Goal: Task Accomplishment & Management: Manage account settings

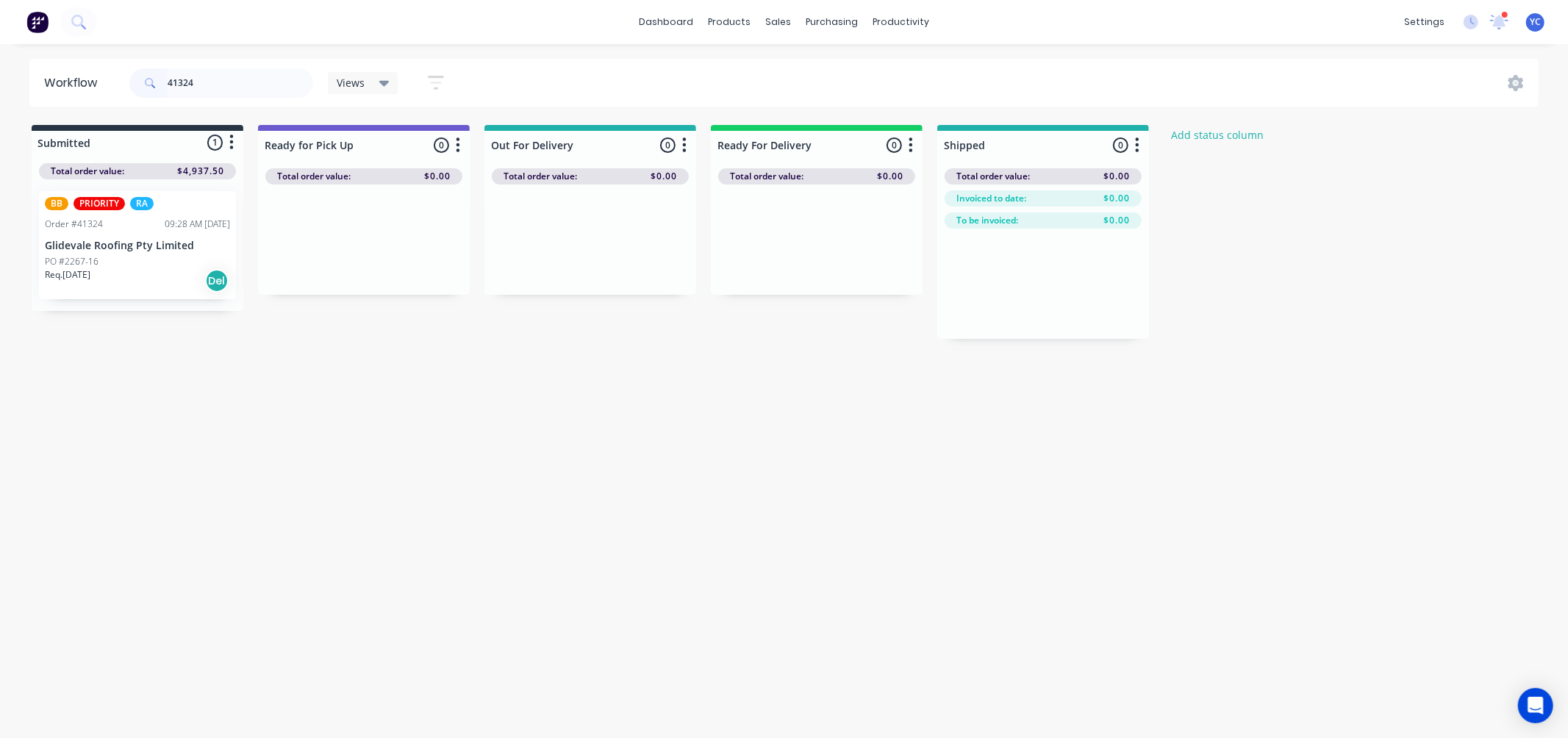
click at [142, 255] on div "PO #2267-16" at bounding box center [137, 261] width 185 height 14
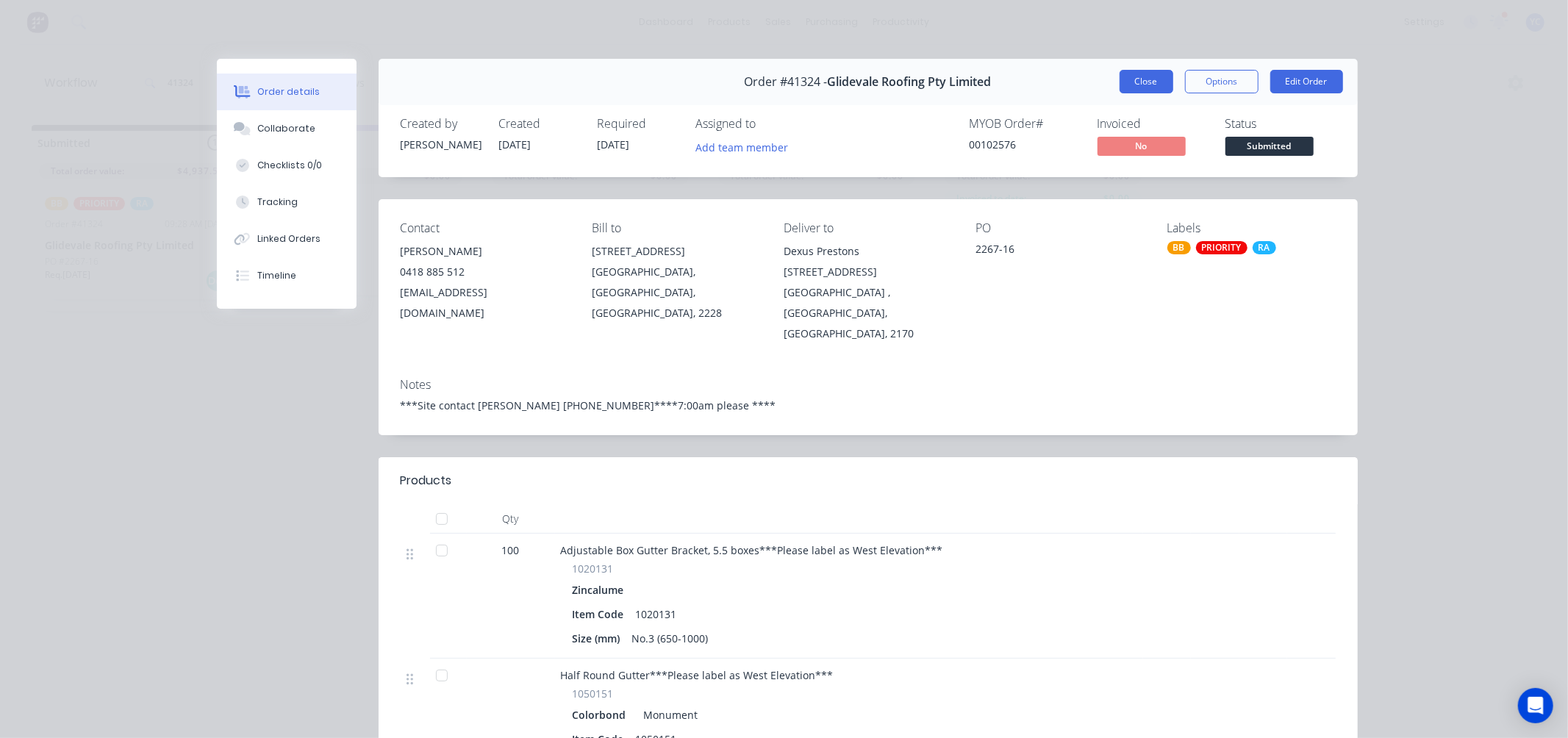
click at [1144, 75] on button "Close" at bounding box center [1146, 82] width 54 height 24
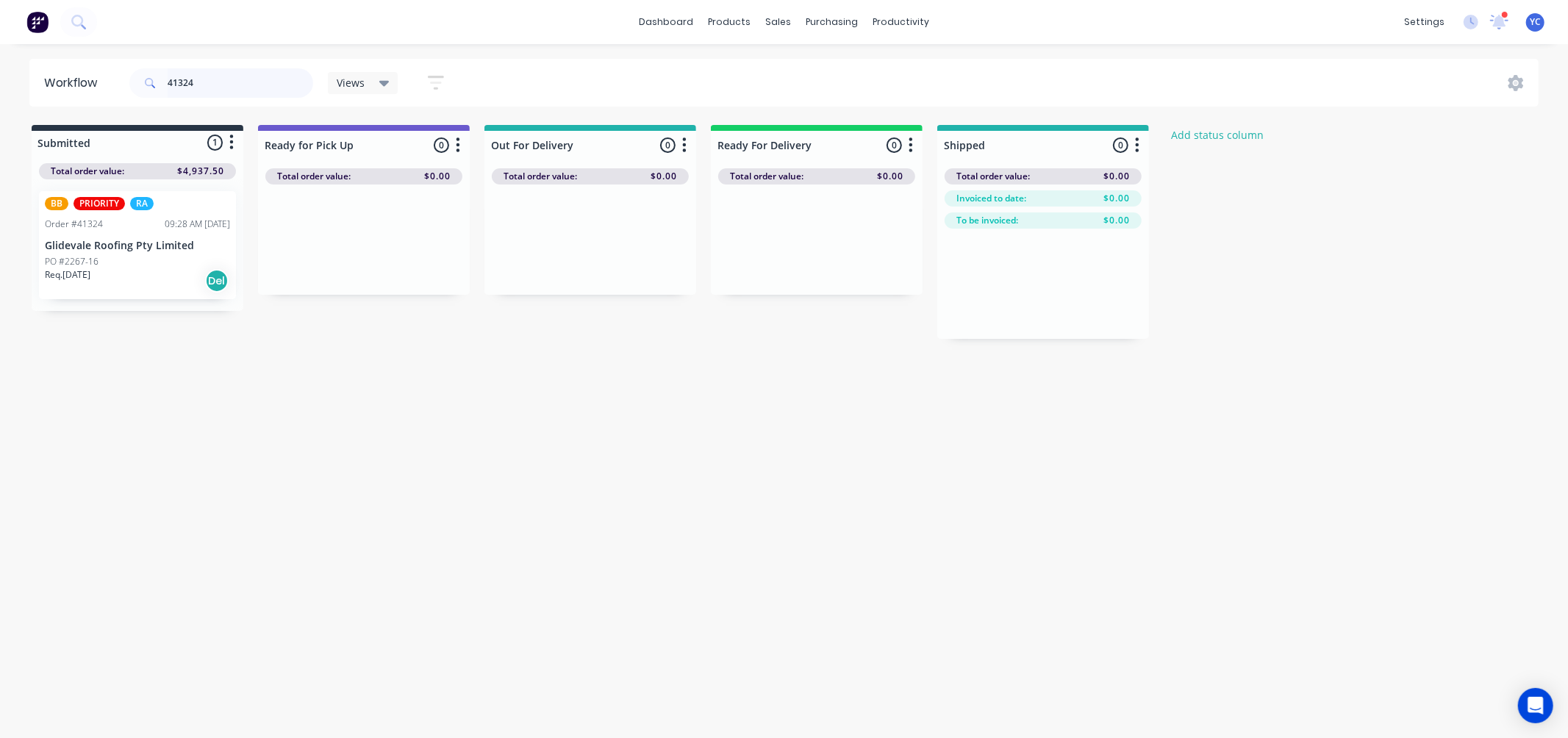
click at [253, 83] on input "41324" at bounding box center [240, 83] width 146 height 29
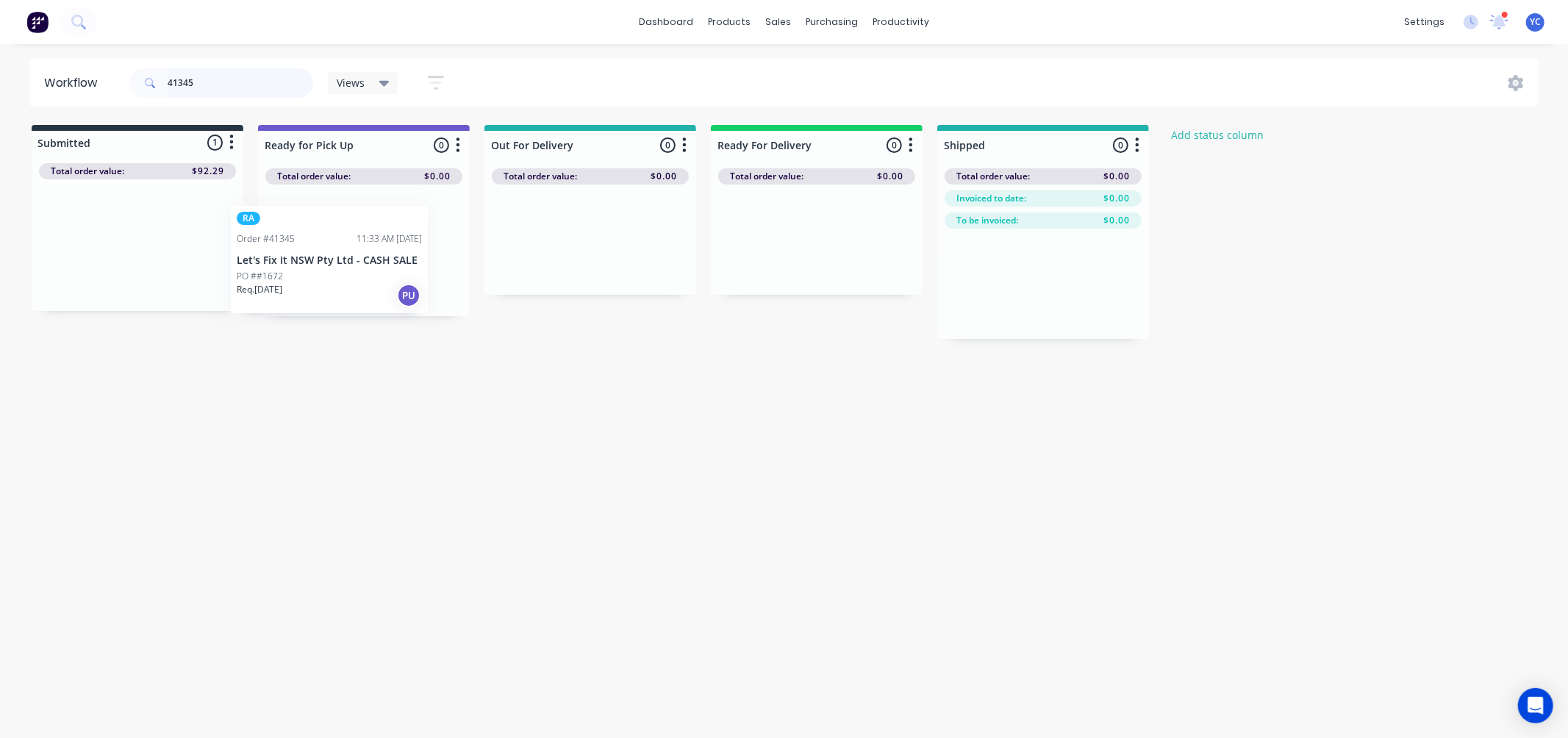
drag, startPoint x: 96, startPoint y: 256, endPoint x: 236, endPoint y: 180, distance: 159.3
click at [333, 272] on div "Submitted 1 Status colour #273444 hex #273444 Save Cancel Summaries Total order…" at bounding box center [788, 232] width 1599 height 214
click at [255, 74] on input "41345" at bounding box center [240, 83] width 146 height 29
click at [253, 74] on input "41345" at bounding box center [240, 83] width 146 height 29
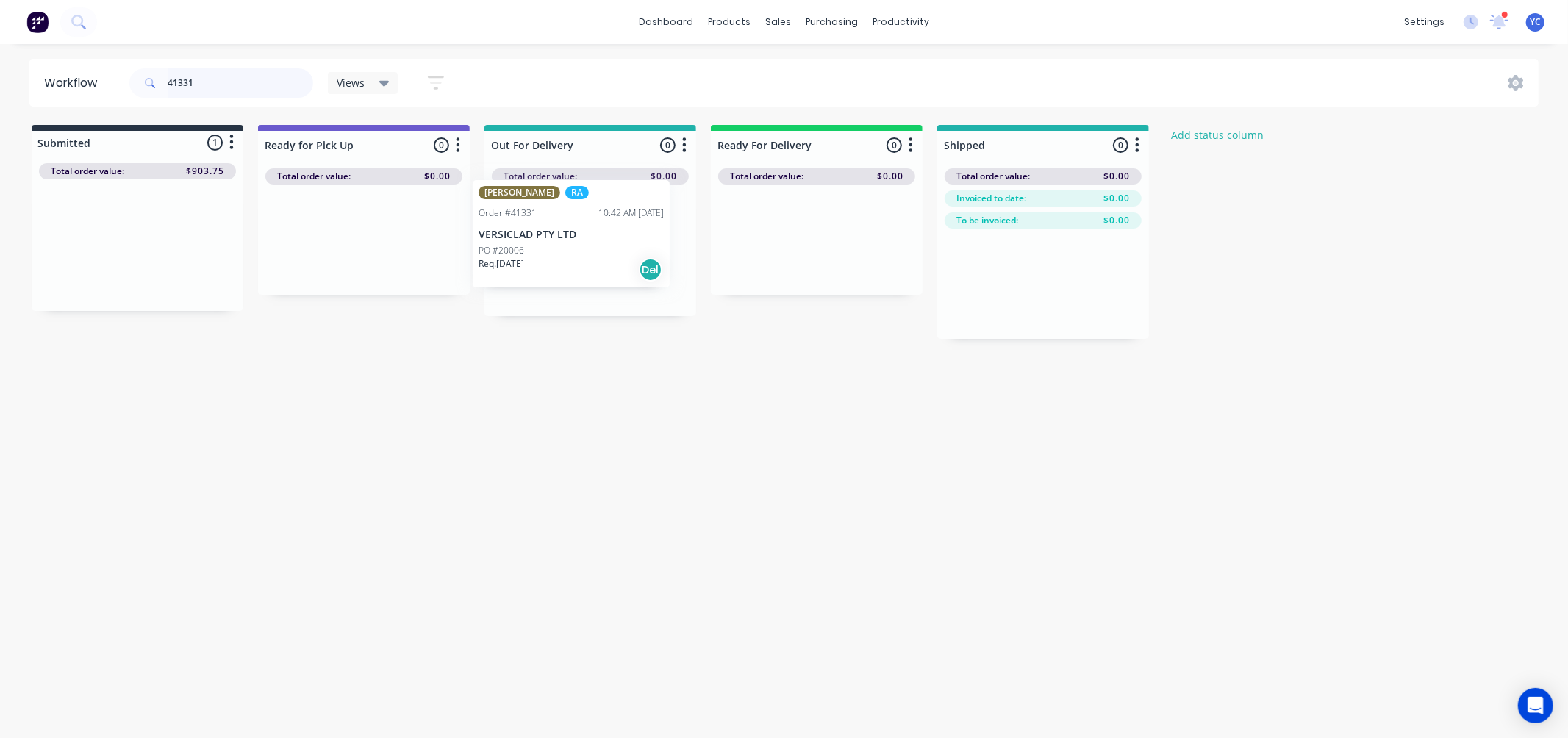
drag, startPoint x: 93, startPoint y: 247, endPoint x: 567, endPoint y: 243, distance: 474.0
click at [567, 243] on div "Submitted 1 Status colour #273444 hex #273444 Save Cancel Summaries Total order…" at bounding box center [788, 232] width 1599 height 214
click at [234, 79] on input "41331" at bounding box center [240, 83] width 146 height 29
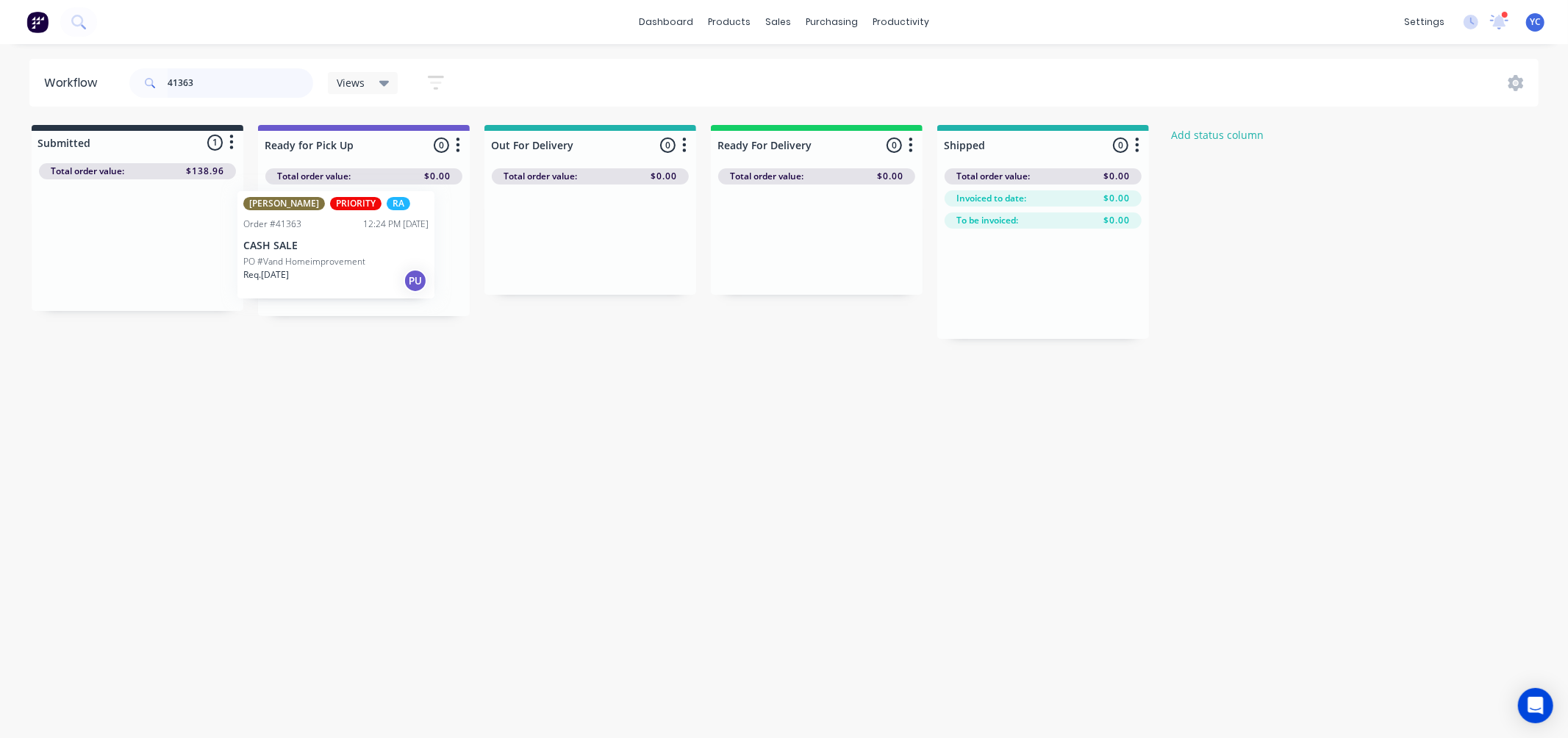
drag, startPoint x: 105, startPoint y: 247, endPoint x: 308, endPoint y: 250, distance: 203.0
click at [308, 250] on div "Submitted 1 Status colour #273444 hex #273444 Save Cancel Summaries Total order…" at bounding box center [788, 232] width 1599 height 214
click at [280, 76] on input "41363" at bounding box center [240, 83] width 146 height 29
click at [247, 92] on input "41363" at bounding box center [240, 83] width 146 height 29
click at [247, 90] on input "41363" at bounding box center [240, 83] width 146 height 29
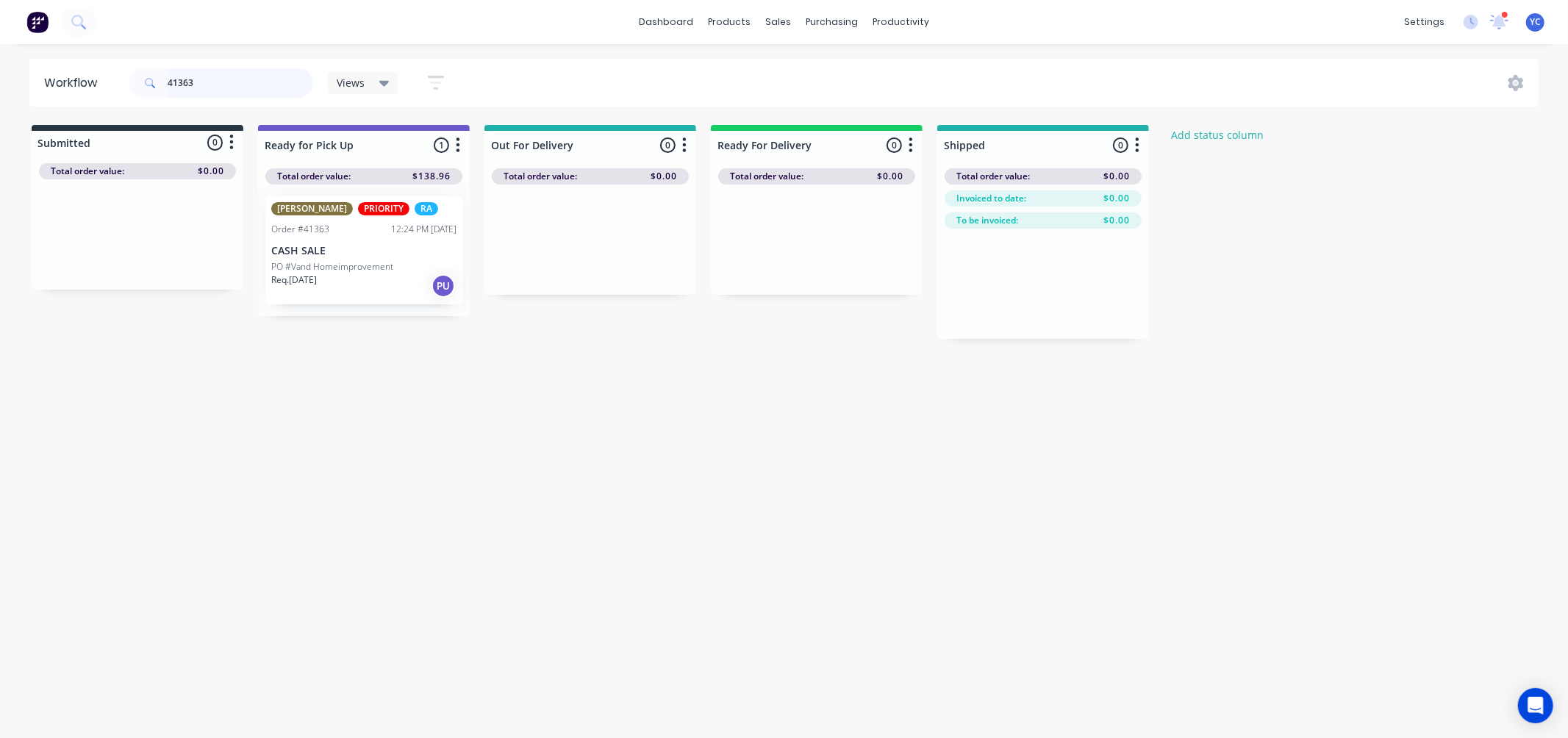
click at [254, 71] on input "41363" at bounding box center [240, 83] width 146 height 29
type input "41324"
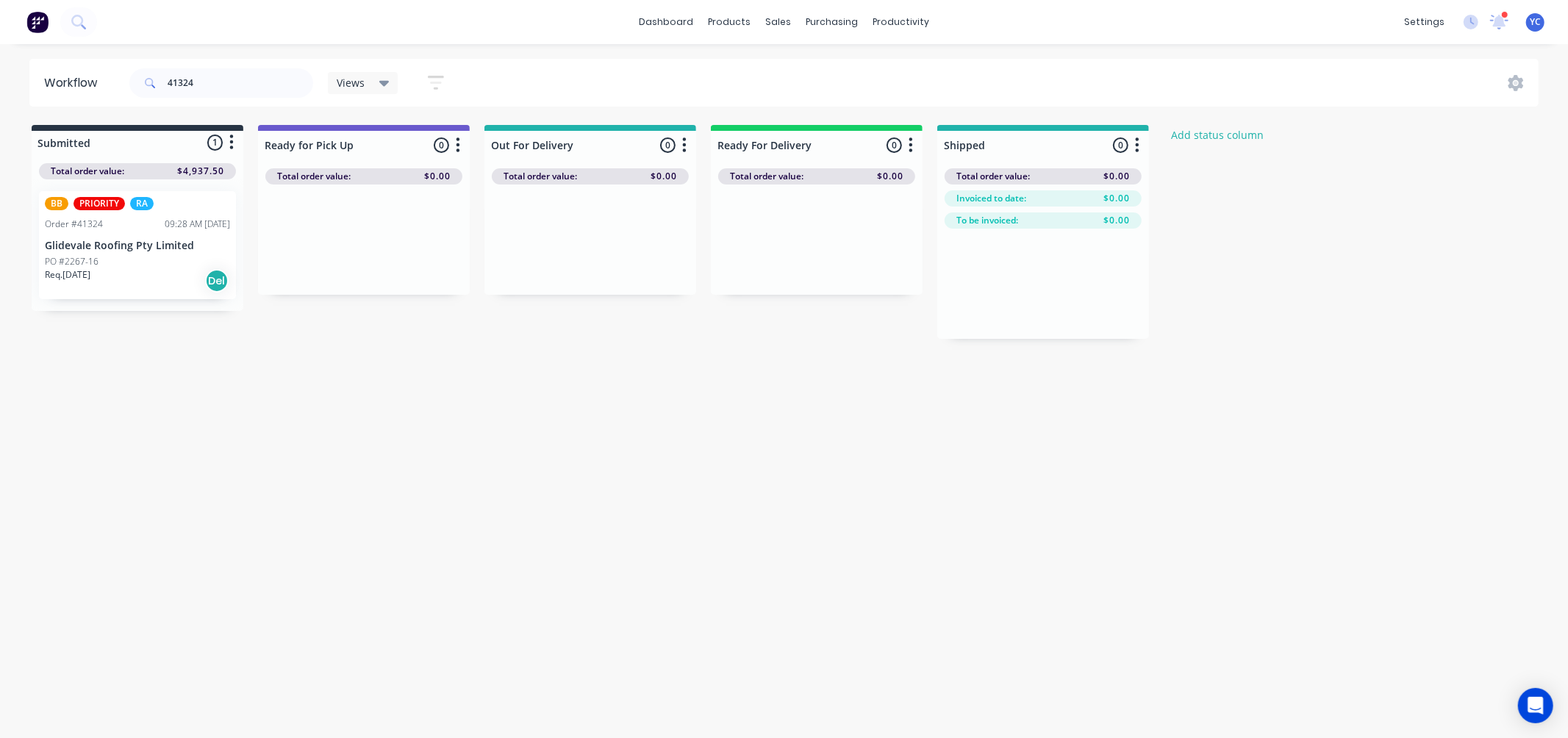
click at [192, 223] on div "09:28 AM 26/08/25" at bounding box center [198, 224] width 65 height 14
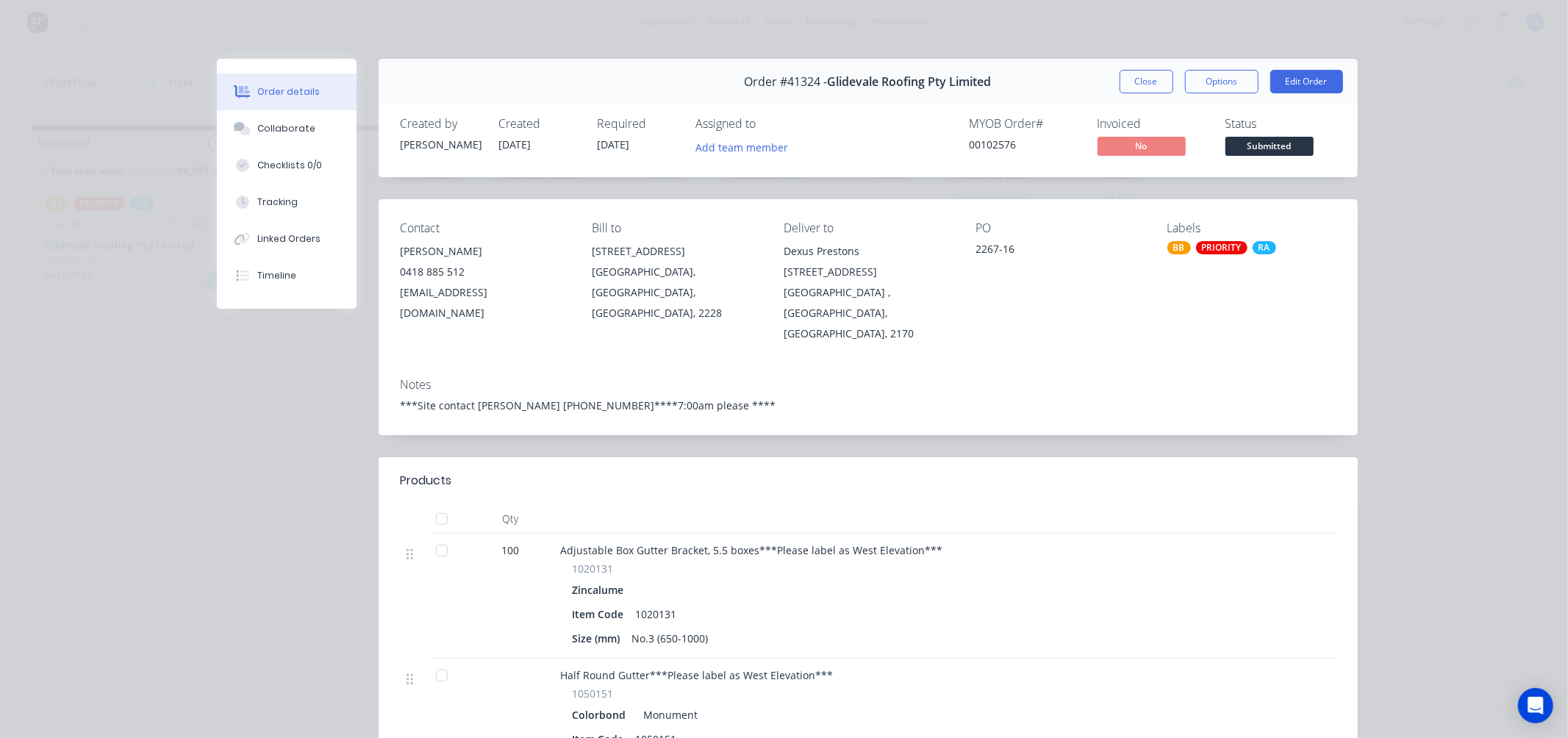
click at [1135, 76] on button "Close" at bounding box center [1146, 82] width 54 height 24
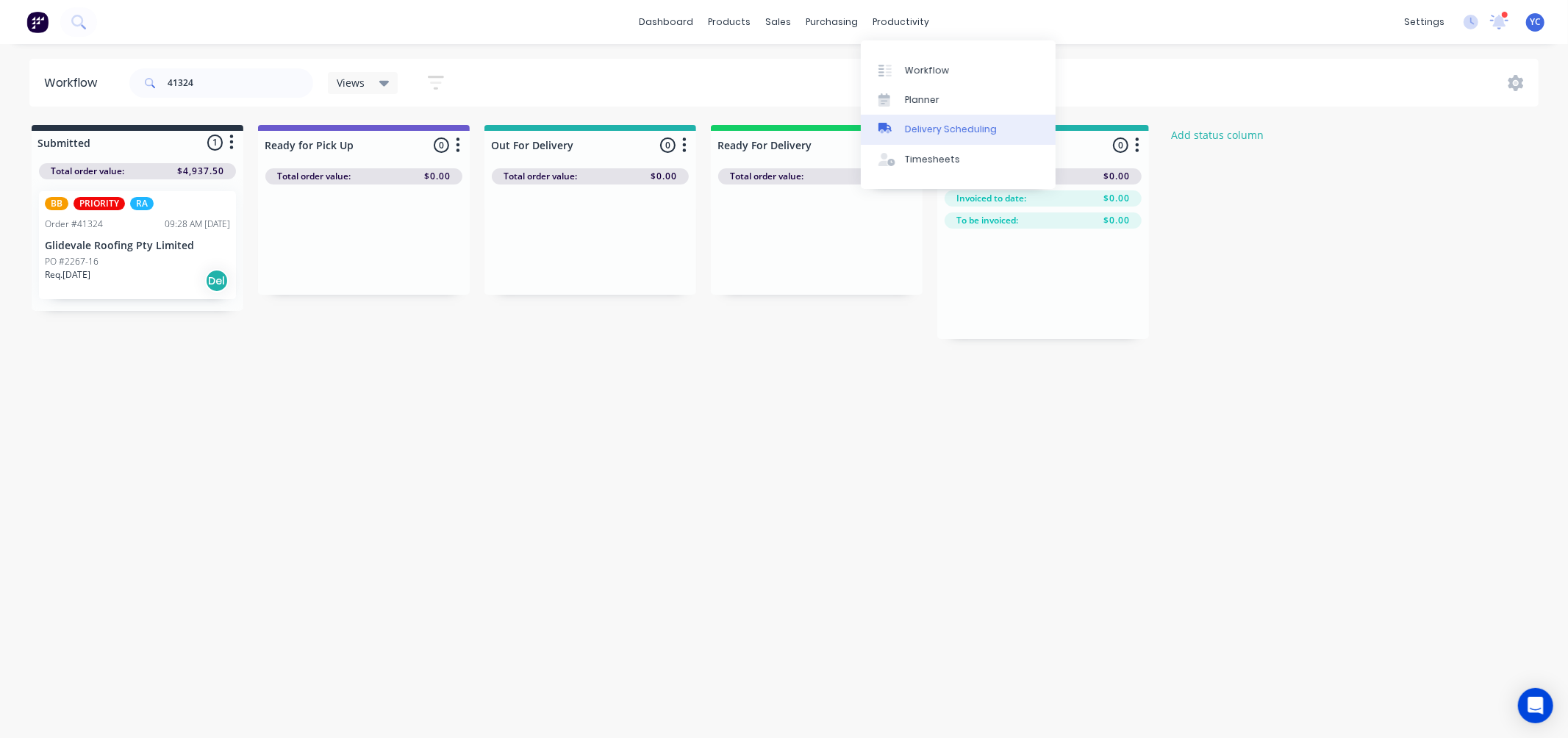
click at [935, 123] on div "Delivery Scheduling" at bounding box center [950, 129] width 92 height 14
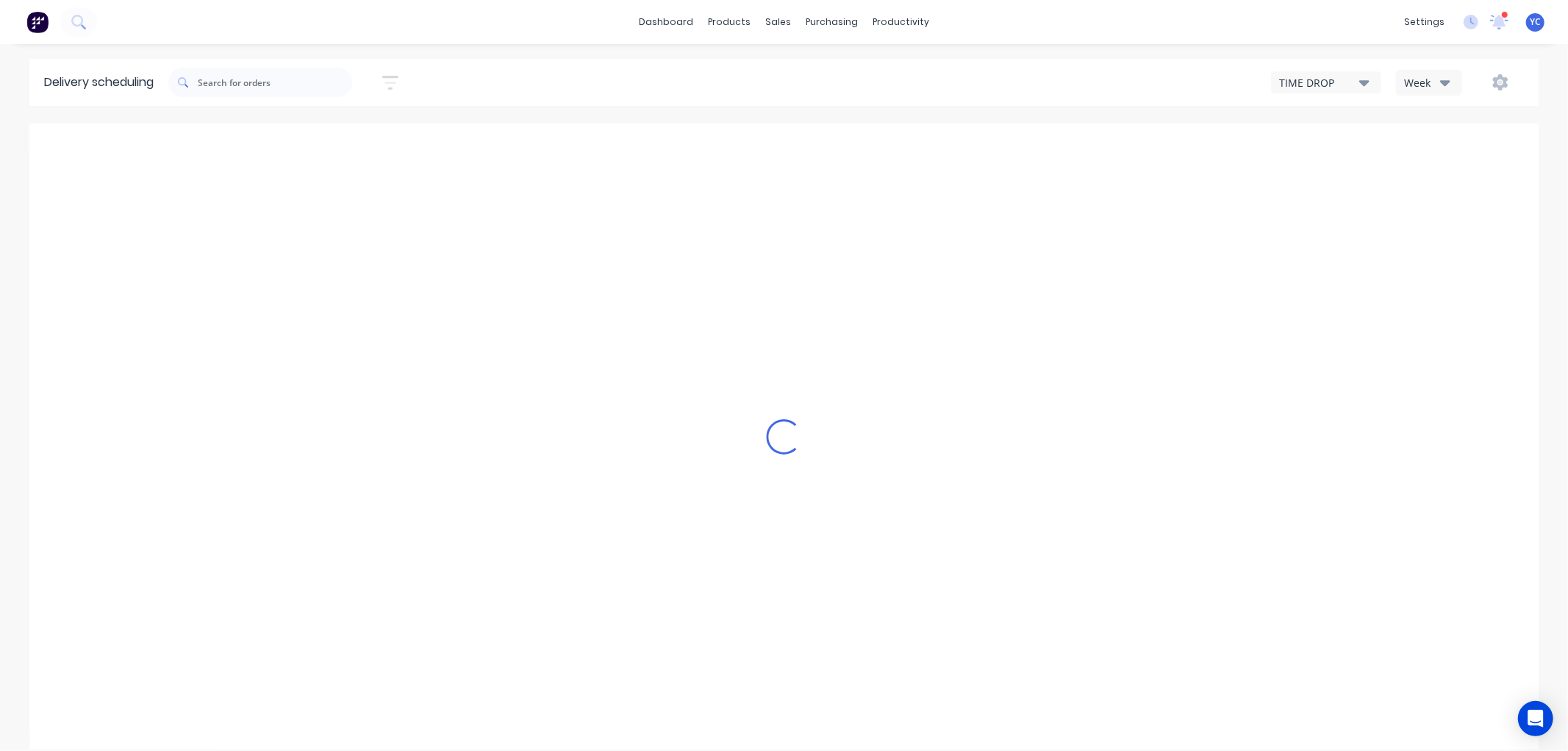
type input "[DATE] - [DATE]"
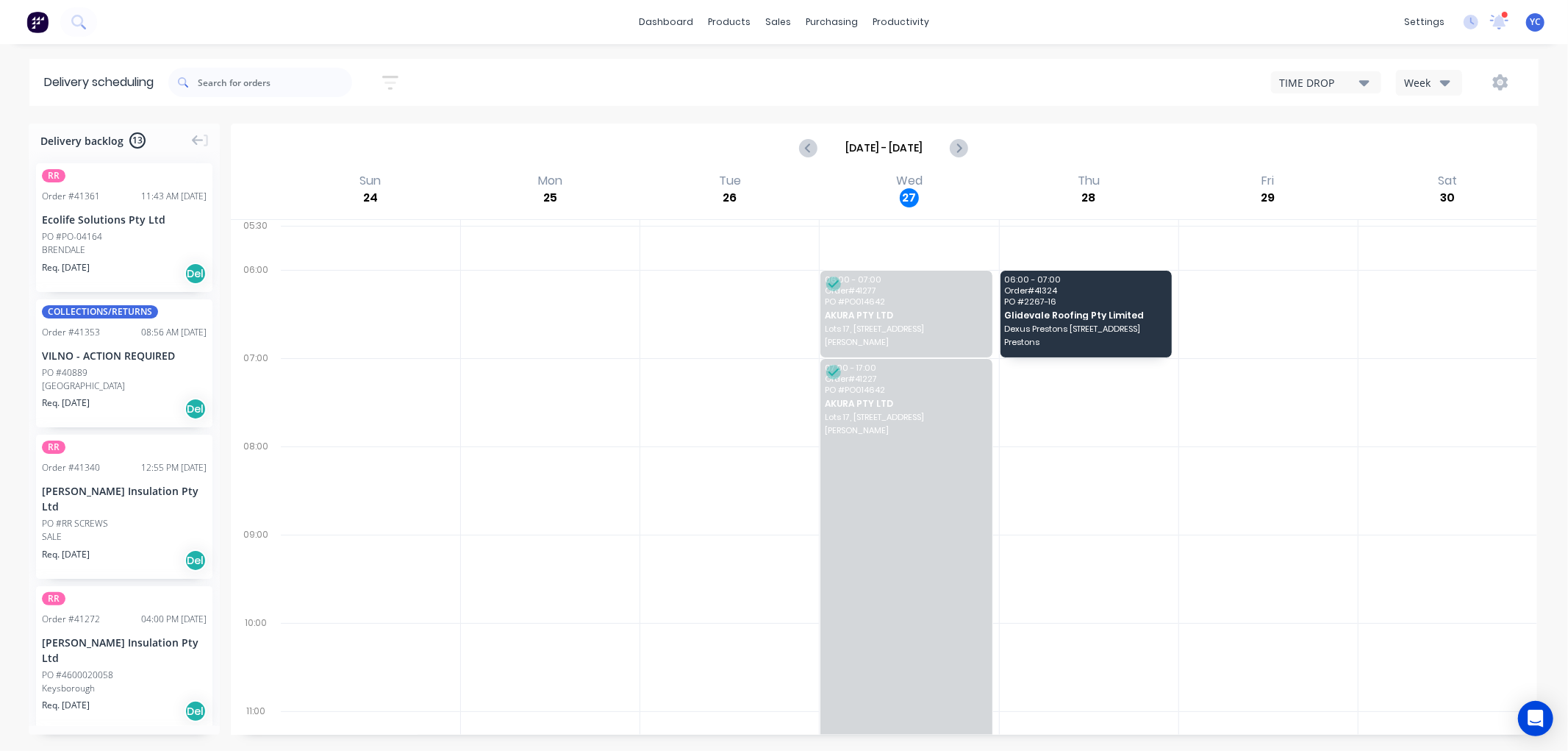
click at [1432, 79] on div "Week" at bounding box center [1425, 83] width 43 height 15
click at [1438, 148] on div "Vehicle" at bounding box center [1469, 151] width 146 height 29
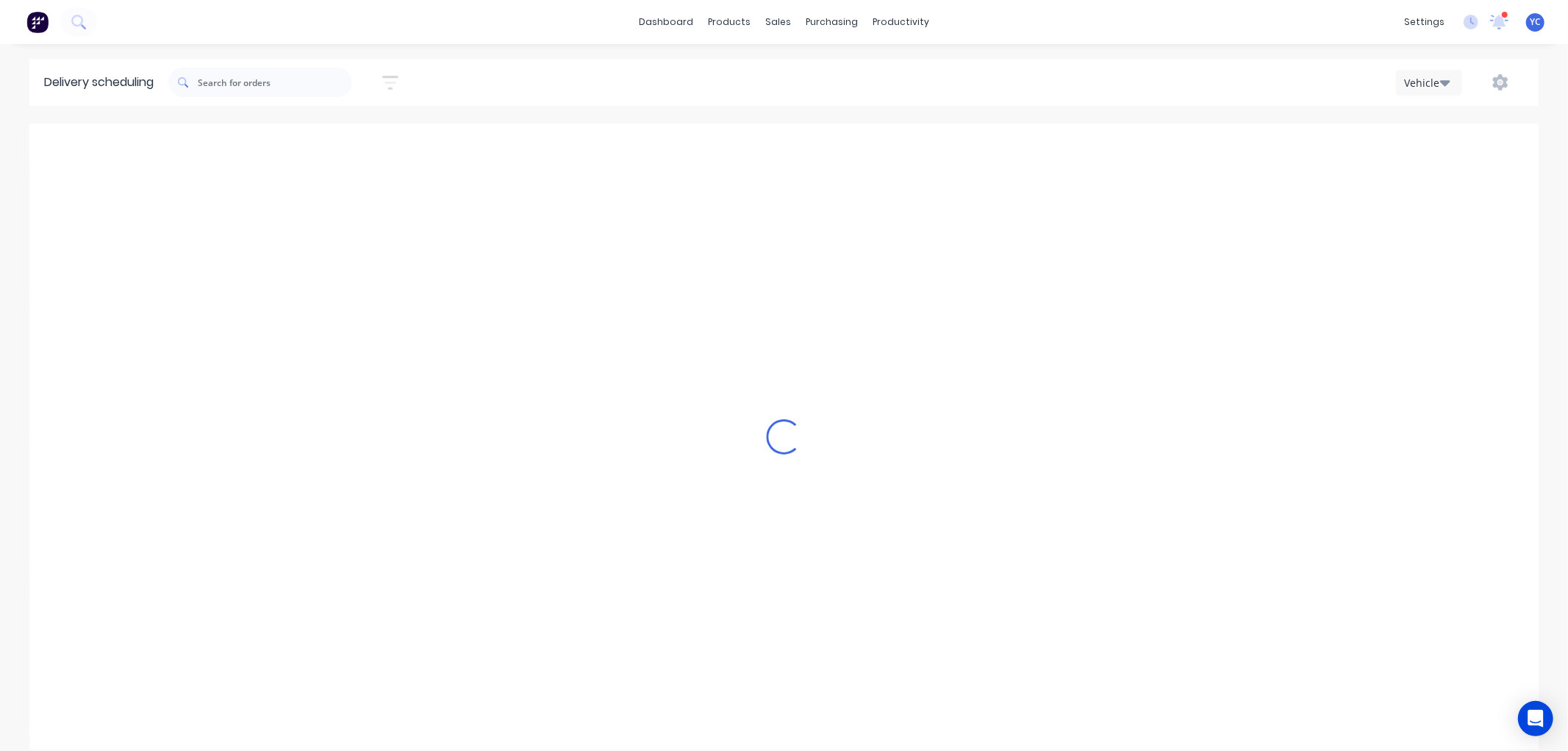
scroll to position [0, 1]
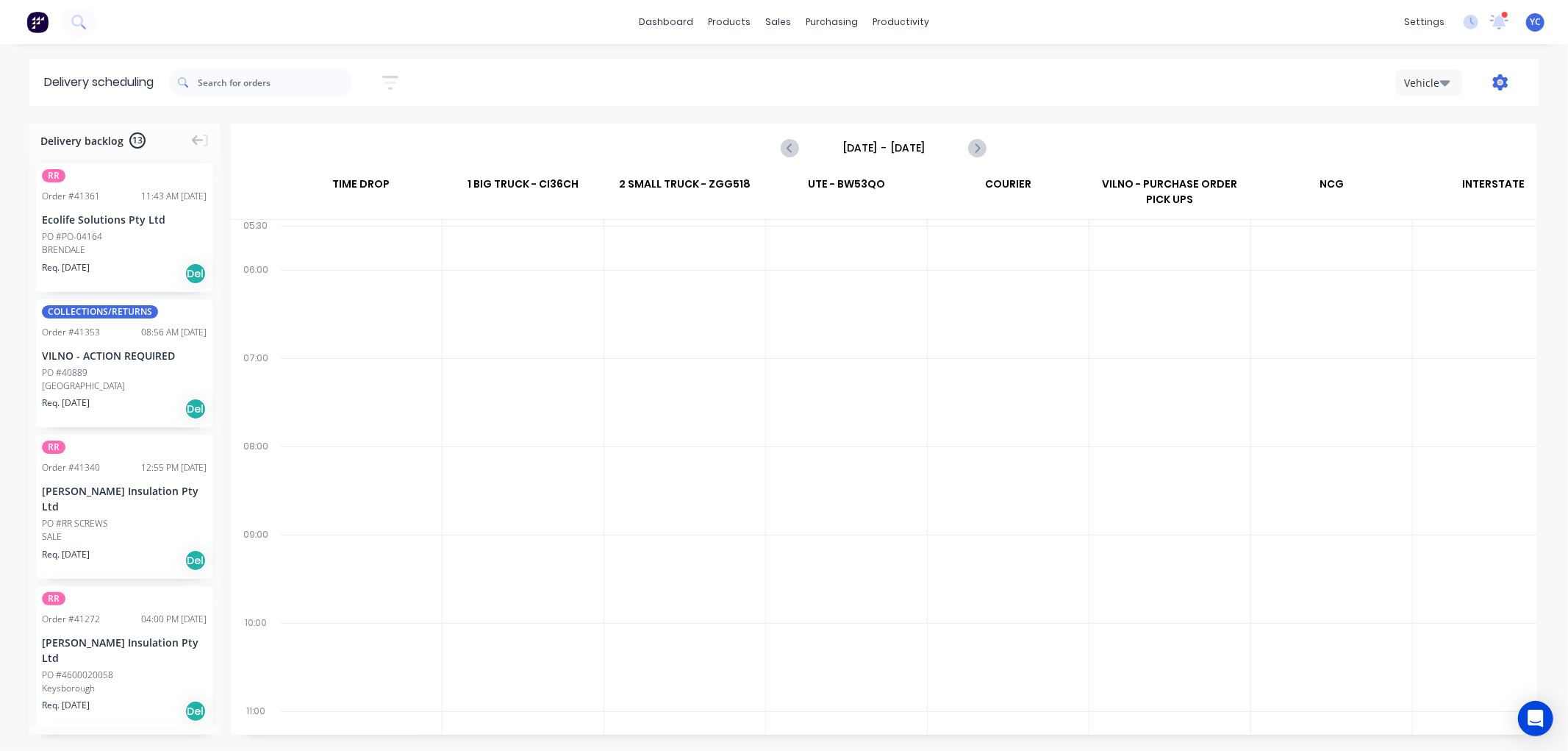
click at [1502, 83] on icon "button" at bounding box center [1500, 82] width 5 height 5
click at [981, 144] on icon "Next page" at bounding box center [977, 147] width 17 height 17
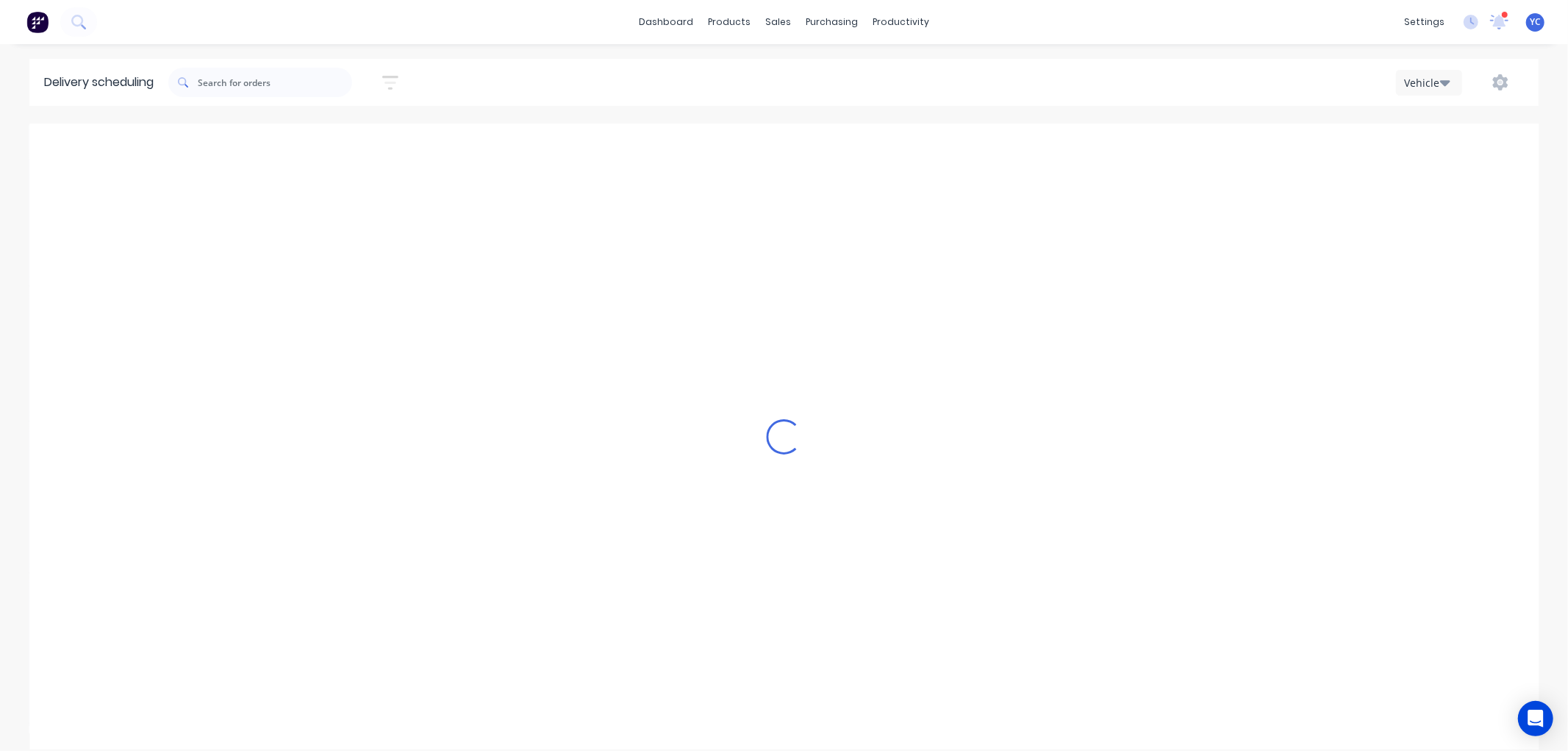
click at [981, 141] on div "Loading..." at bounding box center [784, 436] width 1509 height 626
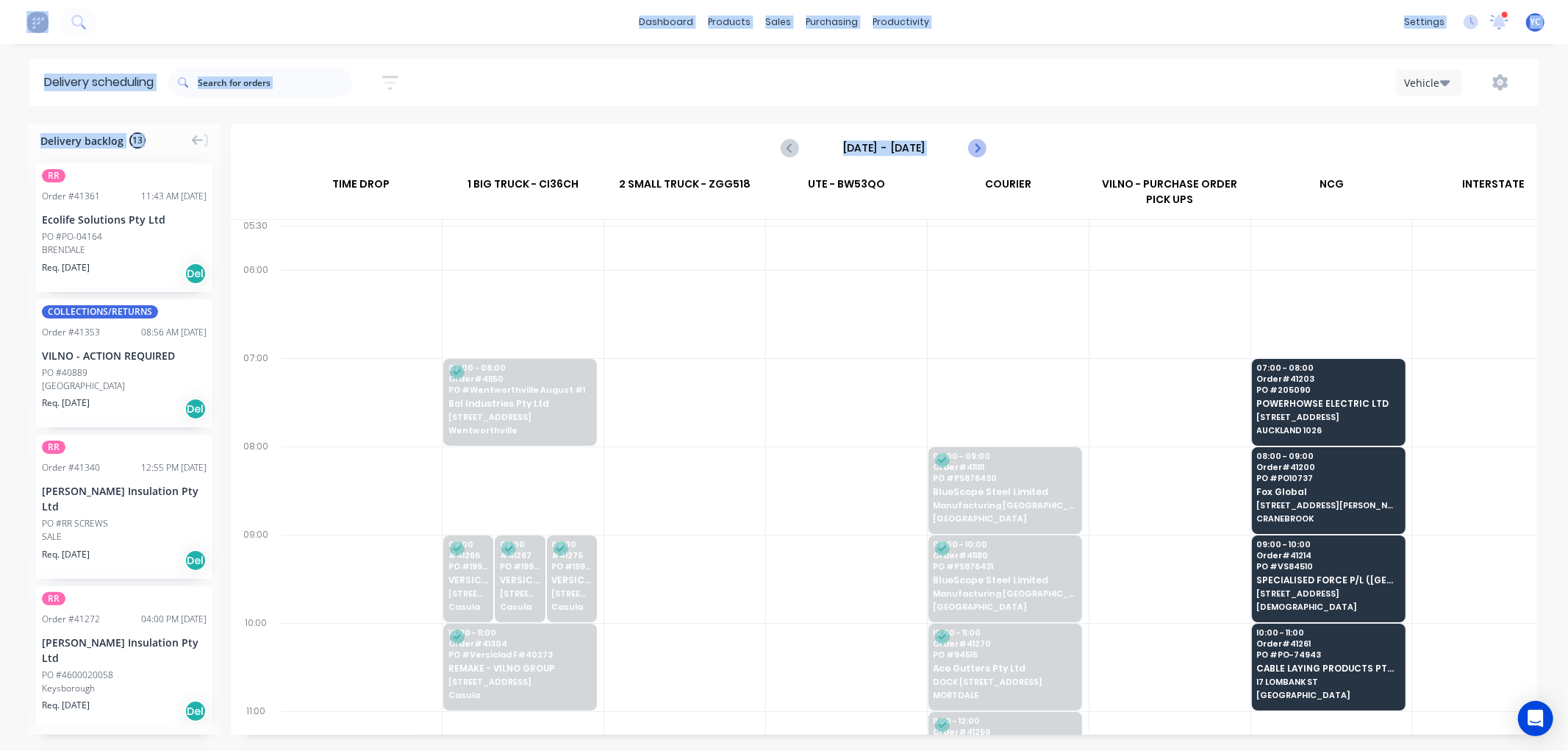
click at [981, 140] on icon "Next page" at bounding box center [977, 147] width 17 height 17
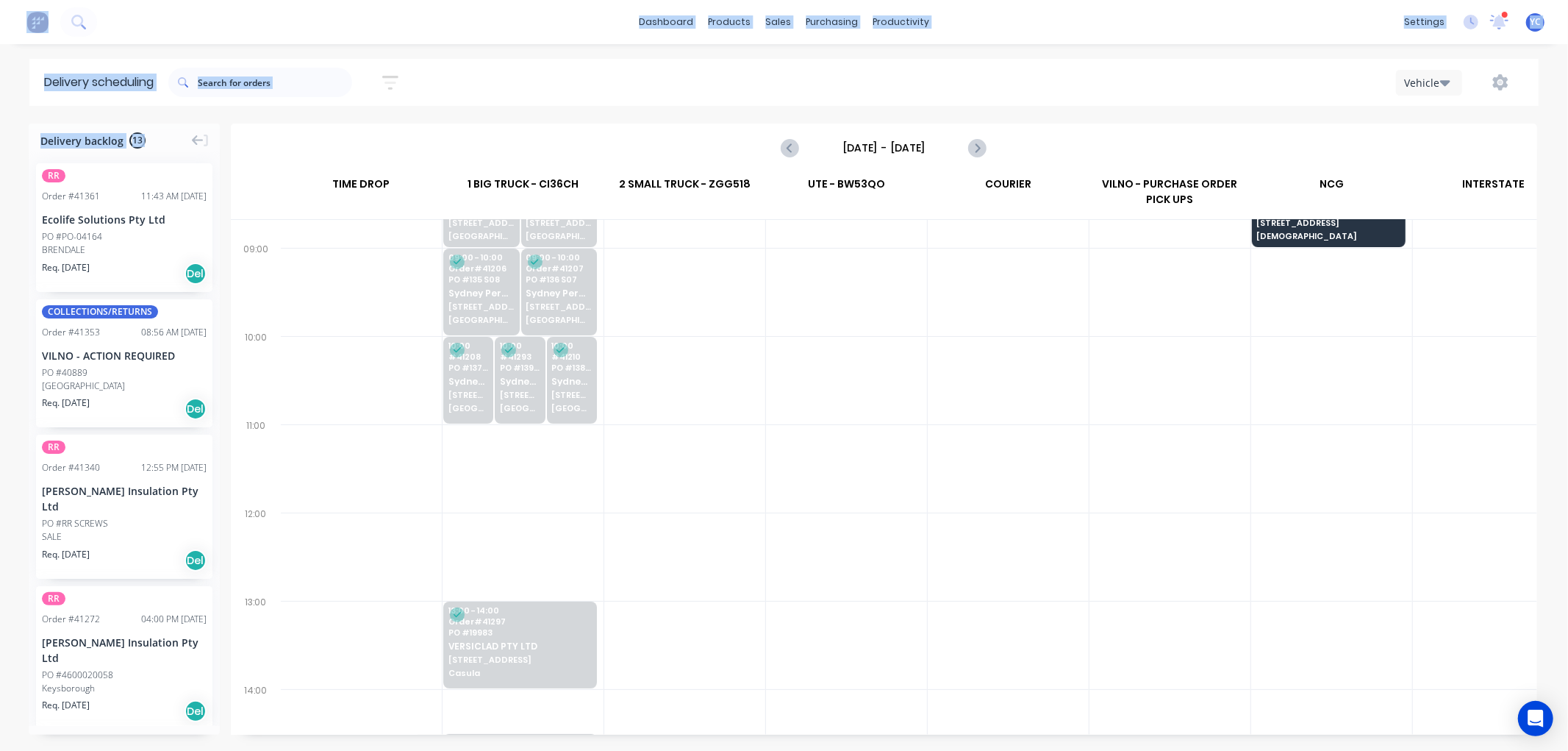
scroll to position [285, 1]
click at [980, 157] on button "Next page" at bounding box center [977, 148] width 29 height 29
type input "[DATE] - [DATE]"
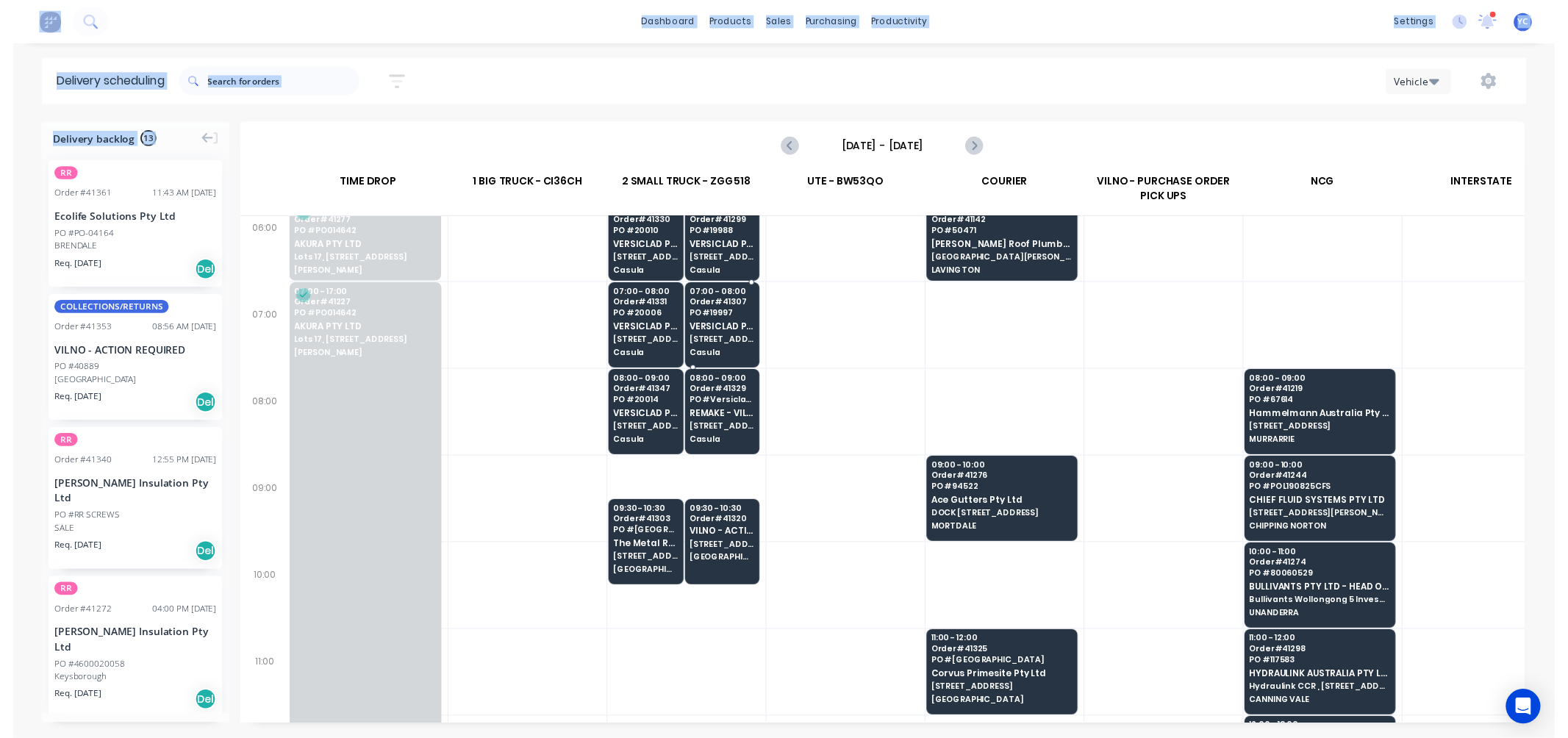
scroll to position [0, 1]
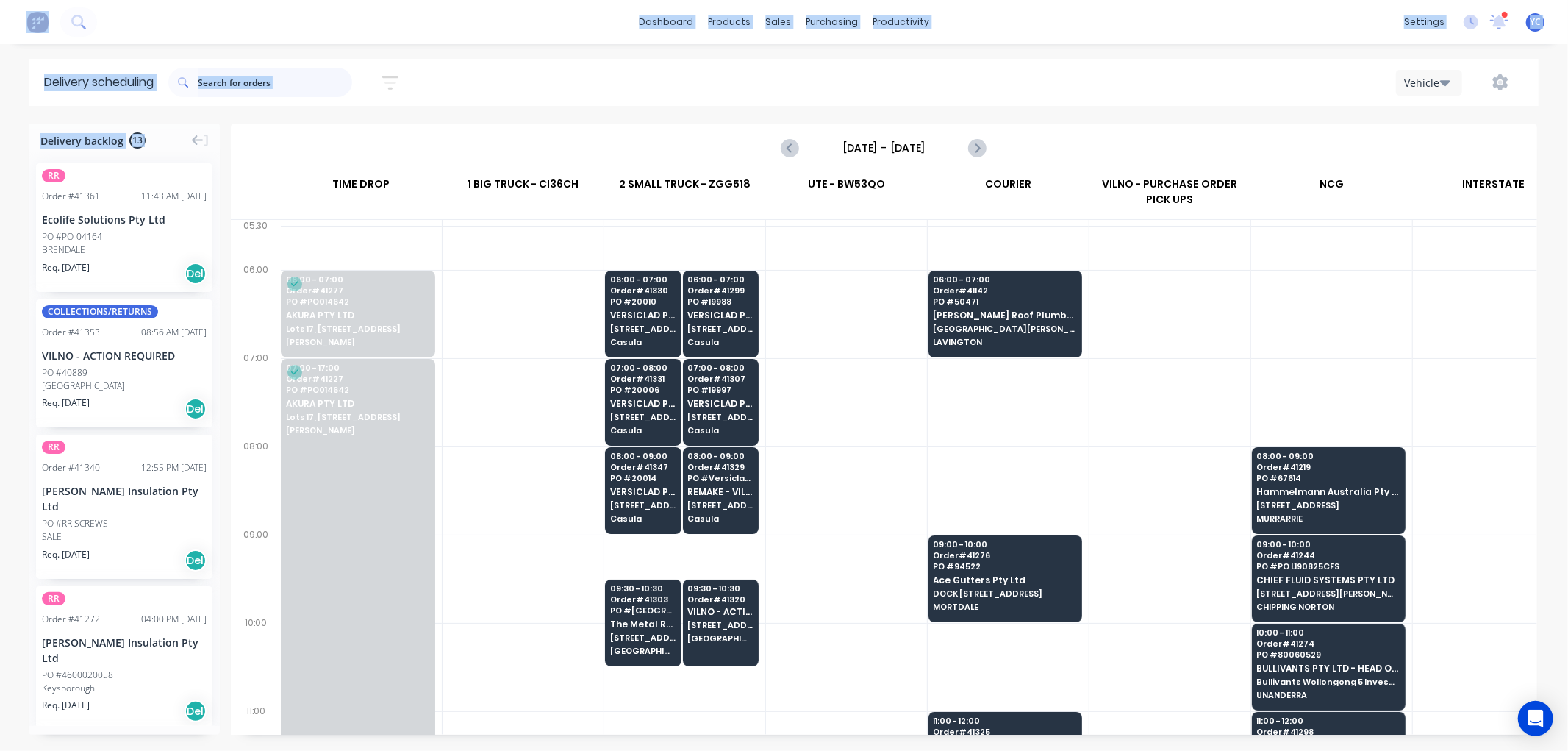
click at [287, 82] on input "text" at bounding box center [275, 83] width 154 height 29
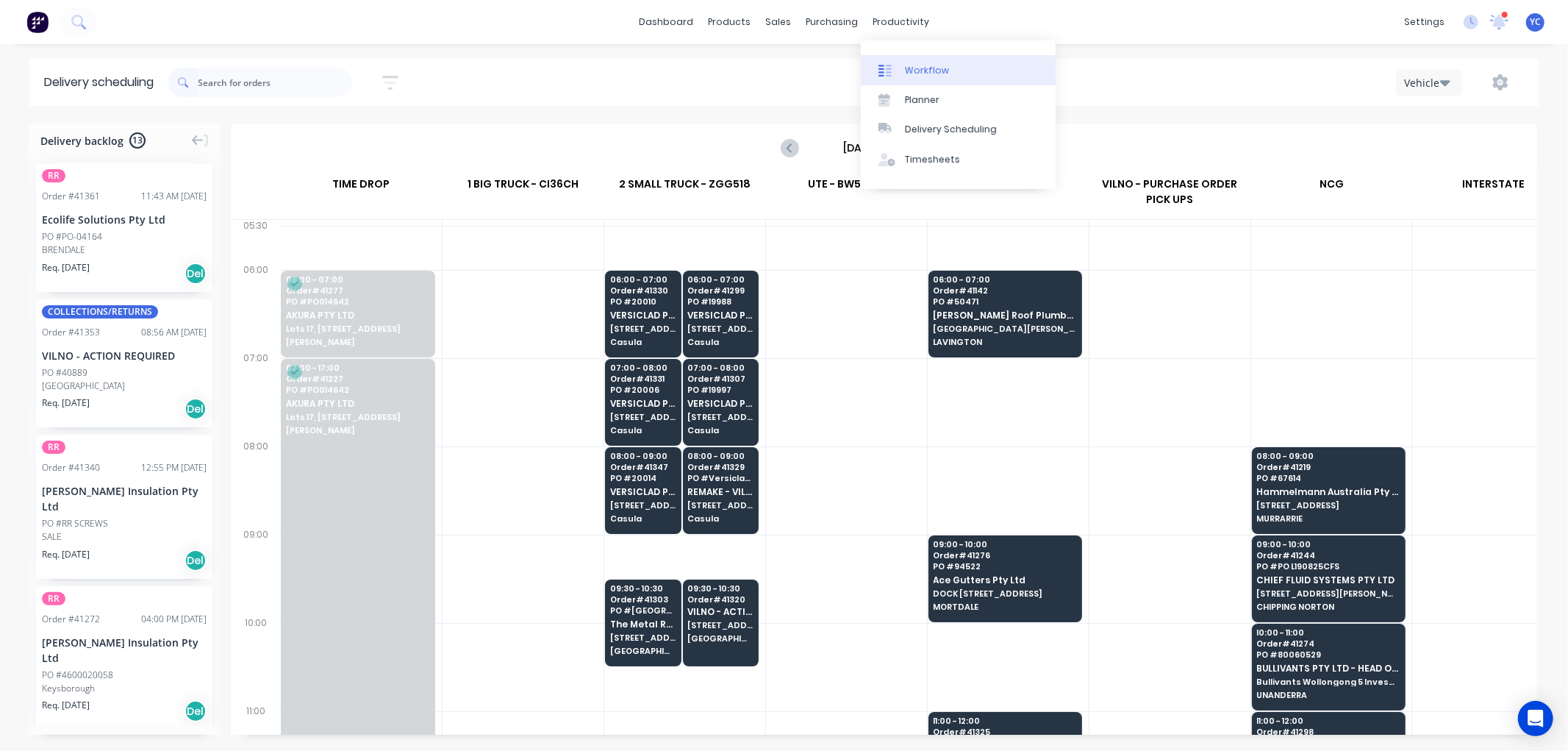
click at [926, 73] on div "Workflow" at bounding box center [927, 71] width 44 height 14
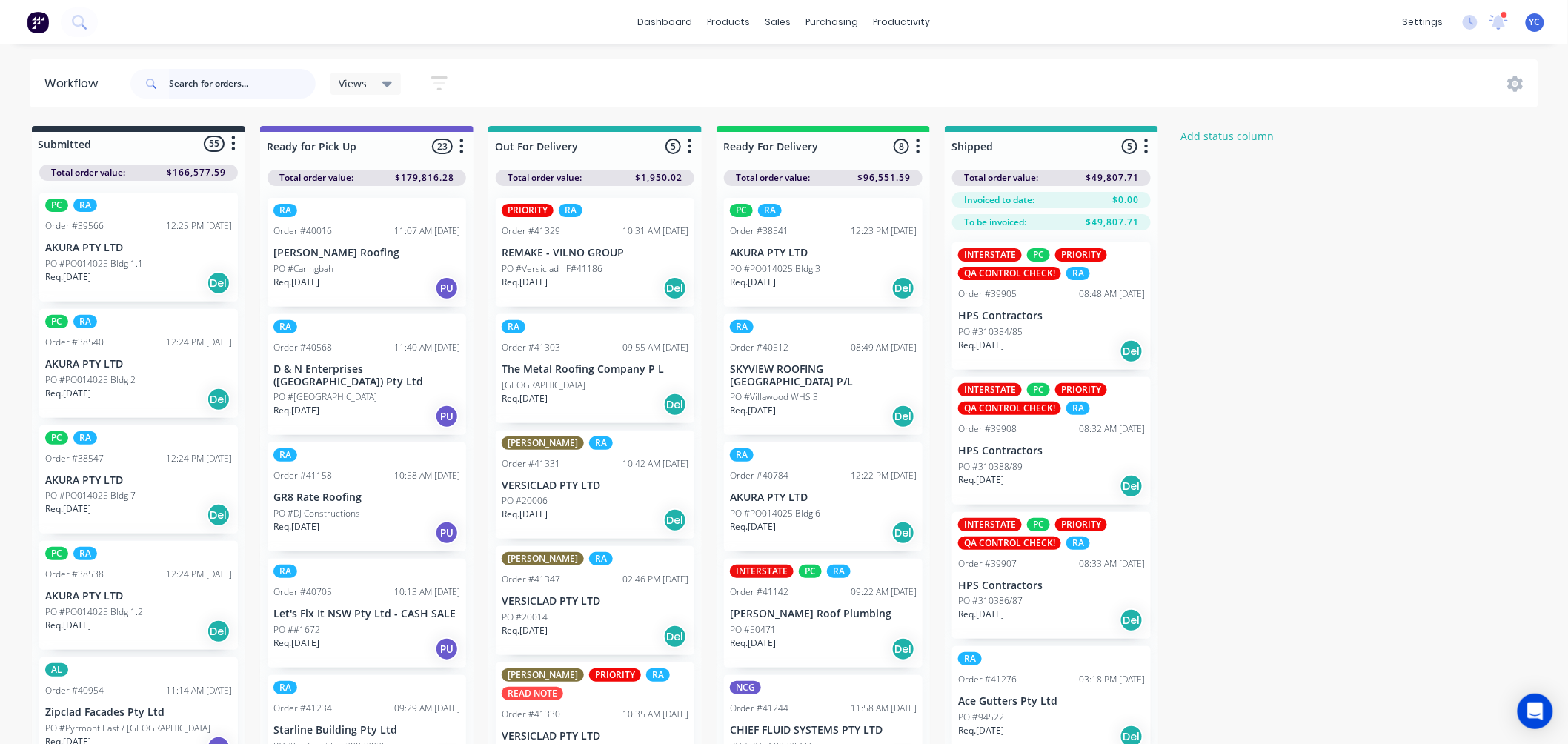
click at [240, 90] on input "text" at bounding box center [242, 83] width 147 height 29
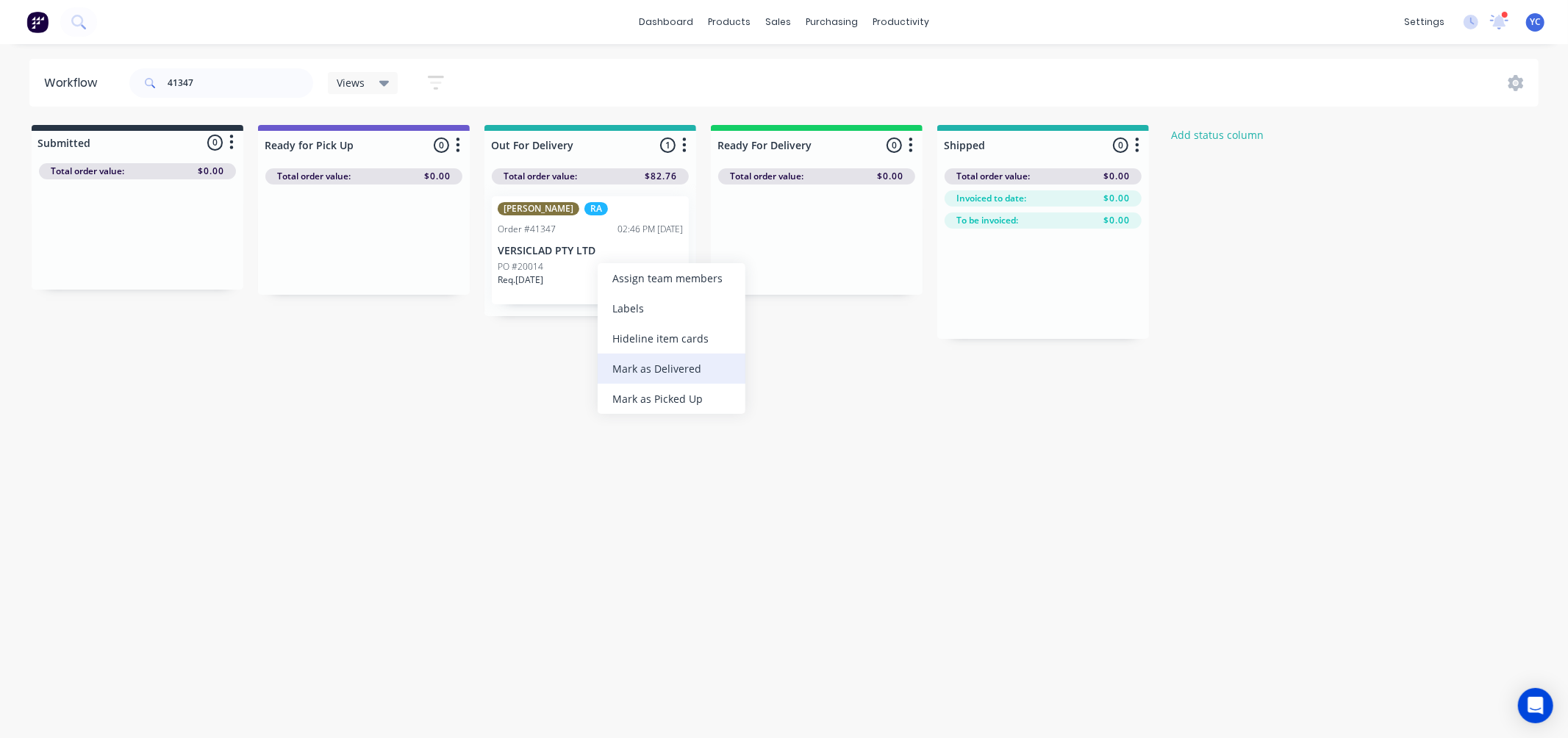
click at [696, 371] on div "Mark as Delivered" at bounding box center [671, 368] width 148 height 30
click at [227, 83] on input "41347" at bounding box center [240, 83] width 146 height 29
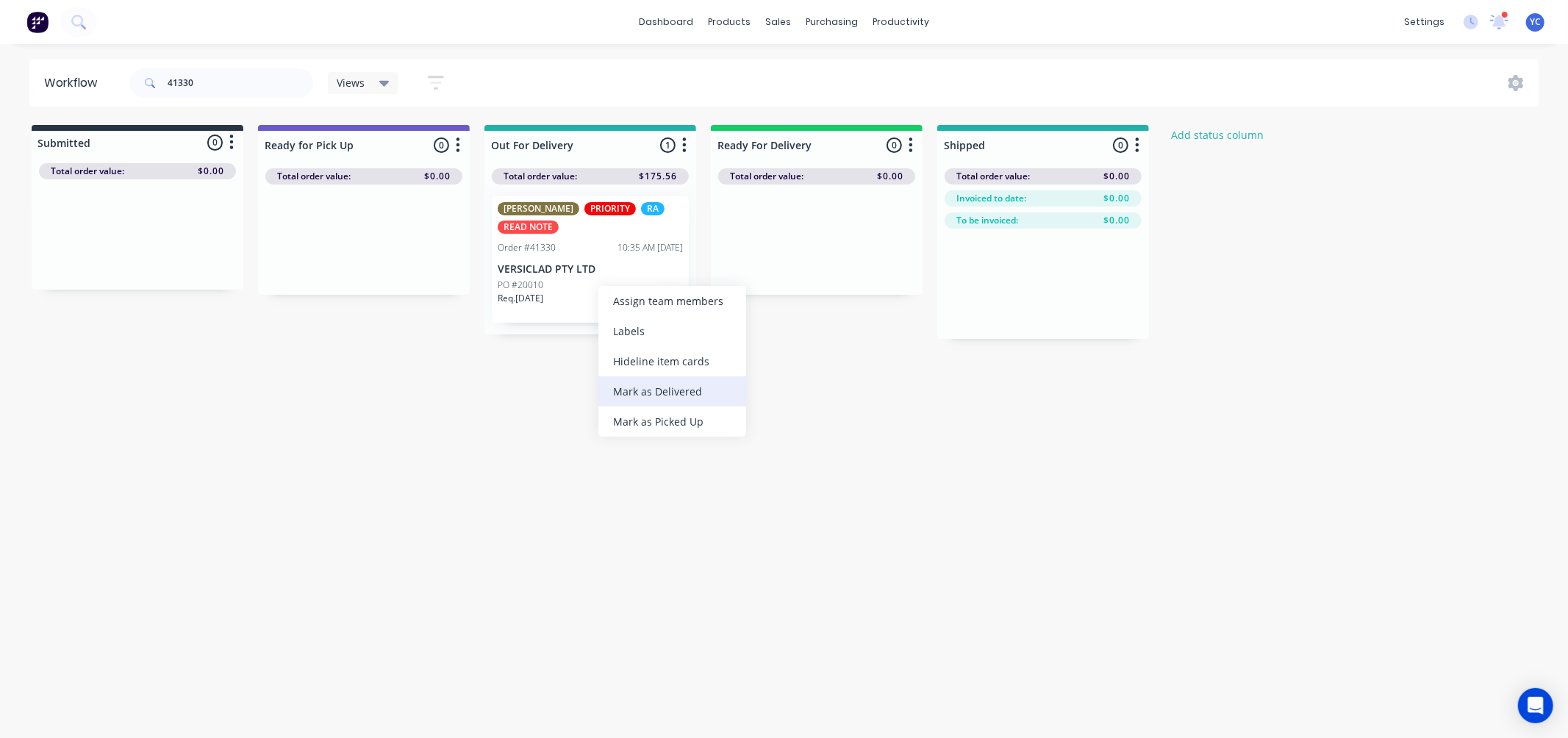
click at [655, 385] on div "Mark as Delivered" at bounding box center [672, 391] width 148 height 30
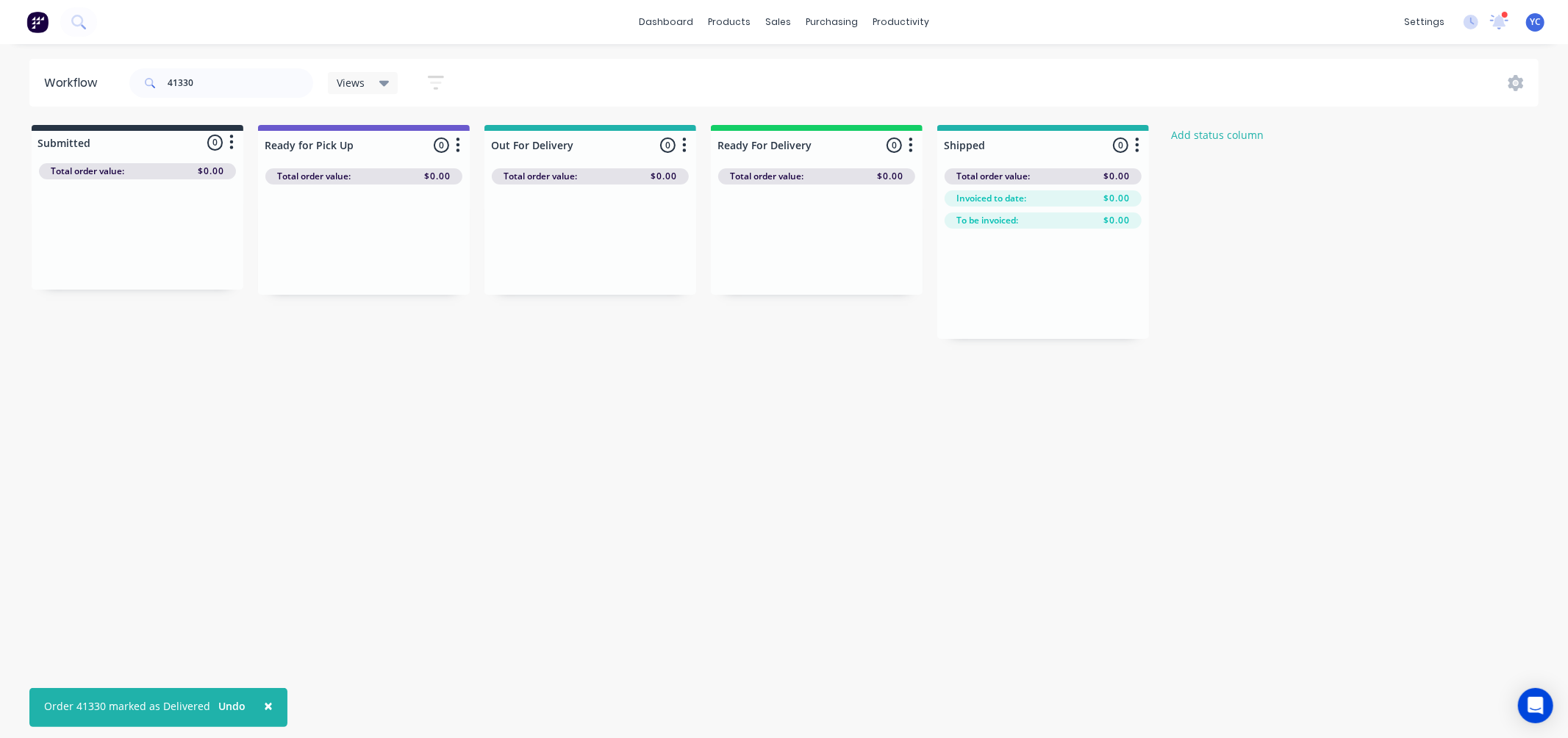
click at [255, 53] on div "× Order 41330 marked as Delivered Undo dashboard products sales purchasing prod…" at bounding box center [784, 325] width 1568 height 650
click at [225, 87] on input "41330" at bounding box center [240, 83] width 146 height 29
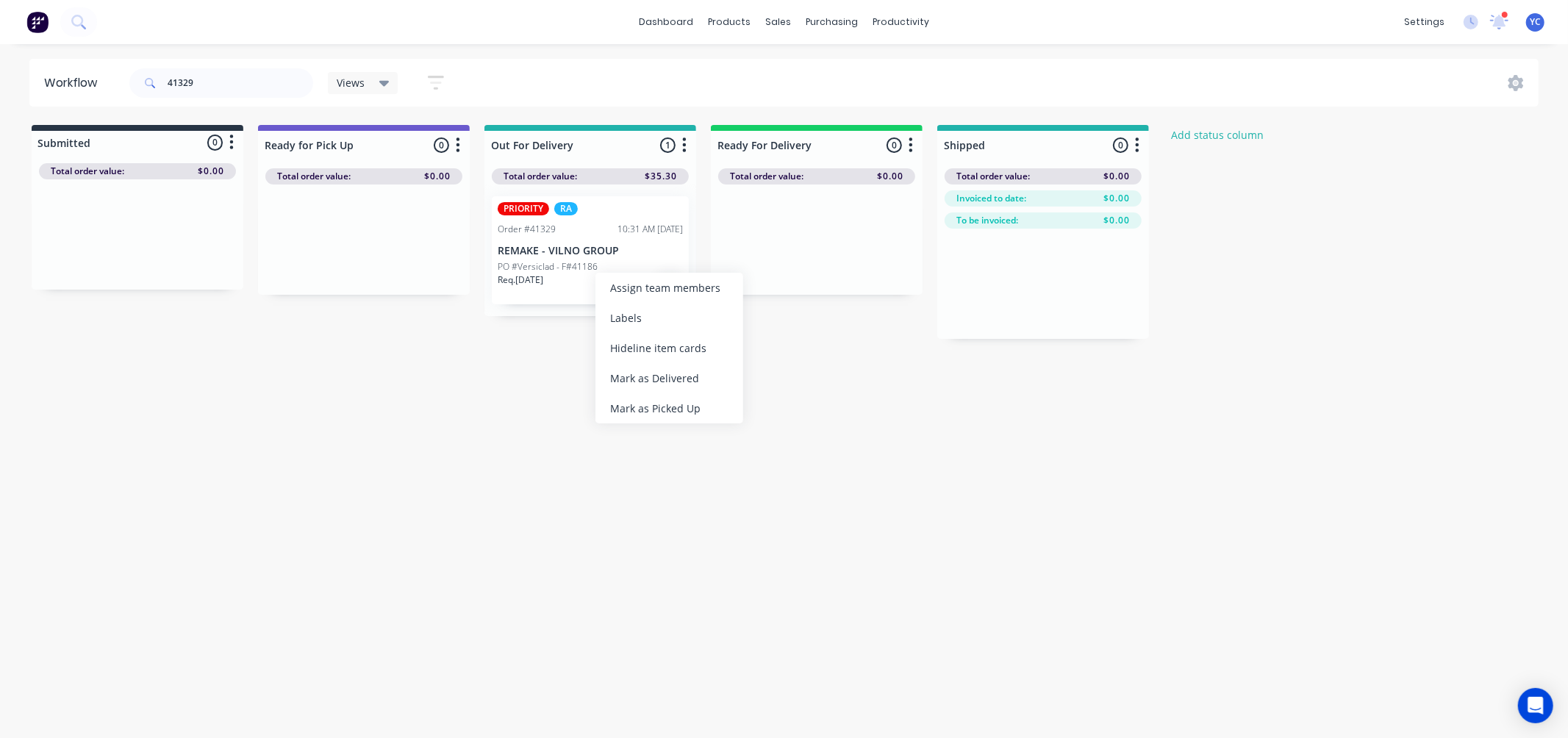
click at [660, 377] on div "Mark as Delivered" at bounding box center [669, 377] width 148 height 30
click at [239, 83] on input "41329" at bounding box center [240, 83] width 146 height 29
click at [627, 374] on div "Mark as Delivered" at bounding box center [638, 379] width 148 height 30
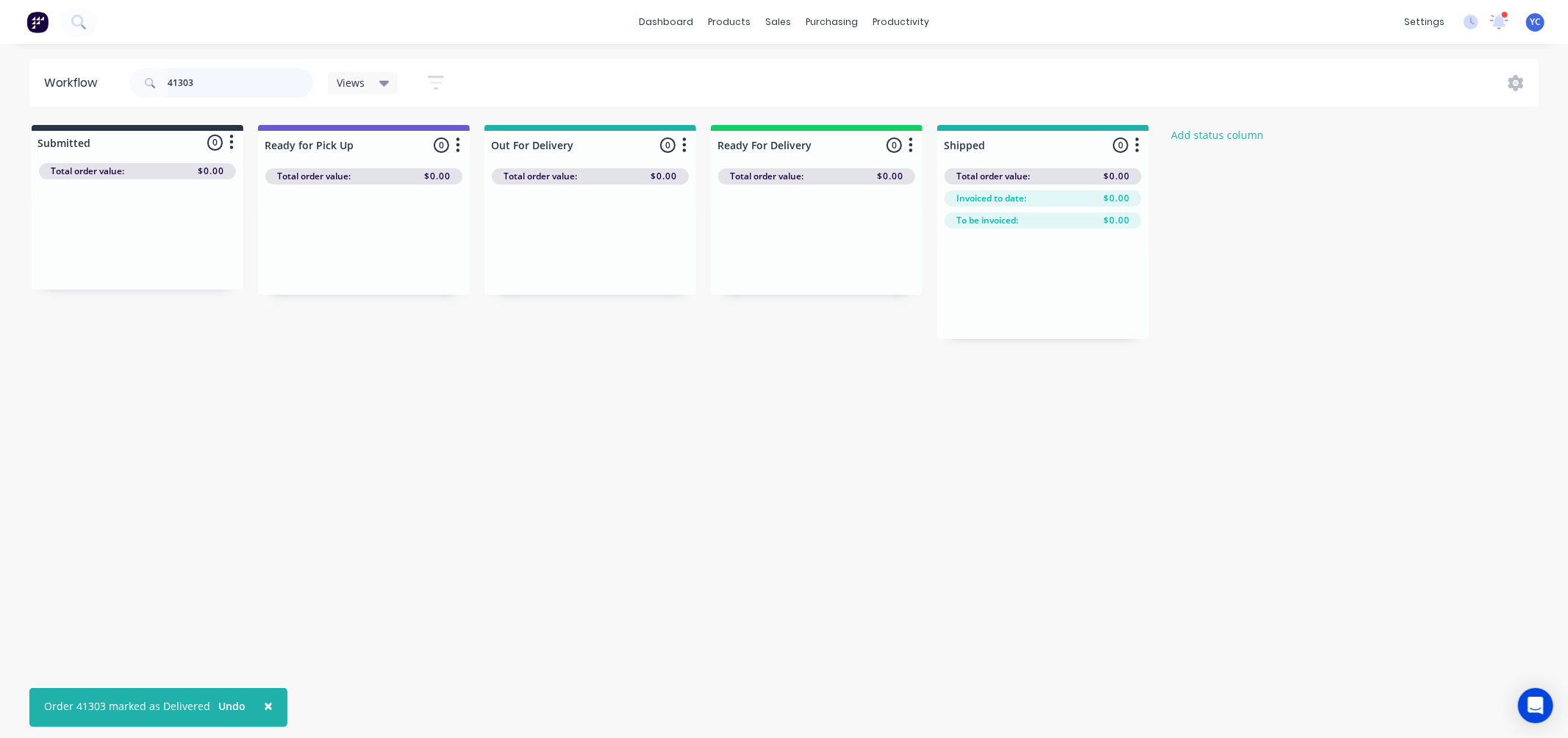
click at [220, 86] on input "41303" at bounding box center [240, 83] width 146 height 29
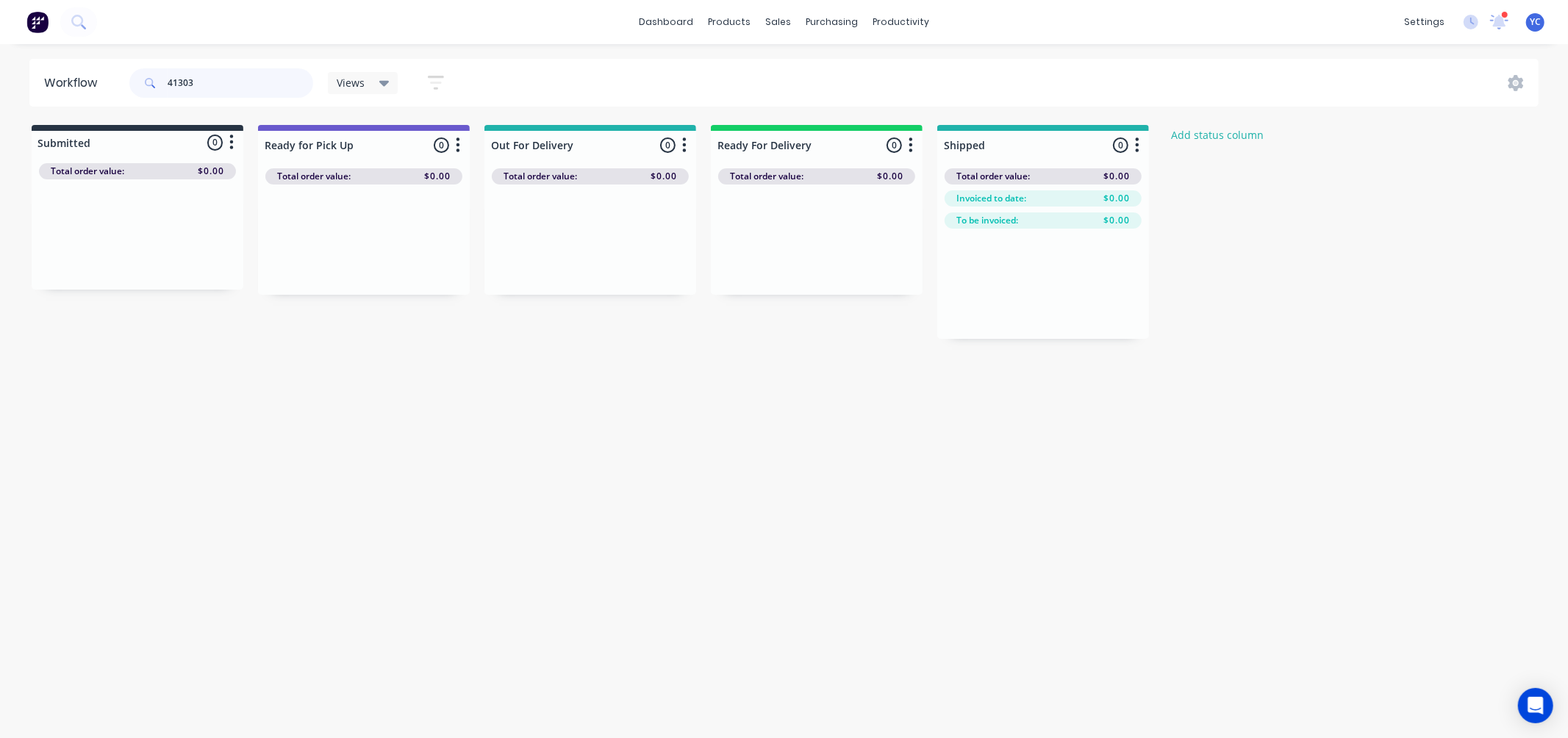
click at [219, 86] on input "41303" at bounding box center [240, 83] width 146 height 29
type input "41324"
click at [120, 252] on div "BB PRIORITY RA Order #41324 09:28 AM 26/08/25 Glidevale Roofing Pty Limited PO …" at bounding box center [137, 245] width 197 height 108
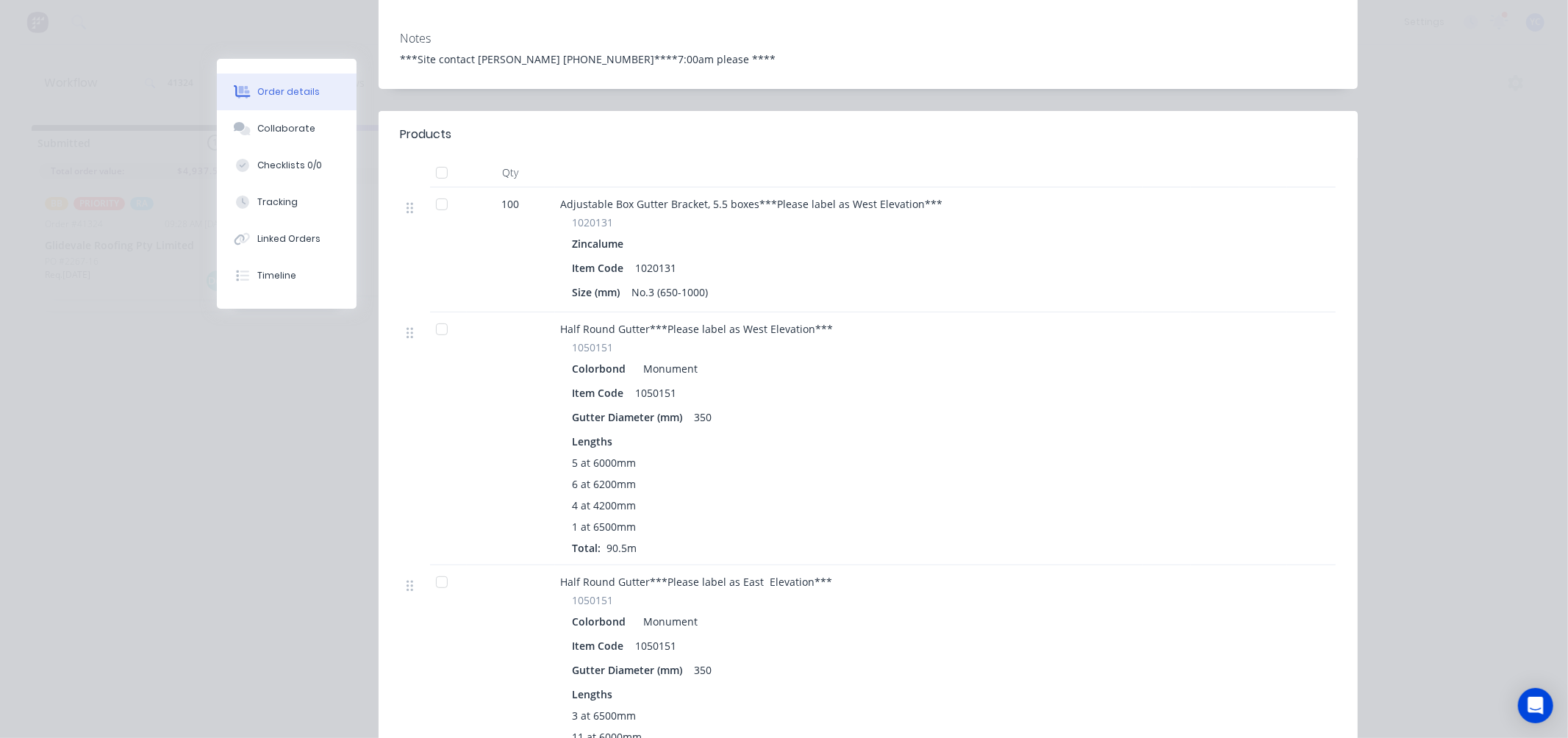
scroll to position [345, 0]
drag, startPoint x: 716, startPoint y: 167, endPoint x: 1034, endPoint y: 167, distance: 318.0
click at [1034, 197] on div "Adjustable Box Gutter Bracket, 5.5 boxes***Please label as West Elevation***" at bounding box center [850, 204] width 577 height 15
drag, startPoint x: 641, startPoint y: 290, endPoint x: 891, endPoint y: 325, distance: 252.4
click at [891, 325] on div "Half Round Gutter***Please label as West Elevation*** 1050151 Colorbond Monumen…" at bounding box center [849, 439] width 589 height 253
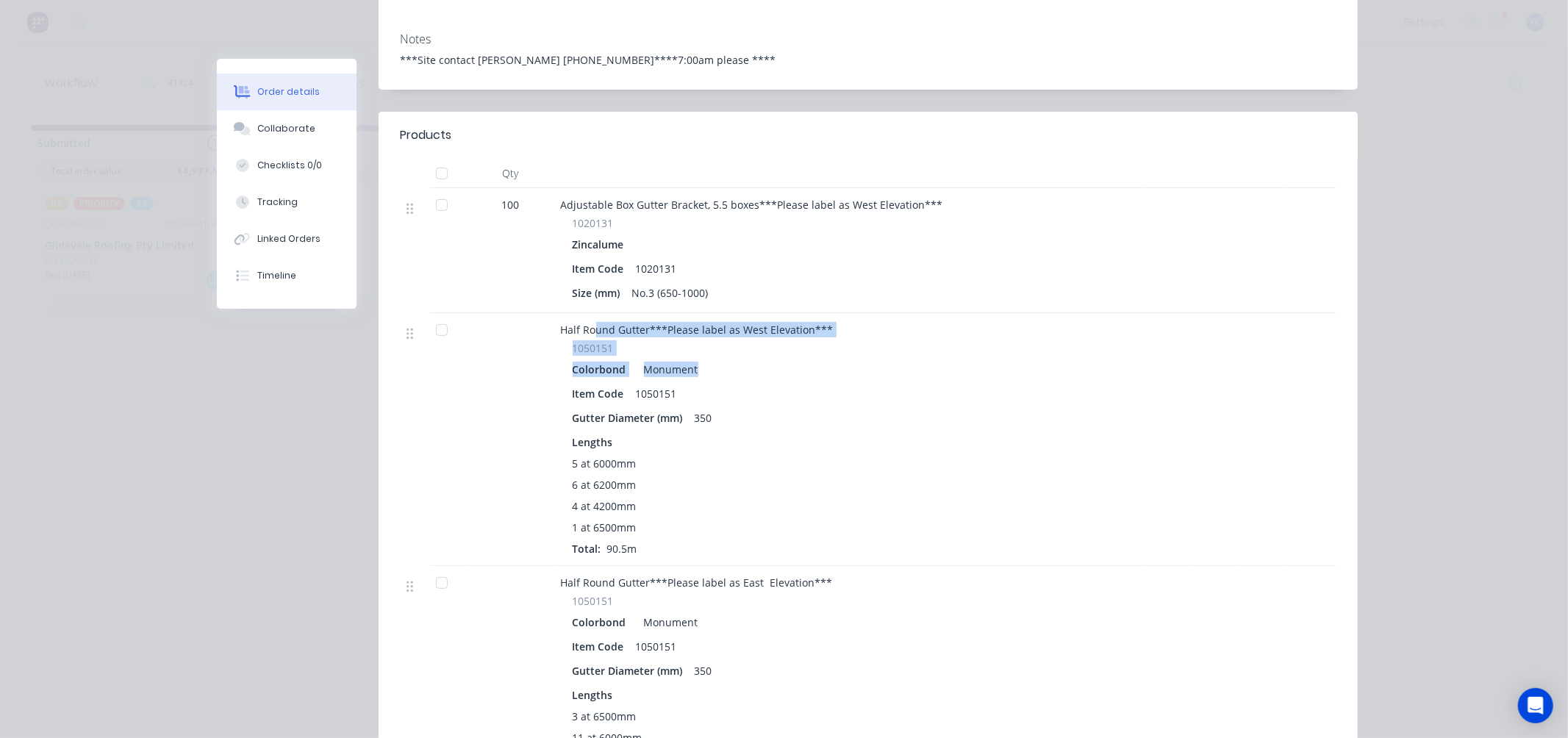
click at [726, 359] on div "Colorbond Monument" at bounding box center [849, 370] width 553 height 22
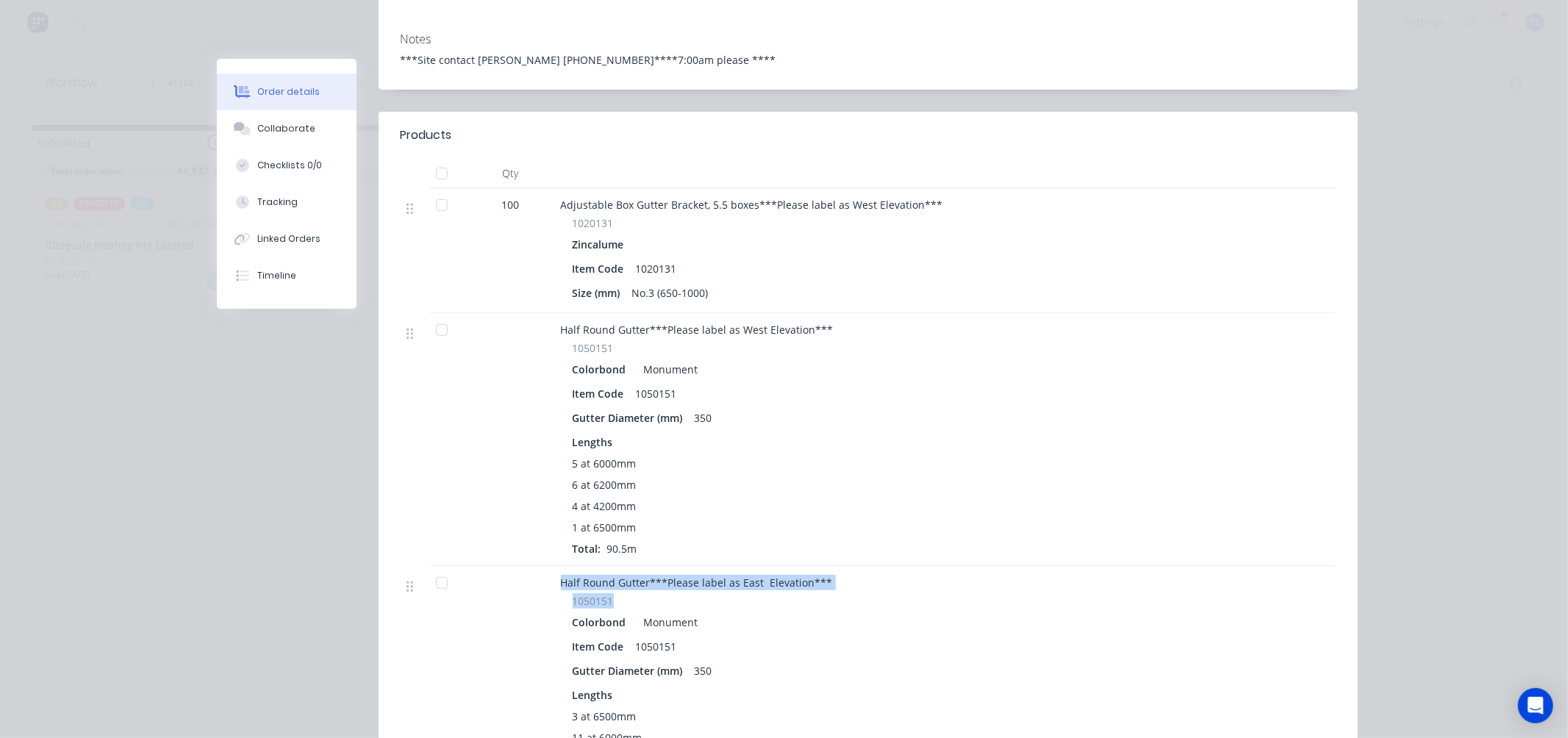
drag, startPoint x: 842, startPoint y: 555, endPoint x: 467, endPoint y: 553, distance: 375.0
click at [467, 566] on div "Half Round Gutter***Please label as East Elevation*** 1050151 Colorbond Monumen…" at bounding box center [868, 681] width 935 height 231
click at [622, 520] on span "1 at 6500mm" at bounding box center [604, 527] width 64 height 15
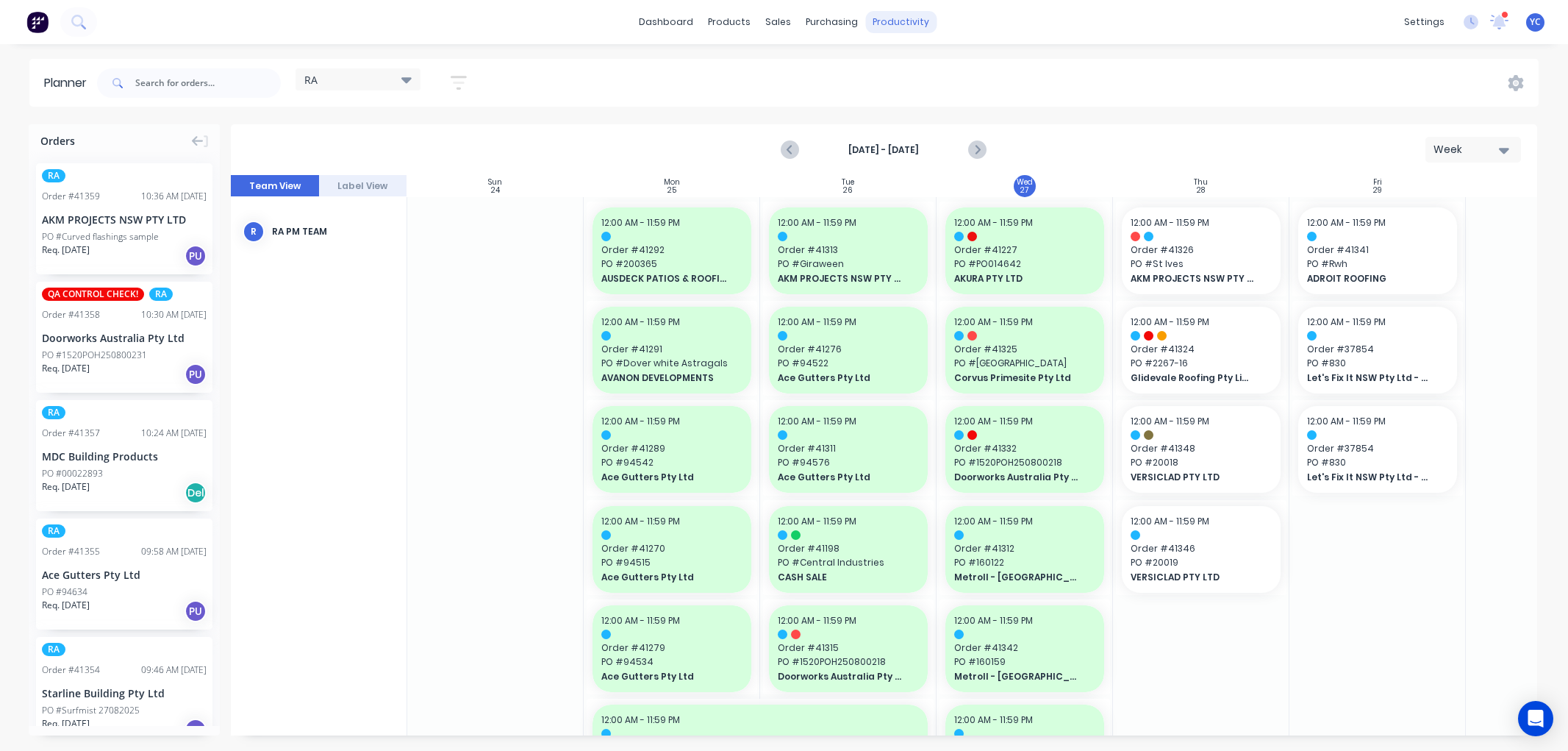
click at [880, 19] on div "productivity" at bounding box center [901, 22] width 72 height 22
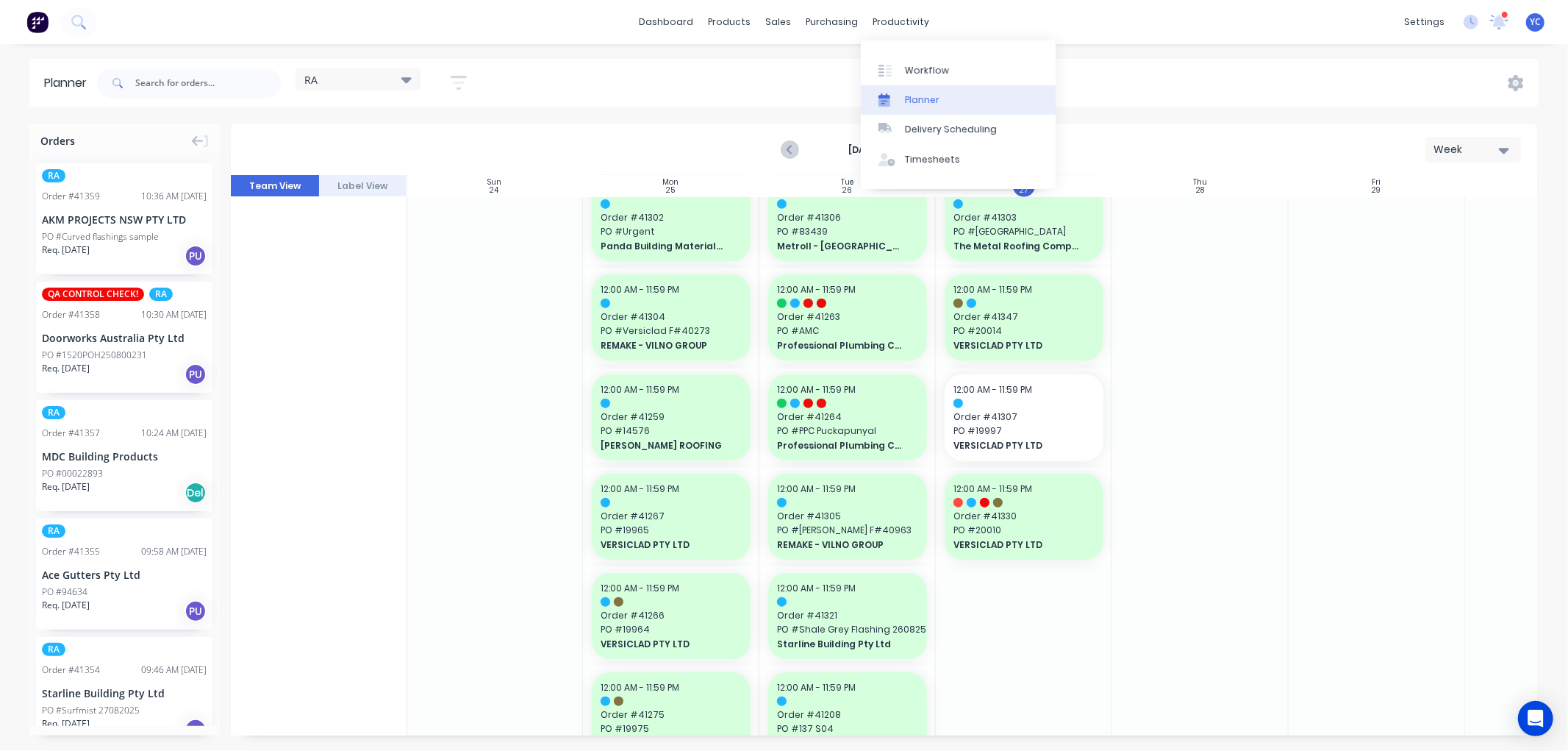
click at [921, 98] on div "Planner" at bounding box center [922, 100] width 34 height 14
click at [930, 101] on div "Planner" at bounding box center [922, 100] width 34 height 14
click at [911, 24] on div "productivity" at bounding box center [901, 22] width 72 height 22
click at [963, 122] on link "Delivery Scheduling" at bounding box center [958, 129] width 195 height 29
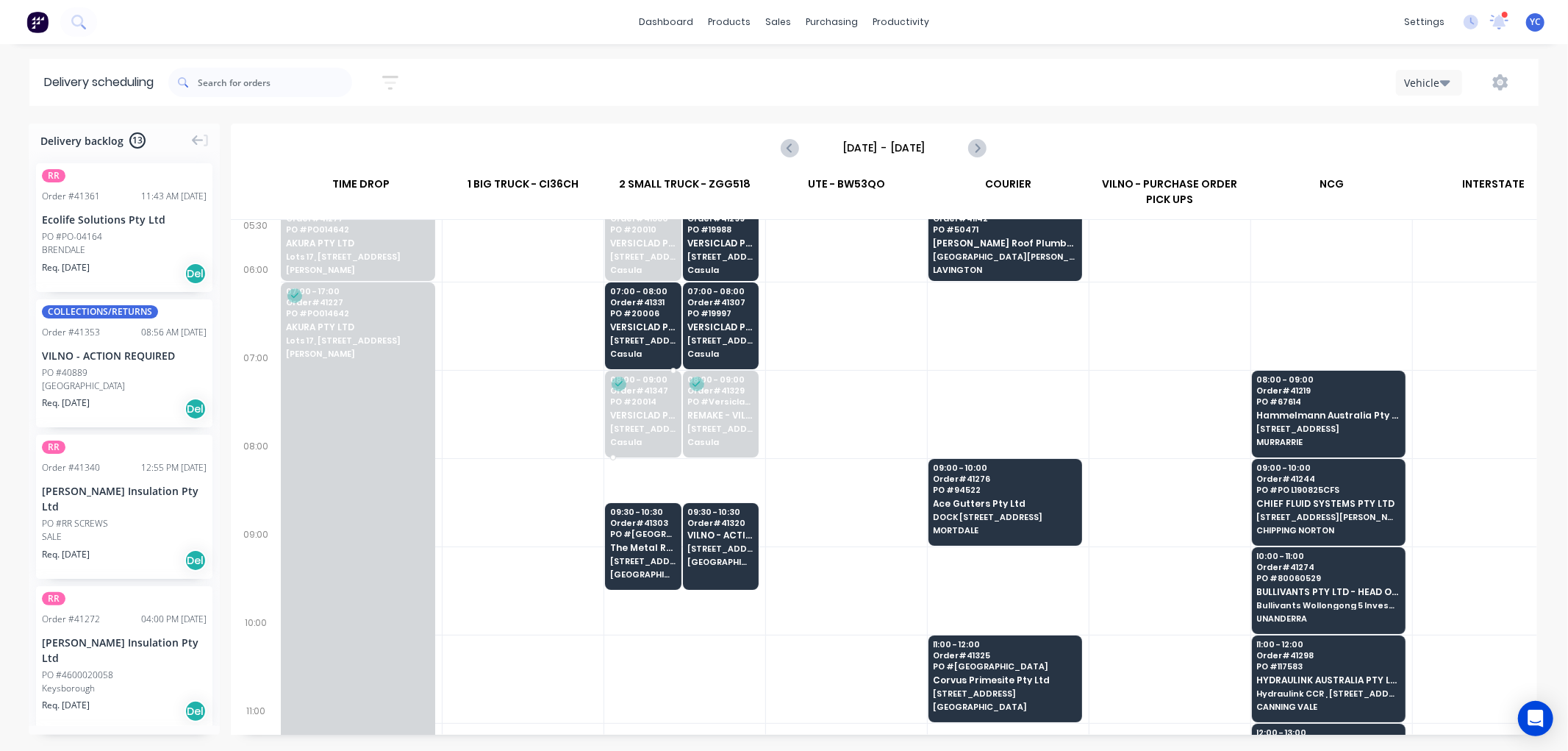
scroll to position [163, 1]
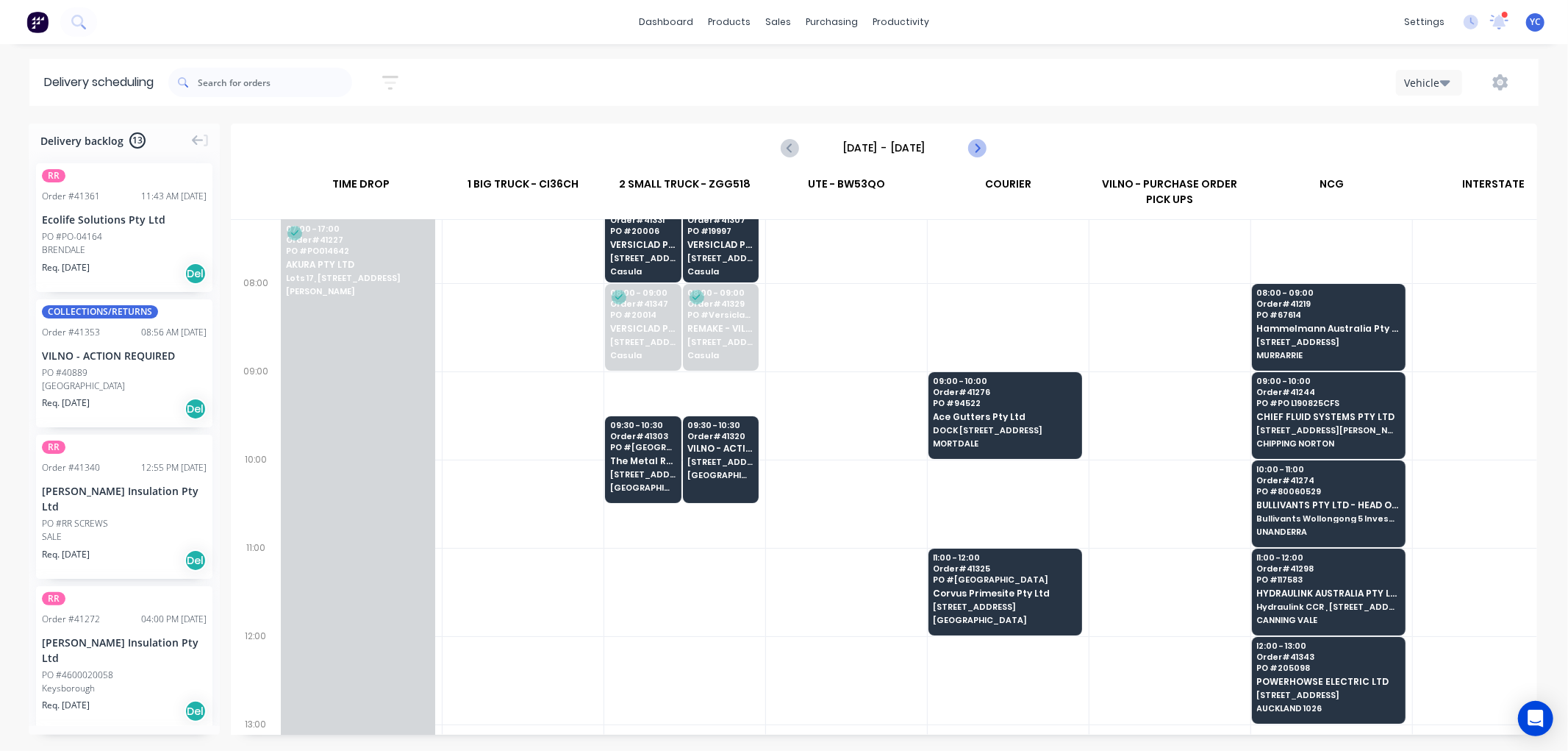
click at [980, 152] on icon "Next page" at bounding box center [977, 147] width 17 height 17
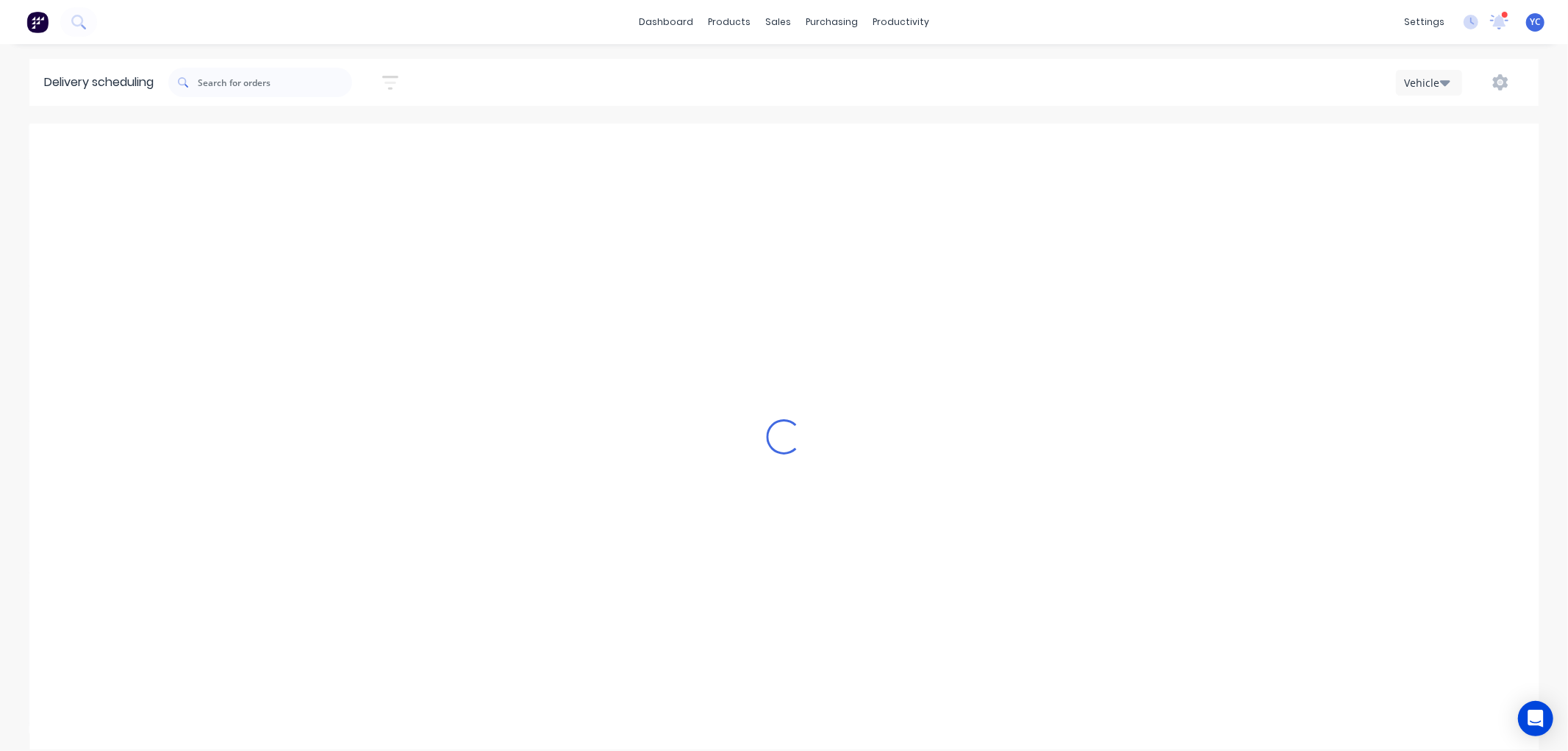
type input "[DATE] - [DATE]"
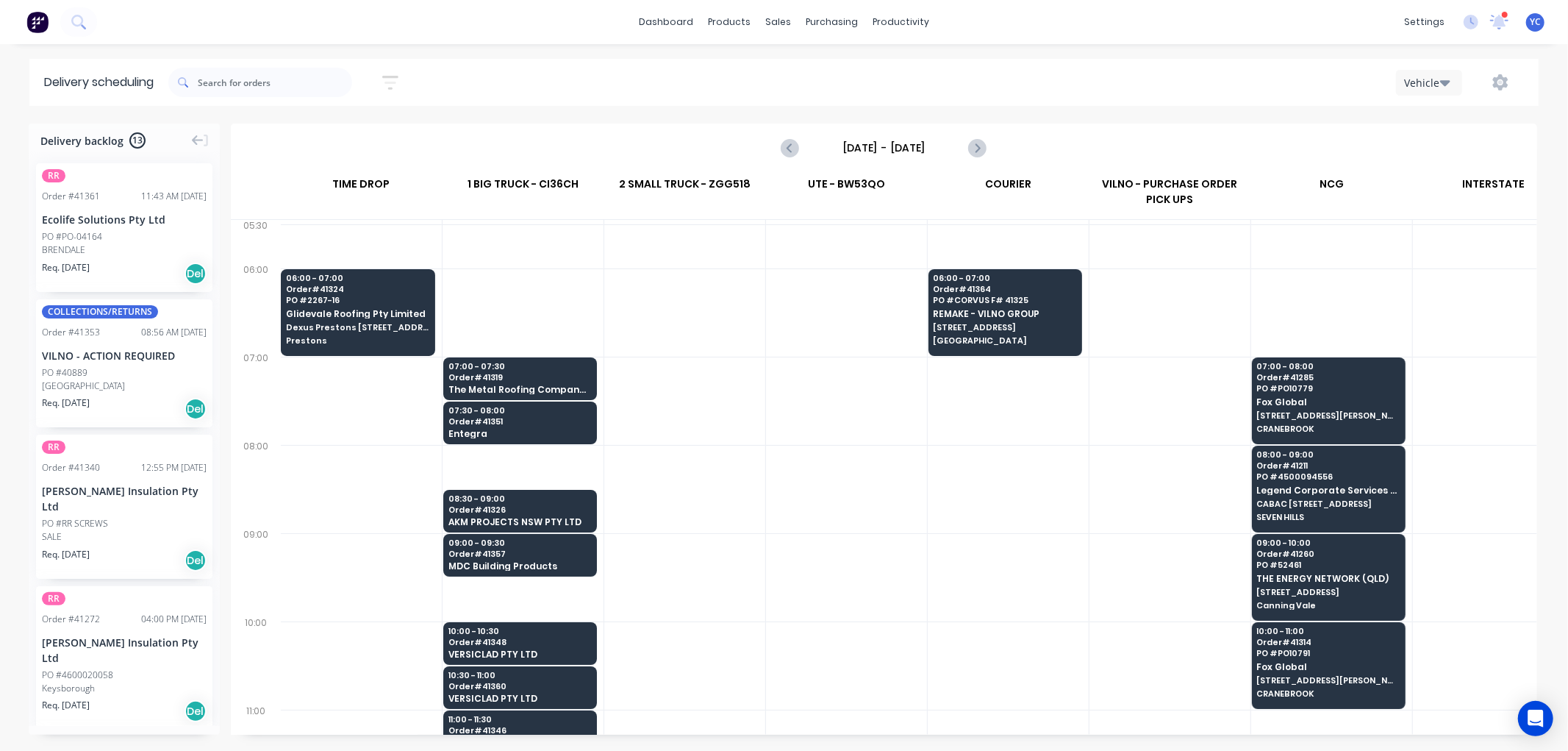
scroll to position [0, 1]
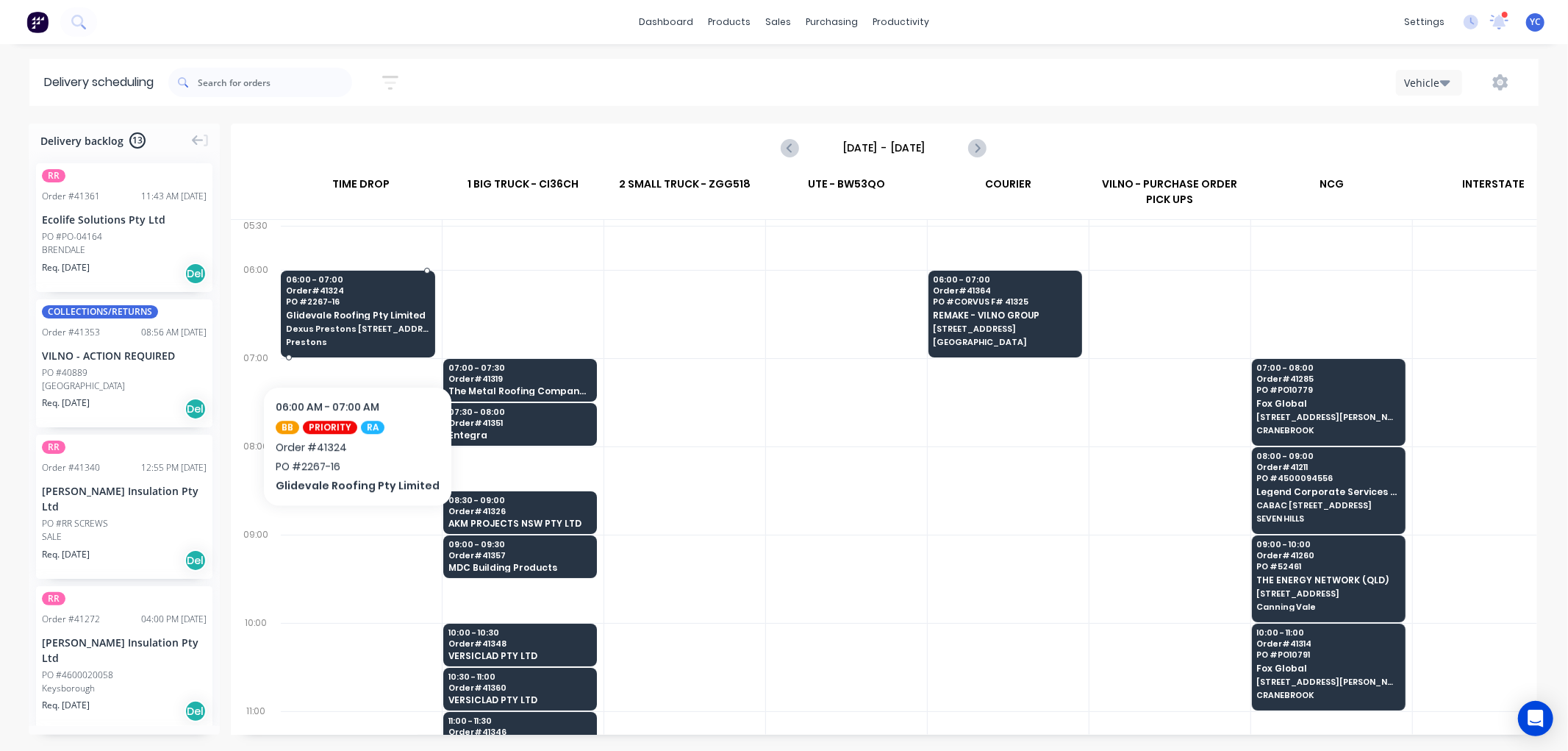
click at [351, 341] on span "Prestons" at bounding box center [357, 342] width 143 height 9
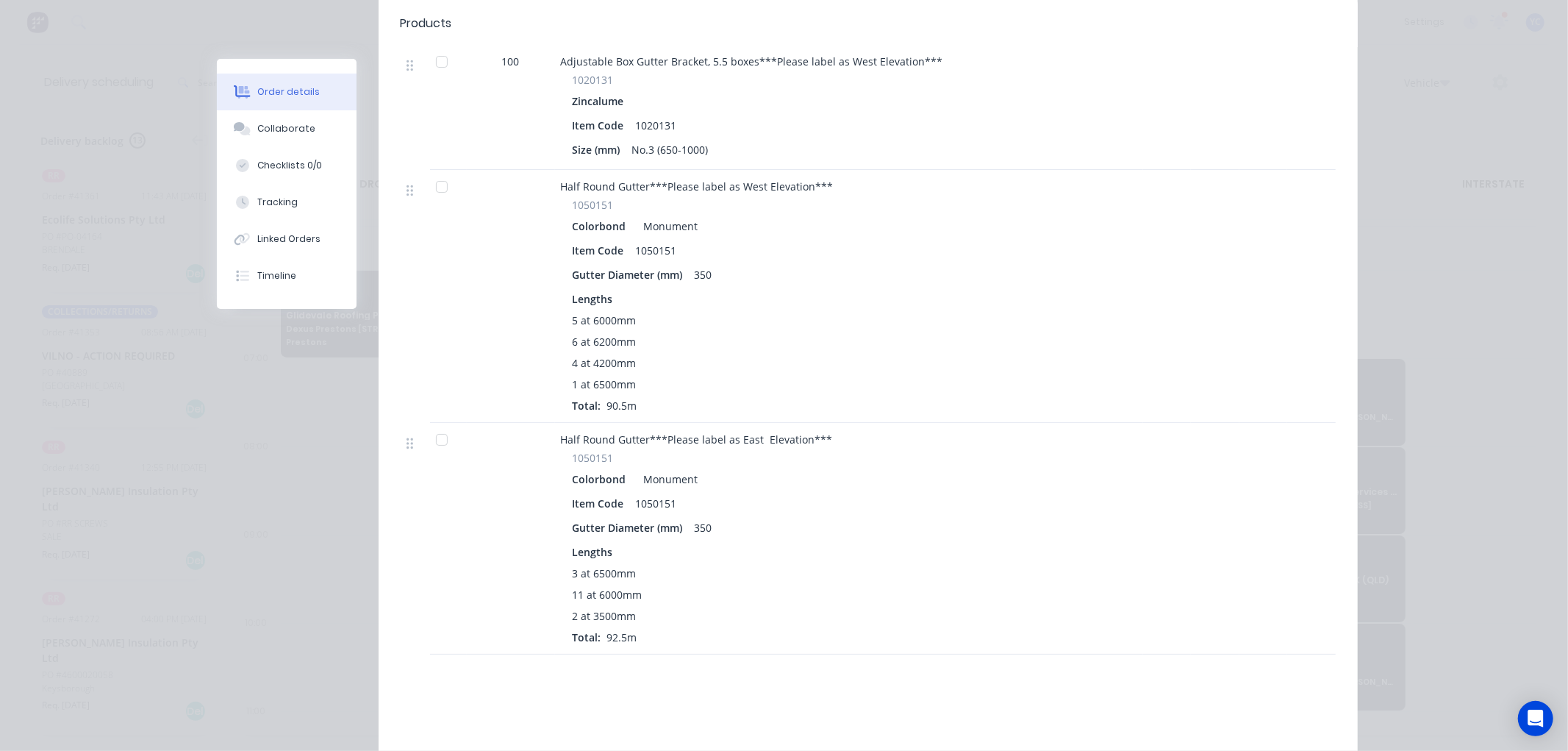
scroll to position [490, 0]
drag, startPoint x: 814, startPoint y: 270, endPoint x: 852, endPoint y: 278, distance: 38.8
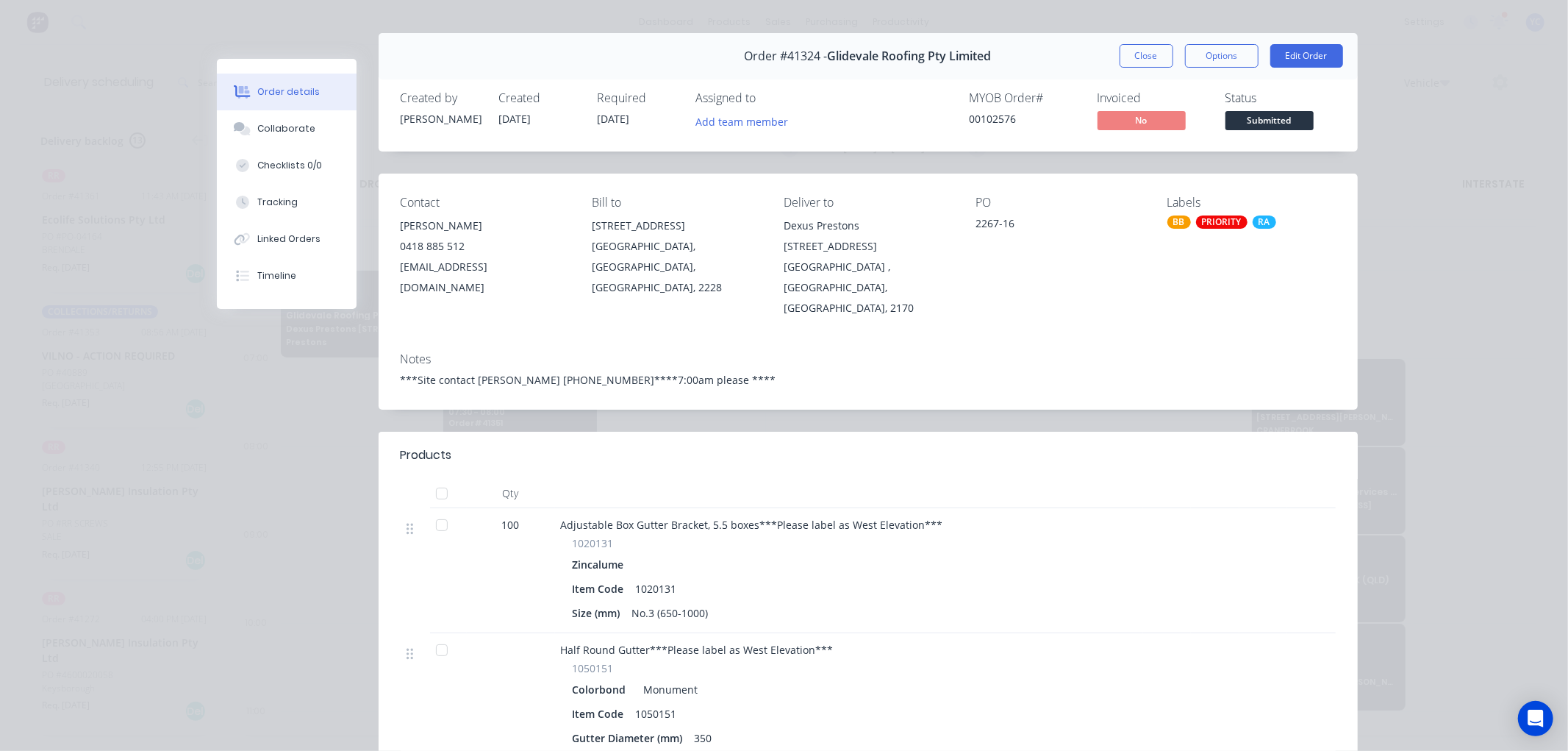
scroll to position [0, 0]
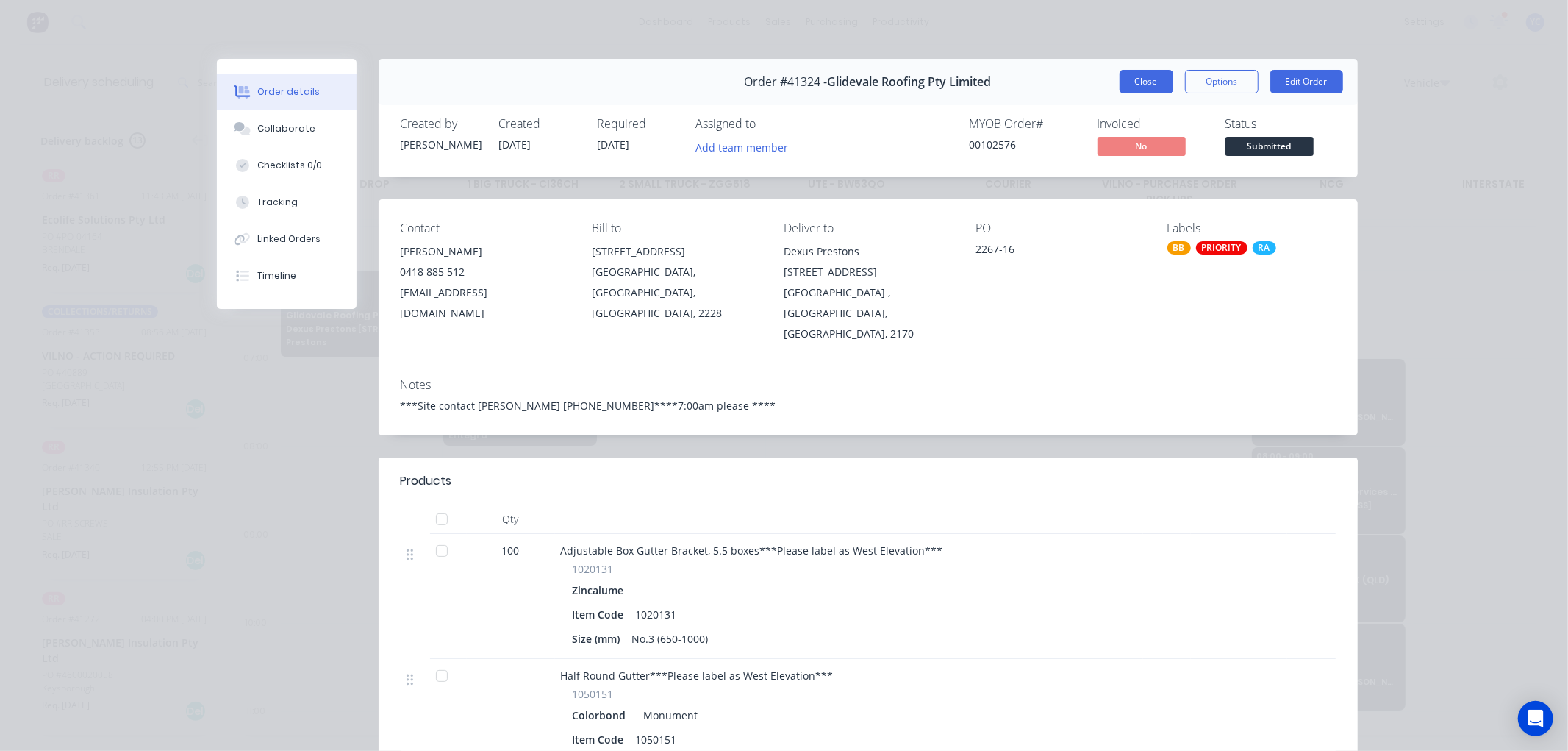
click at [1126, 91] on button "Close" at bounding box center [1146, 82] width 54 height 24
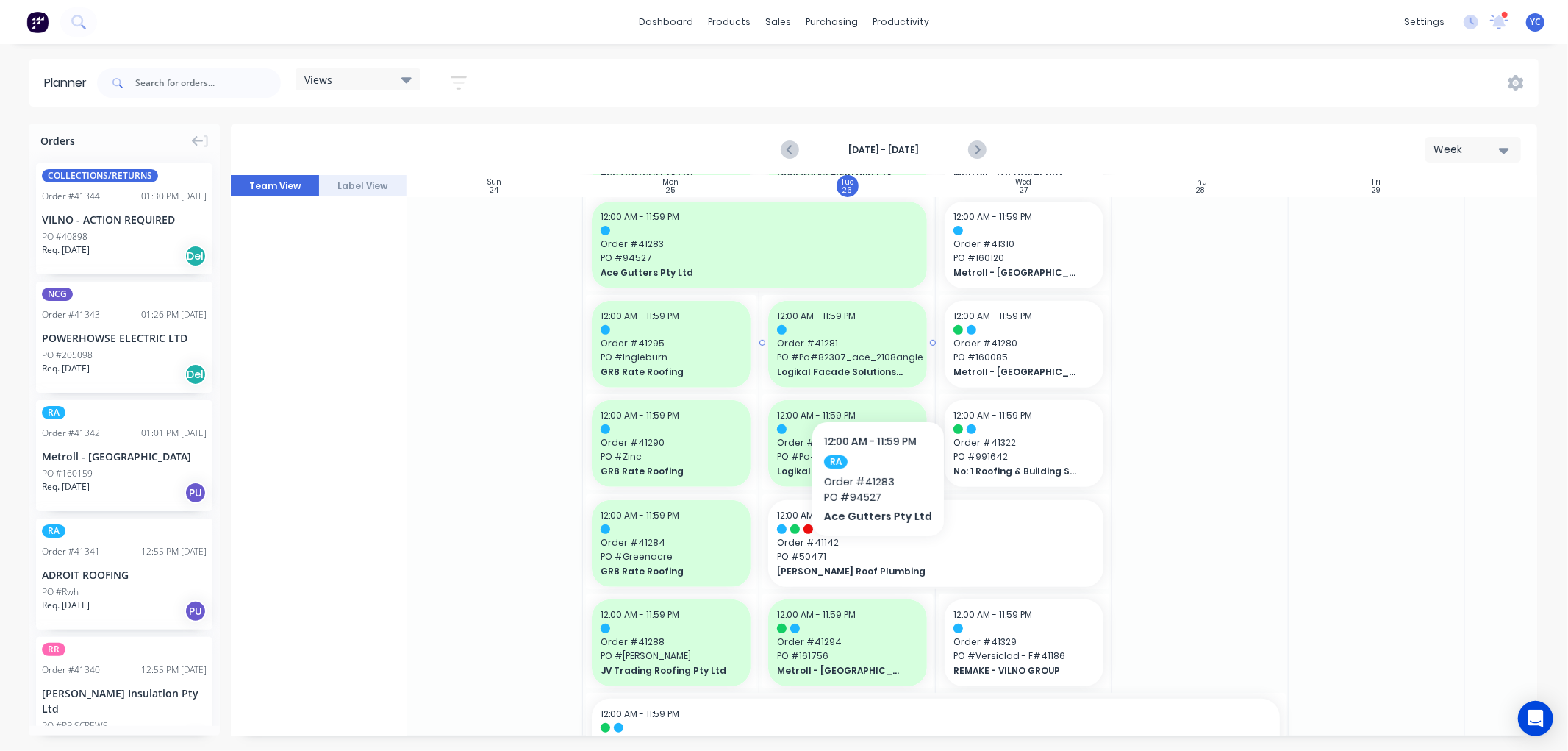
scroll to position [653, 1]
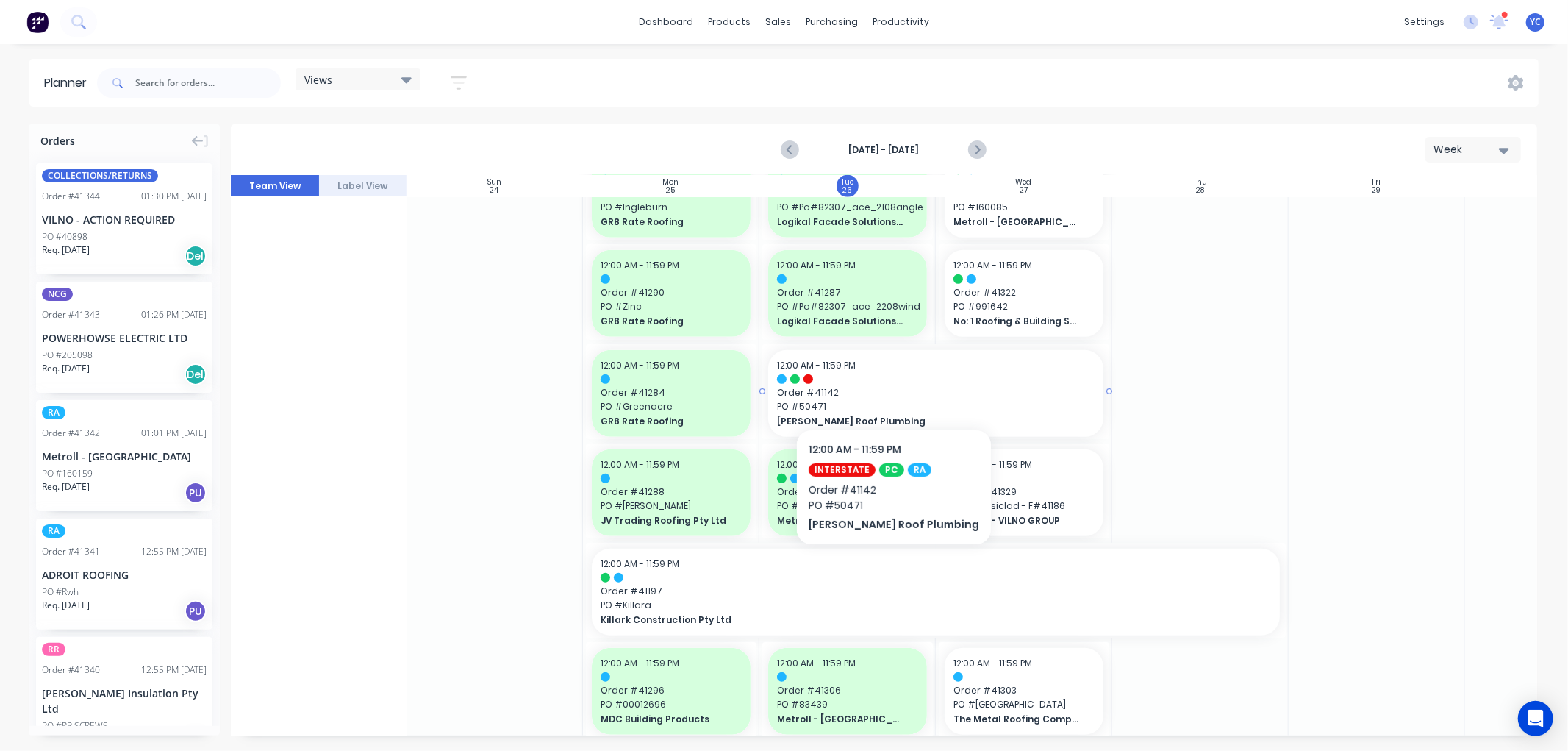
click at [872, 386] on span "Order # 41142" at bounding box center [936, 393] width 317 height 14
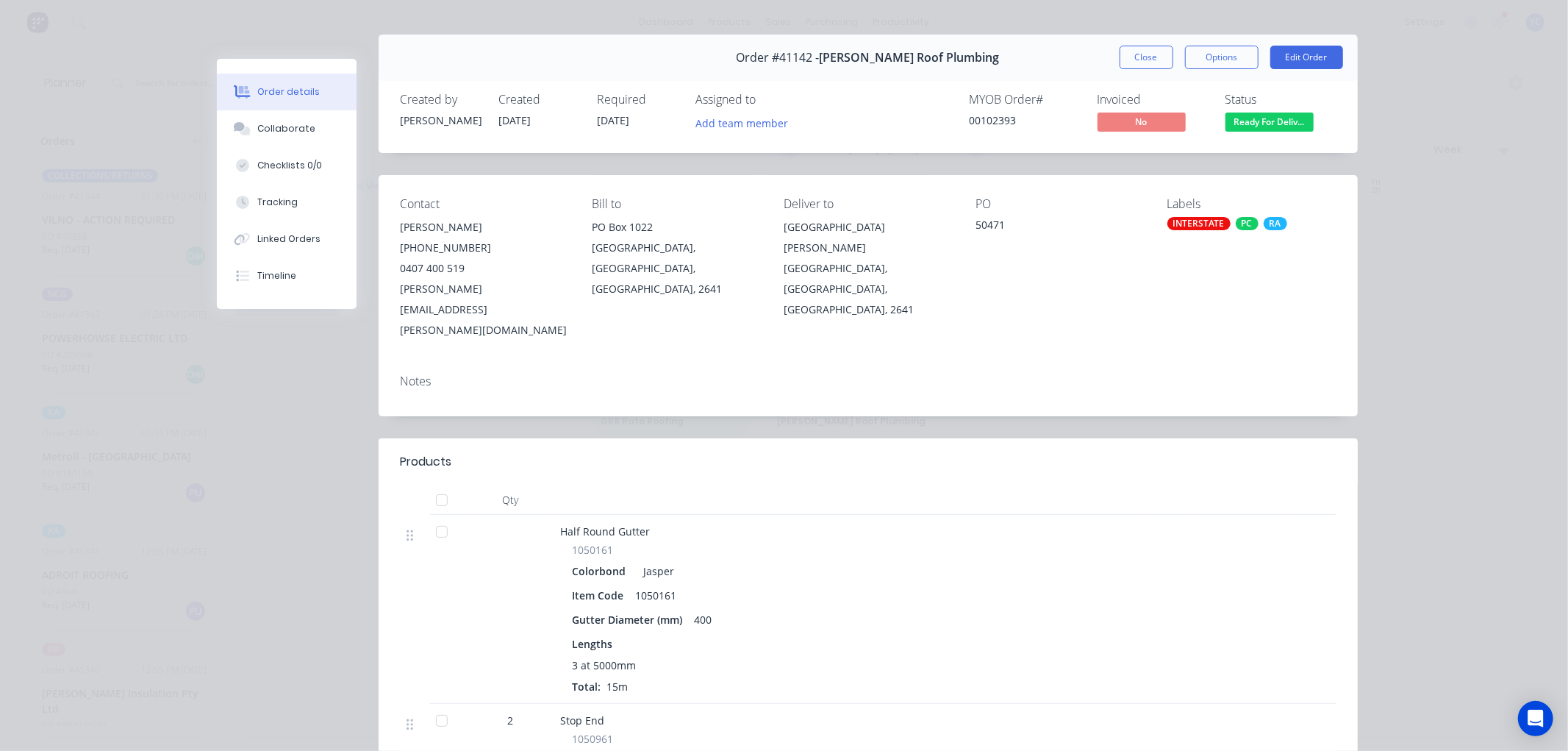
scroll to position [0, 0]
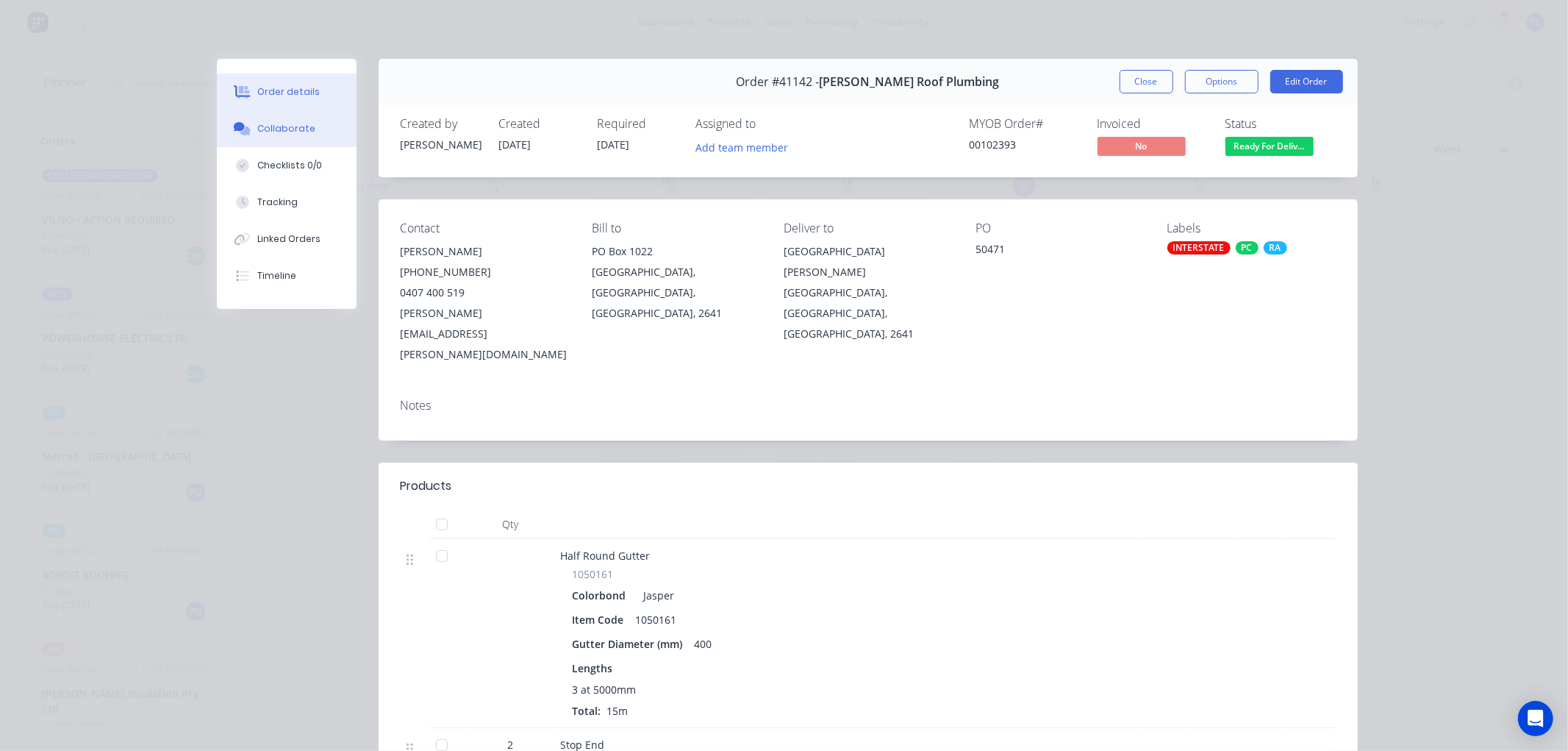
click at [317, 122] on button "Collaborate" at bounding box center [287, 129] width 140 height 37
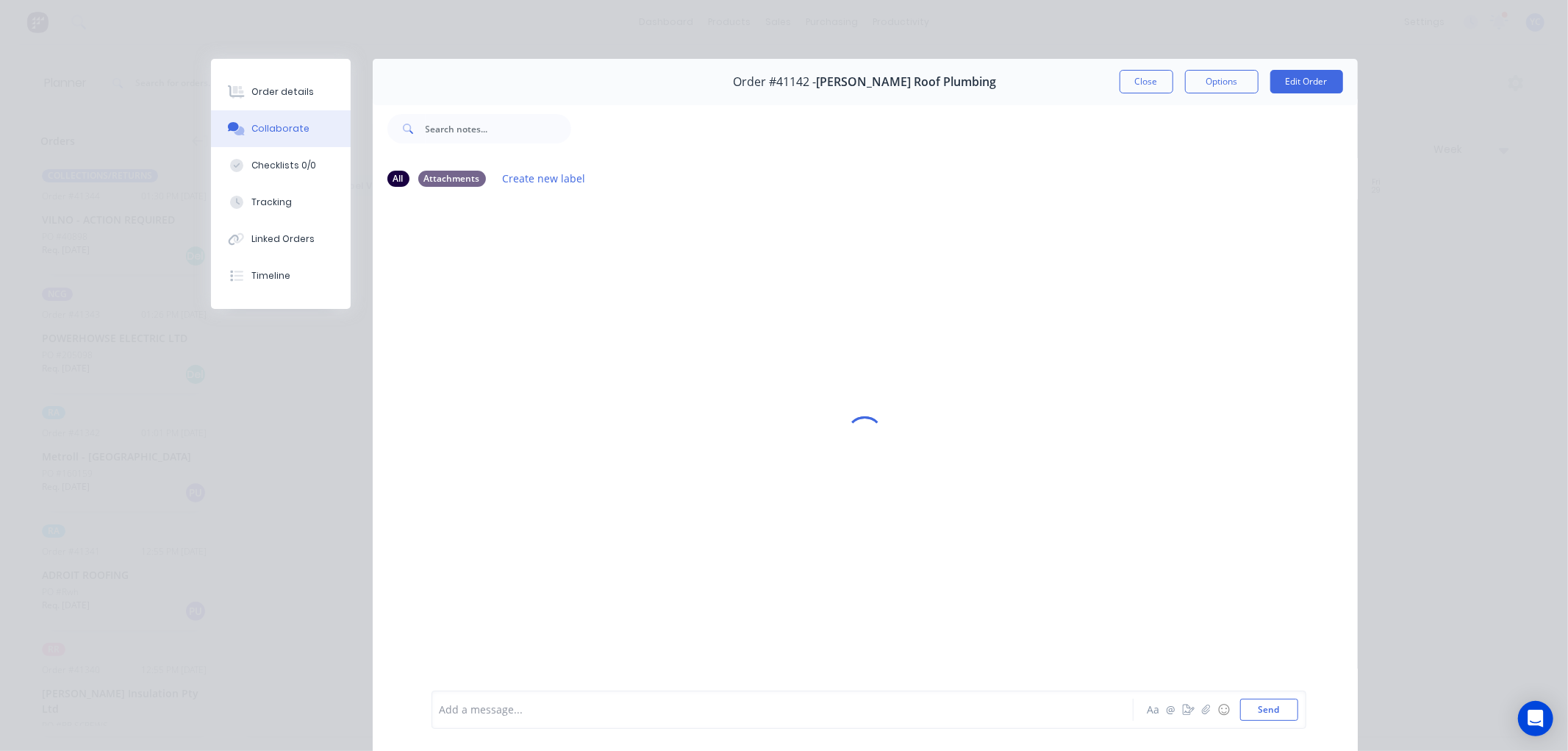
click at [526, 717] on div "Add a message..." at bounding box center [762, 709] width 644 height 22
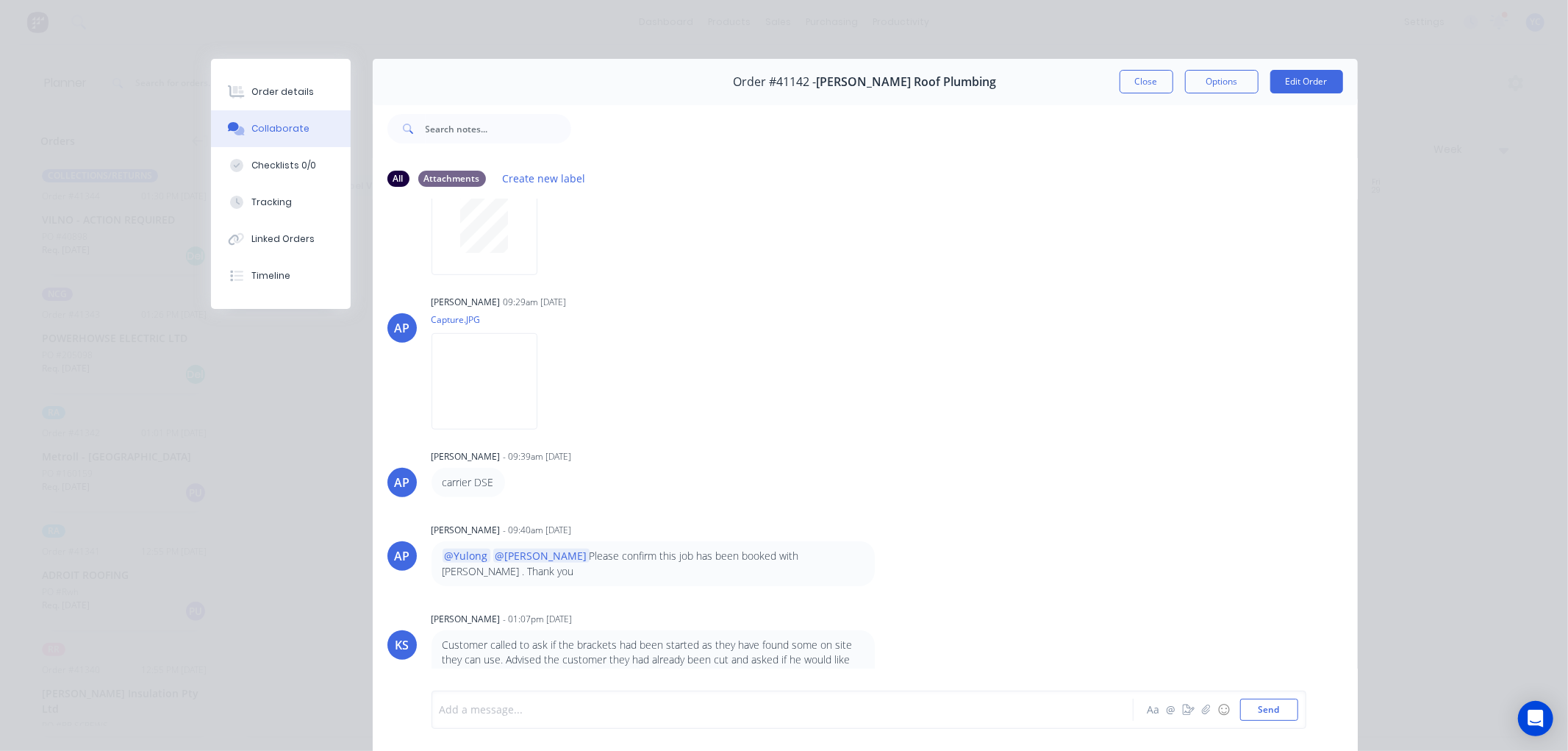
scroll to position [856, 0]
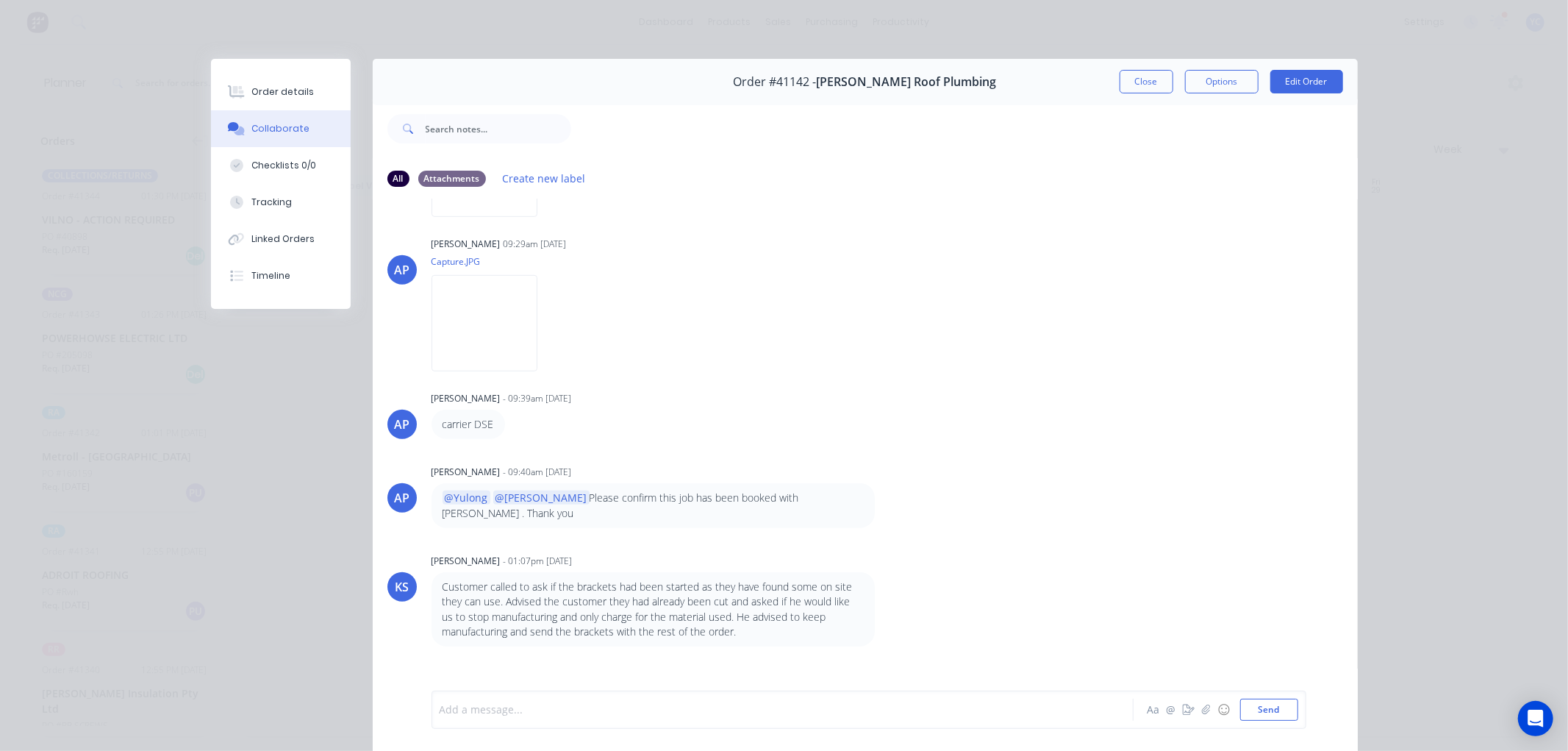
click at [989, 584] on div "KS Kendall Staats - 01:07pm 22/08/25 Customer called to ask if the brackets had…" at bounding box center [865, 598] width 985 height 96
drag, startPoint x: 1047, startPoint y: 578, endPoint x: 1071, endPoint y: 637, distance: 63.7
click at [1057, 615] on div "AP Angela Perez 01:15pm 14/08/25 Capture.JPG Labels Download AP Angela Perez - …" at bounding box center [865, 444] width 985 height 490
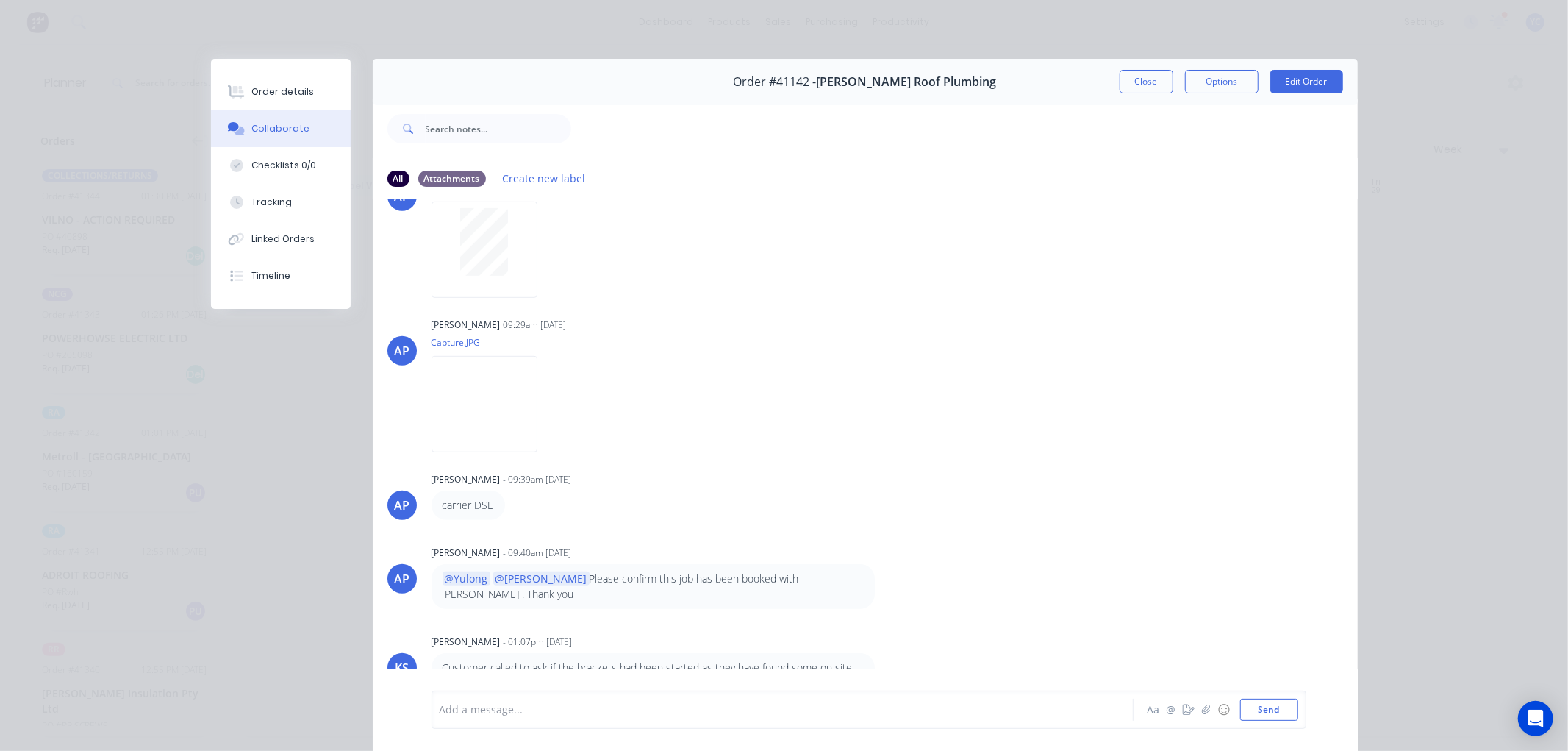
drag, startPoint x: 1190, startPoint y: 592, endPoint x: 1174, endPoint y: 589, distance: 16.3
click at [1174, 589] on div "AP Angela Perez 01:15pm 14/08/25 Capture.JPG Labels Download AP Angela Perez - …" at bounding box center [865, 444] width 985 height 490
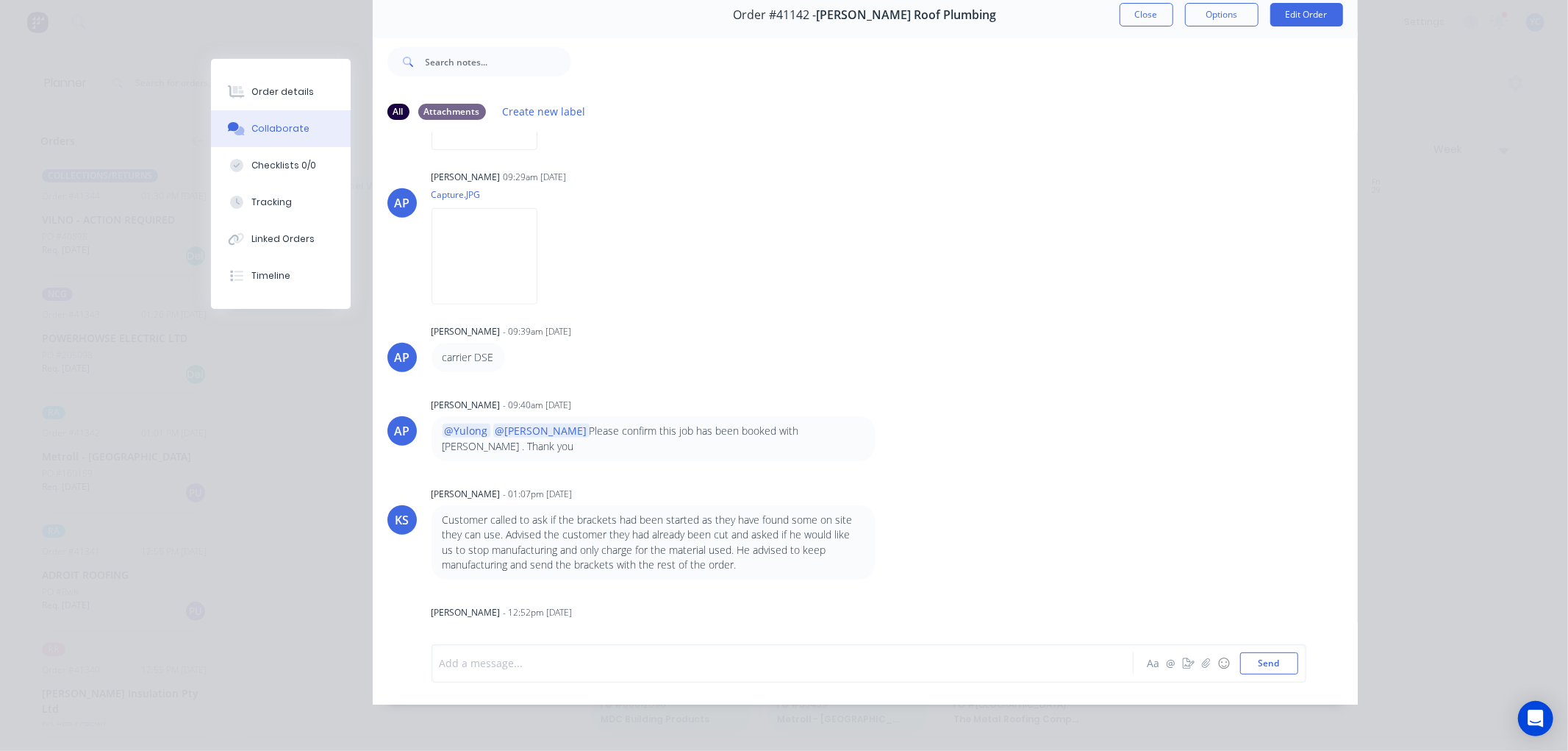
click at [704, 659] on div at bounding box center [762, 662] width 643 height 15
click at [744, 662] on div at bounding box center [762, 662] width 643 height 15
click at [733, 639] on div "Add a message... Aa @ ☺ Send" at bounding box center [865, 663] width 985 height 83
click at [723, 649] on div "Add a message... Aa @ ☺ Send" at bounding box center [865, 663] width 985 height 83
click at [703, 664] on div at bounding box center [762, 662] width 643 height 15
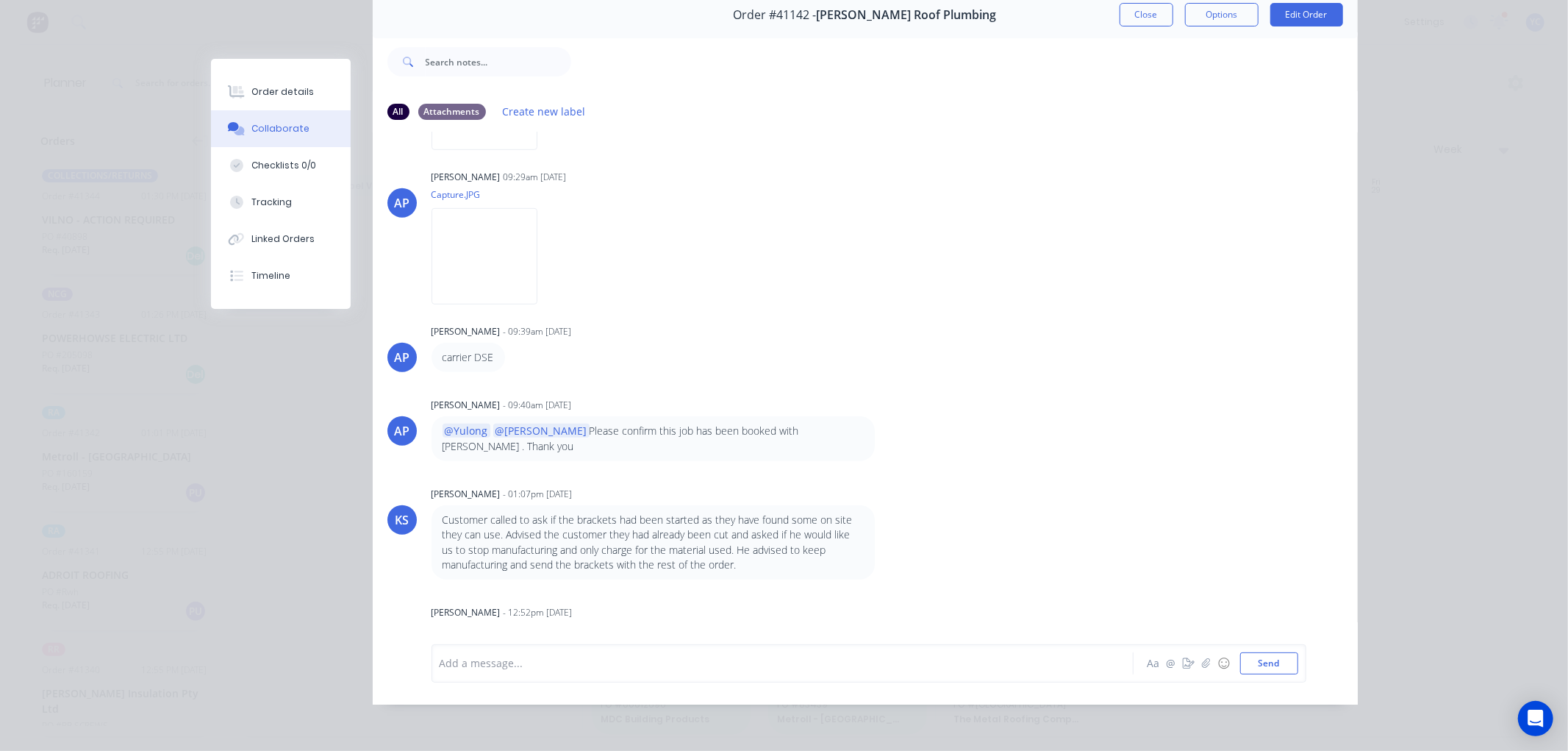
click at [702, 664] on div at bounding box center [762, 662] width 643 height 15
click at [693, 653] on div "Add a message..." at bounding box center [762, 663] width 644 height 22
click at [678, 623] on div "@Yulong @Kendall @Angela Job has been pushed back to Wednesday." at bounding box center [650, 638] width 437 height 29
click at [664, 505] on div "Customer called to ask if the brackets had been started as they have found some…" at bounding box center [653, 542] width 443 height 74
click at [547, 662] on div "Add a message... Aa @ ☺ Send" at bounding box center [865, 663] width 985 height 83
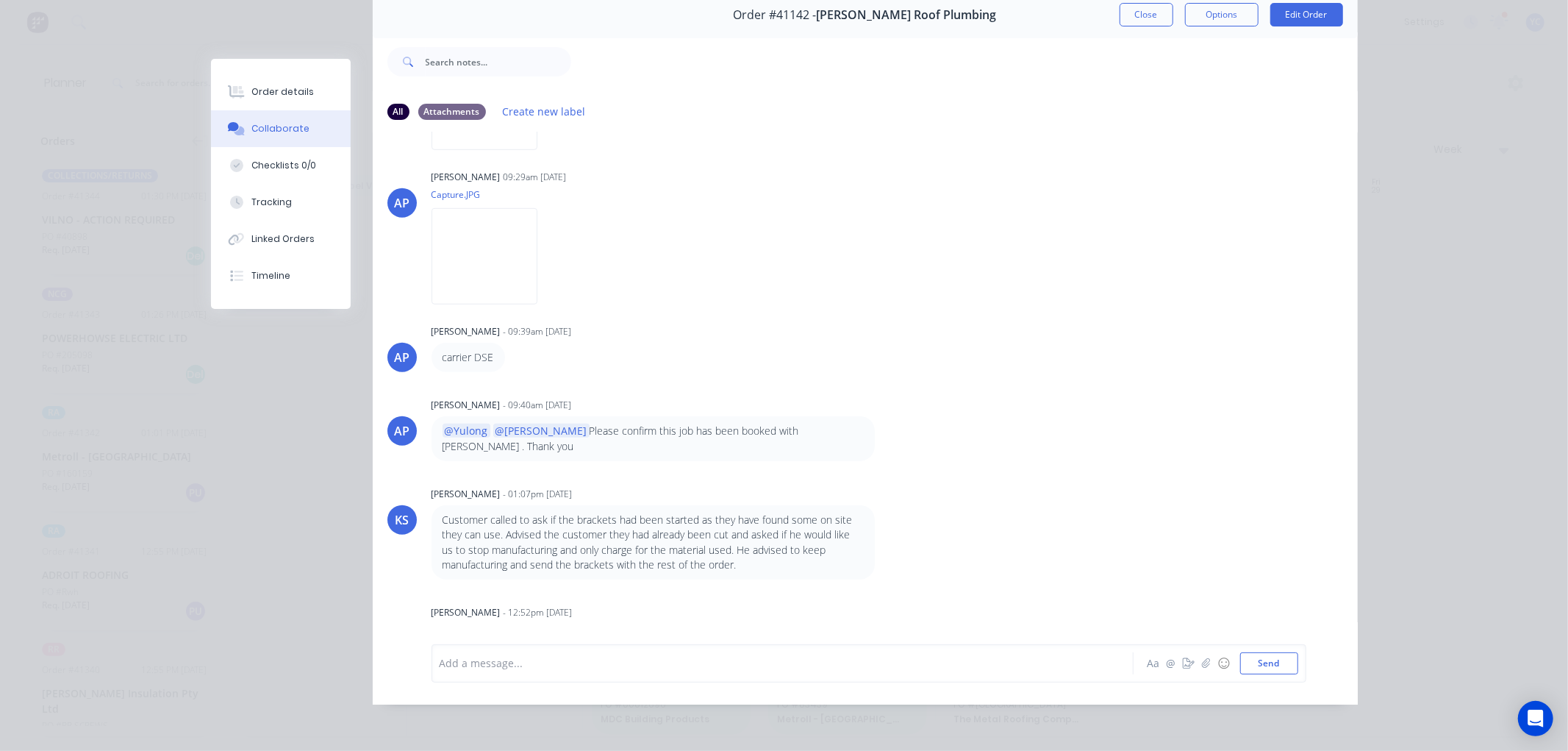
click at [552, 666] on div "Add a message..." at bounding box center [762, 663] width 644 height 22
click at [553, 655] on div at bounding box center [762, 662] width 643 height 15
click at [525, 619] on div "All Attachments Create new label AP Angela Perez 01:15pm 14/08/25 Capture.JPG L…" at bounding box center [865, 397] width 985 height 612
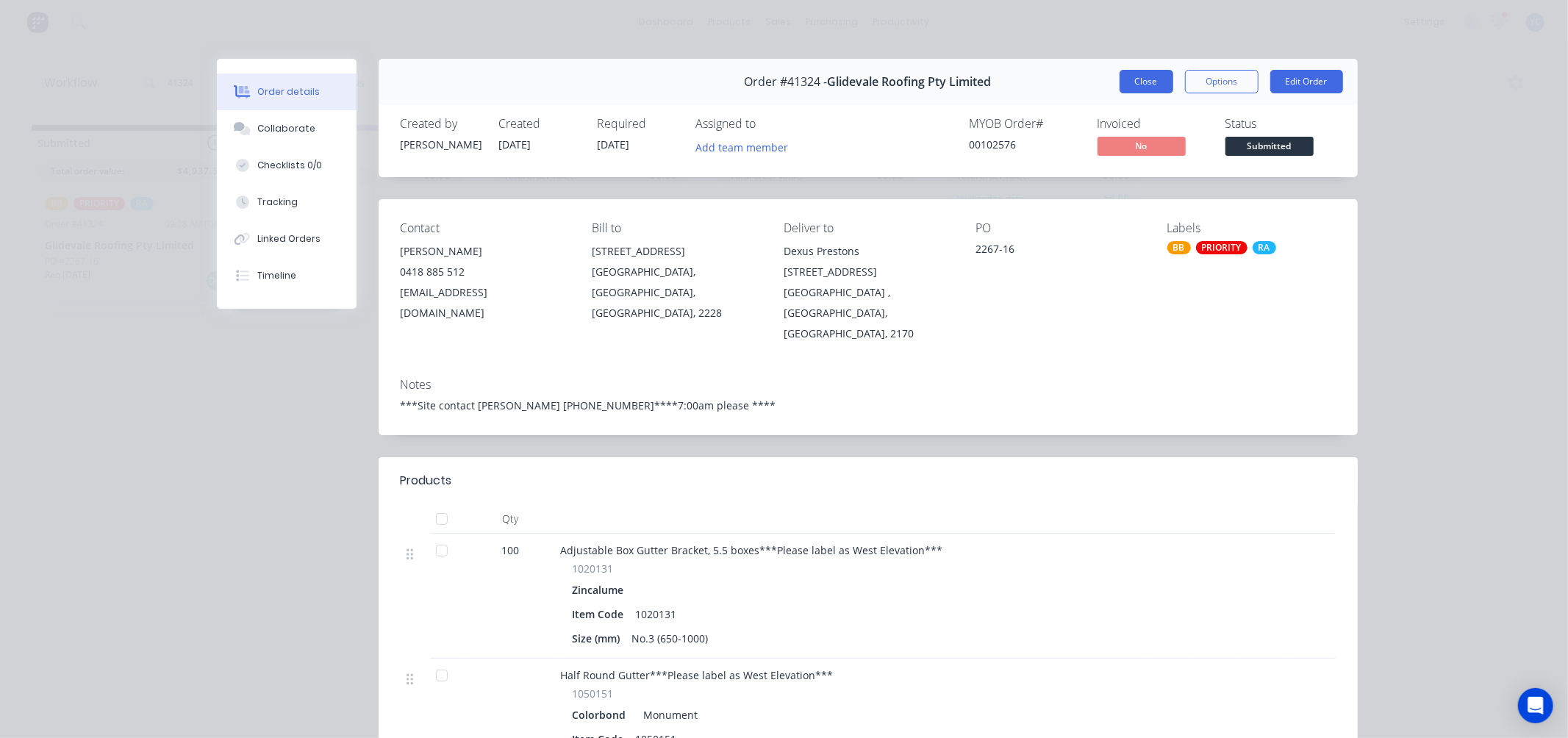
click at [1144, 74] on button "Close" at bounding box center [1146, 82] width 54 height 24
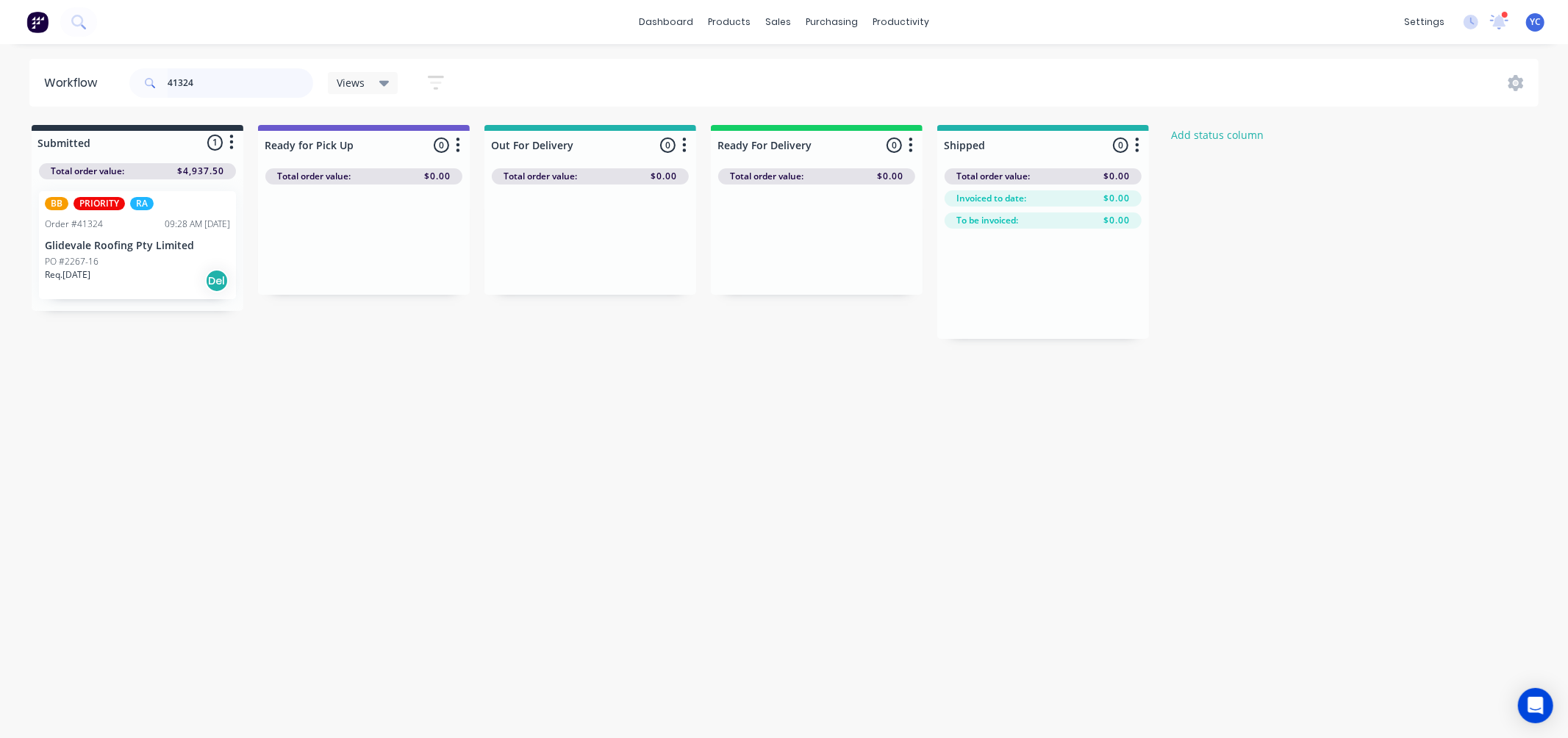
click at [256, 83] on input "41324" at bounding box center [240, 83] width 146 height 29
type input "41349"
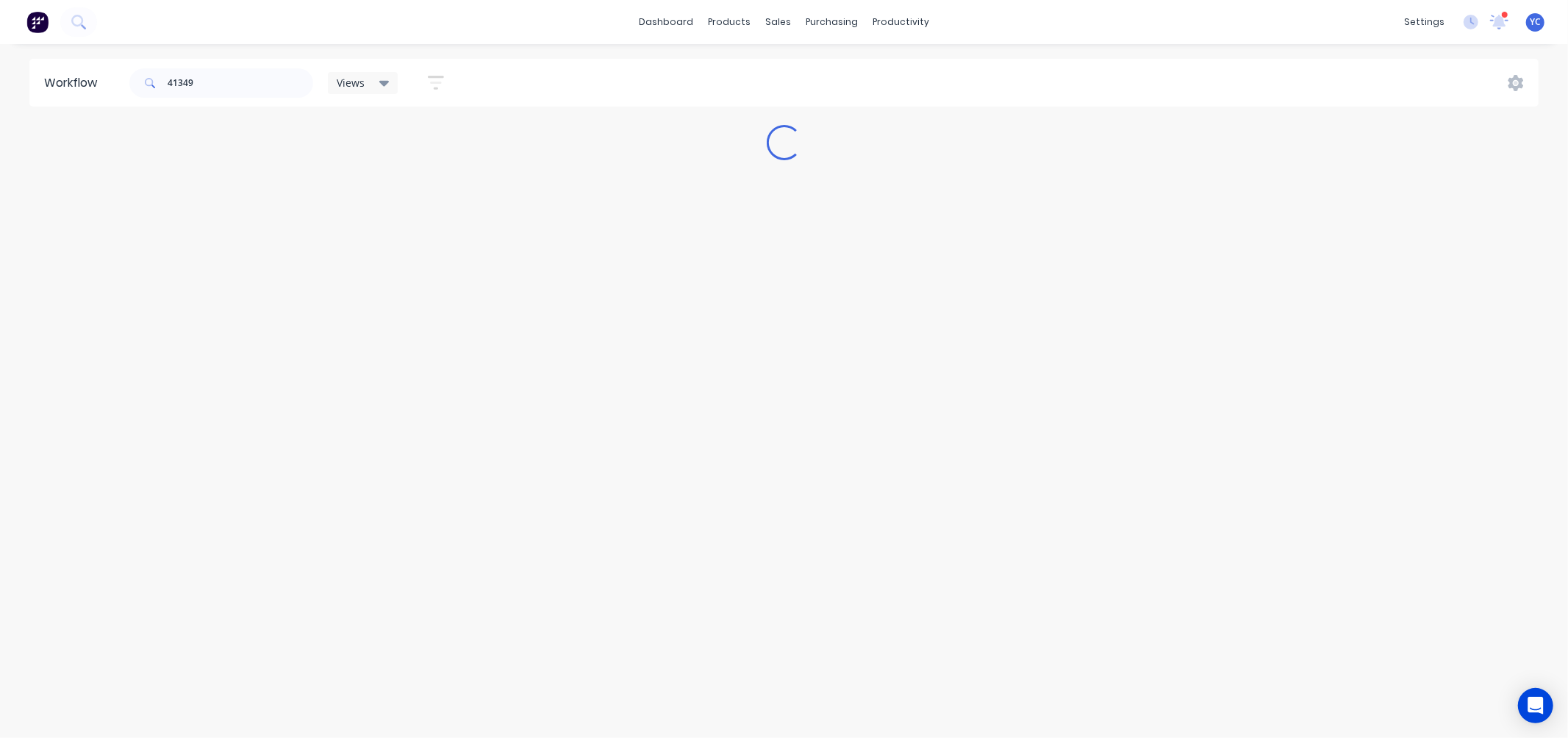
click at [465, 25] on div "dashboard products sales purchasing productivity dashboard products Product Cat…" at bounding box center [784, 22] width 1568 height 44
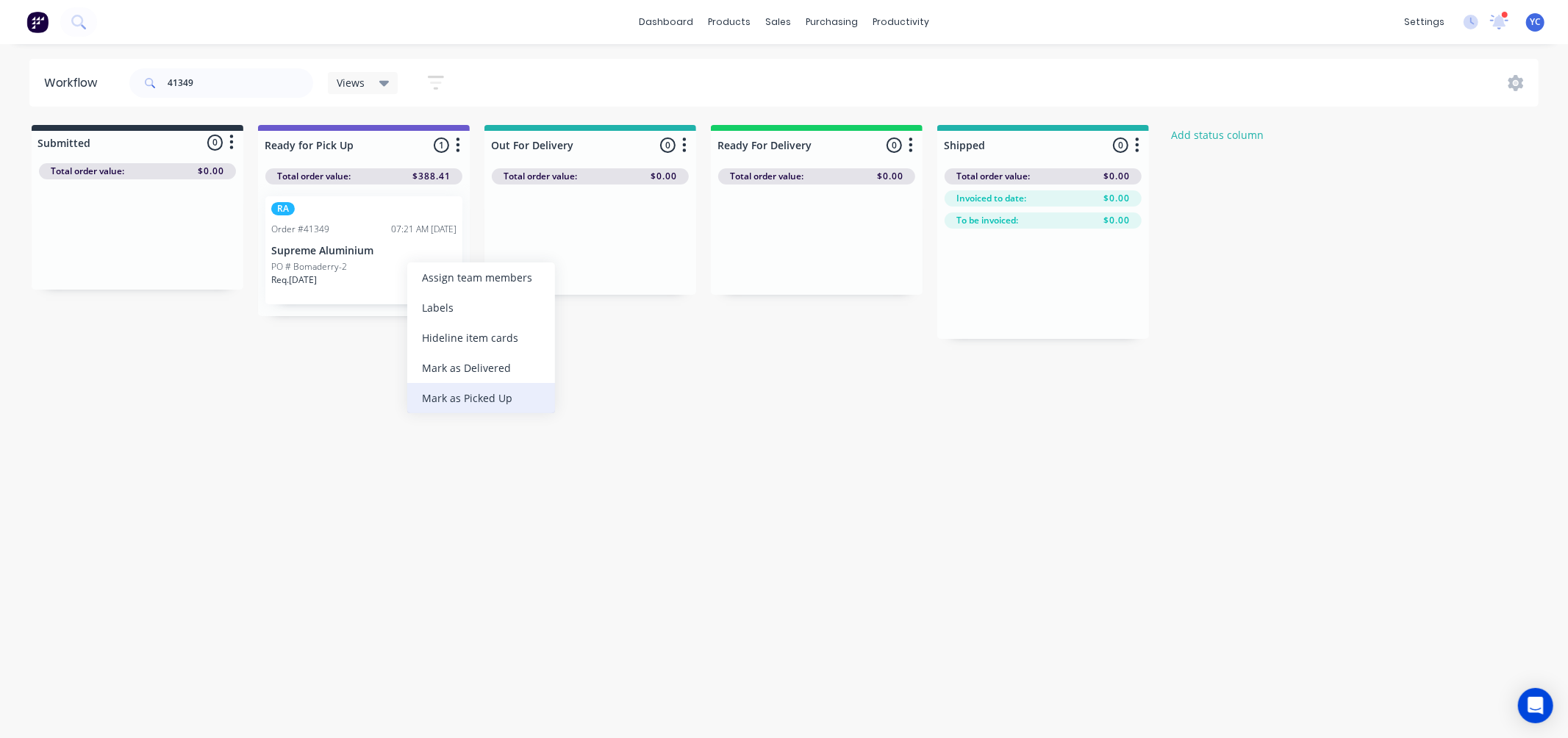
click at [452, 395] on div "Mark as Picked Up" at bounding box center [481, 397] width 148 height 30
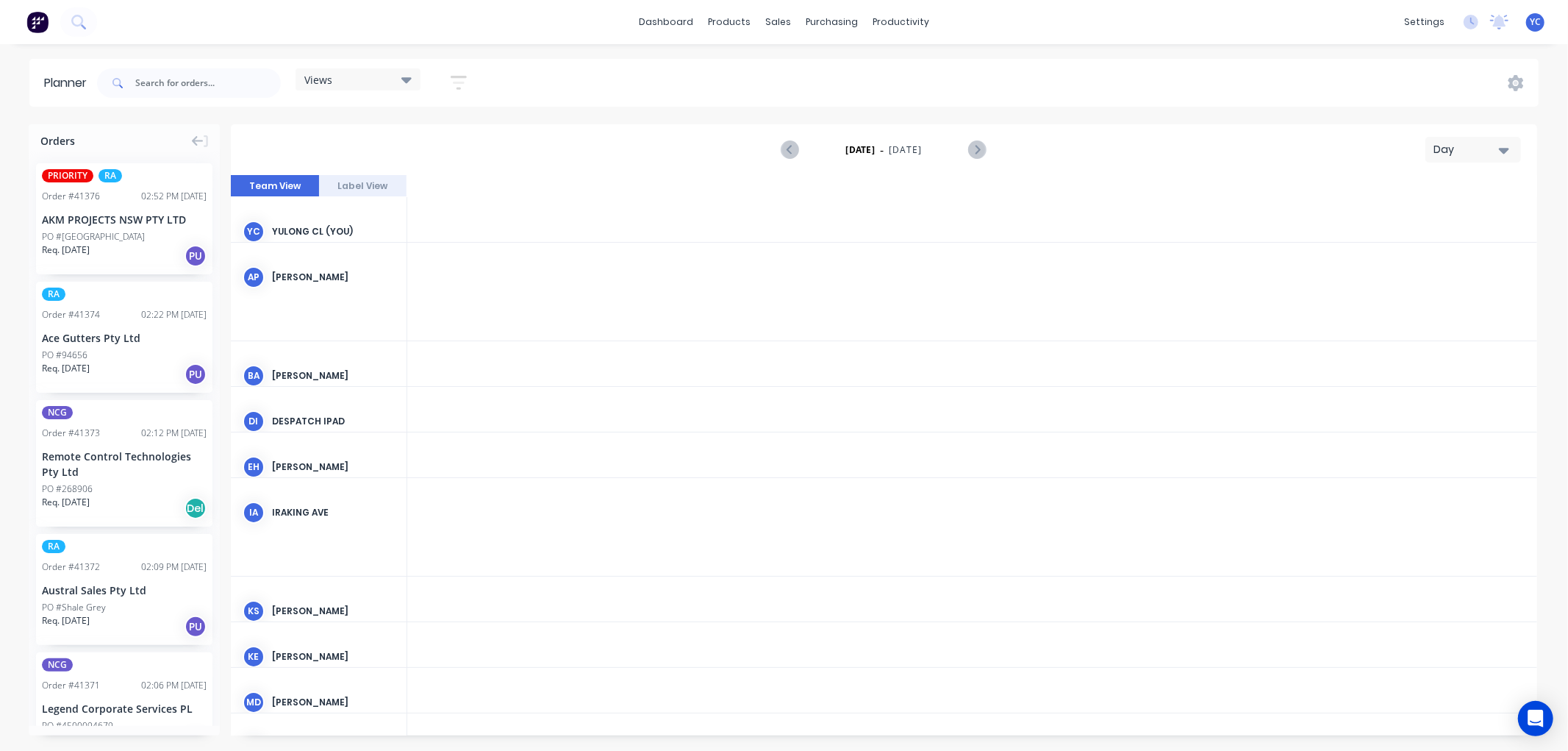
scroll to position [0, 3530]
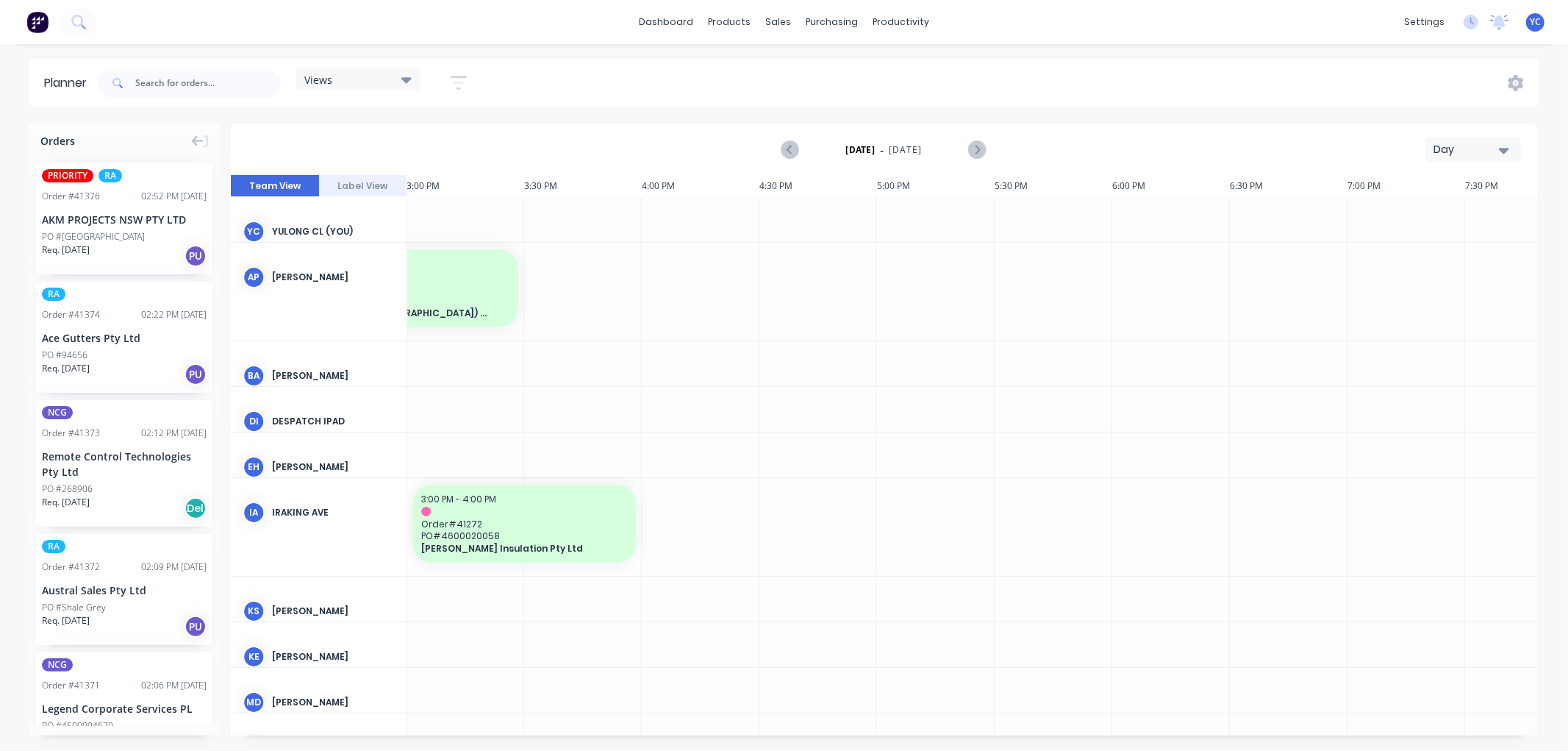
click at [1475, 141] on button "Day" at bounding box center [1473, 150] width 95 height 25
click at [1409, 223] on div "Week" at bounding box center [1446, 219] width 146 height 29
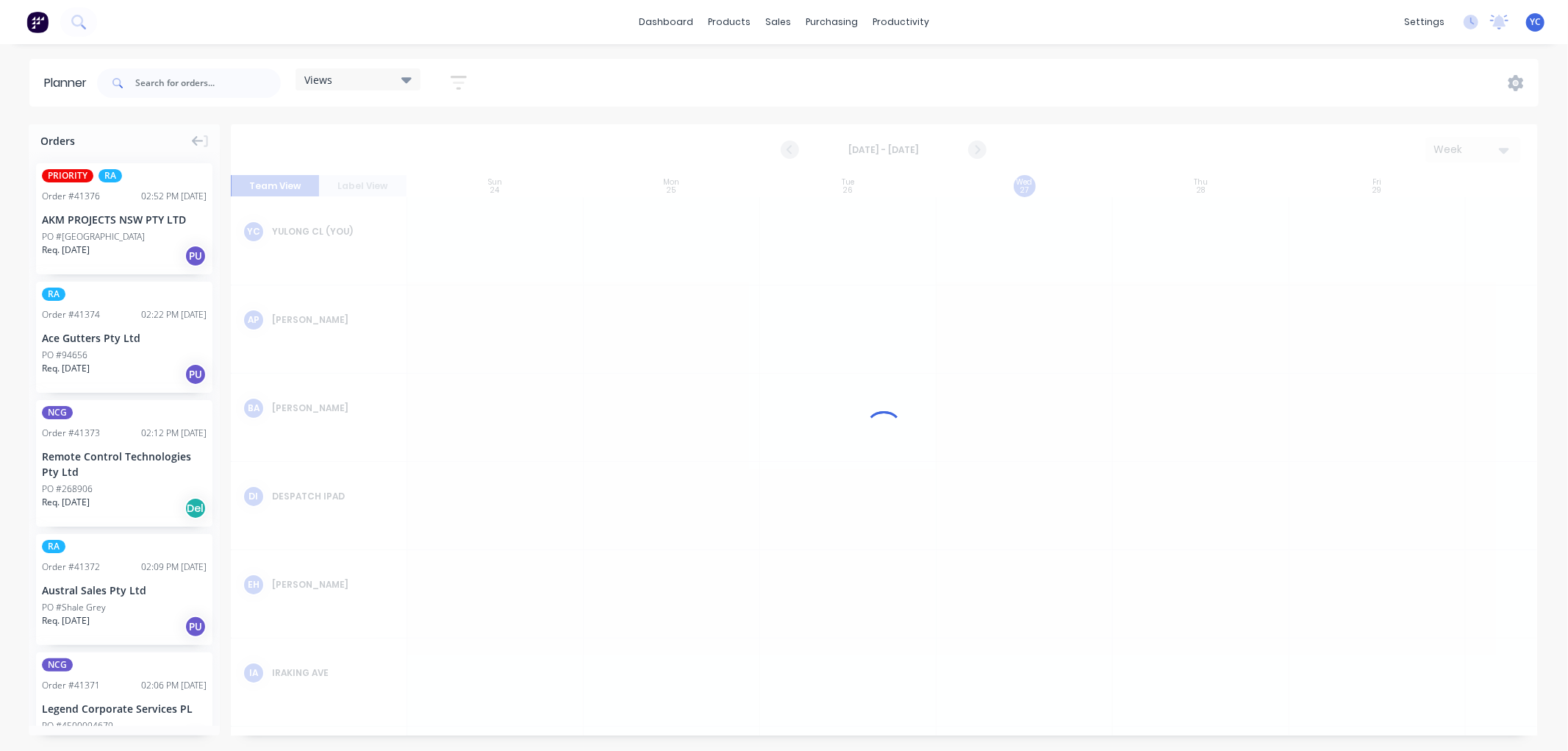
scroll to position [0, 1]
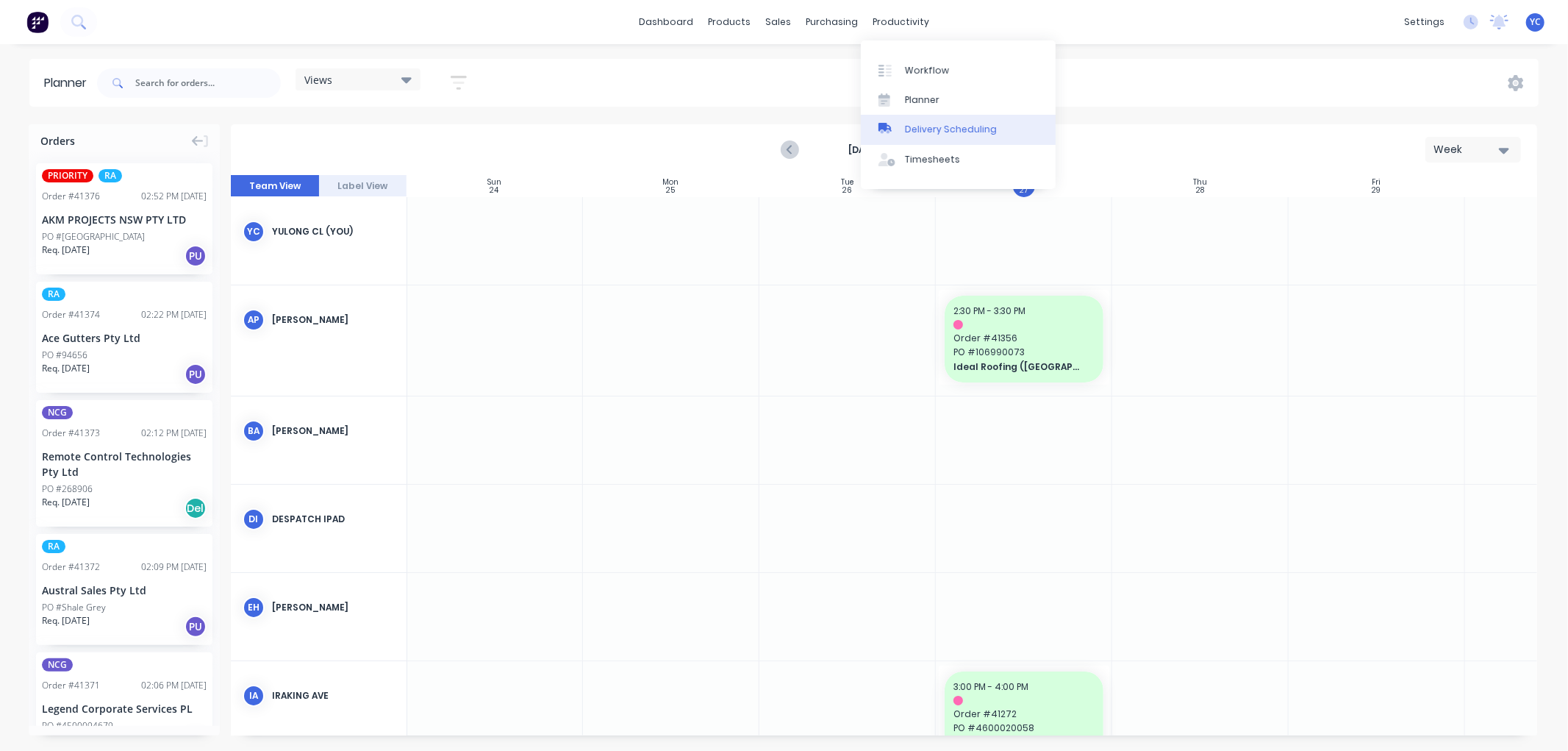
click at [949, 131] on div "Delivery Scheduling" at bounding box center [950, 129] width 92 height 14
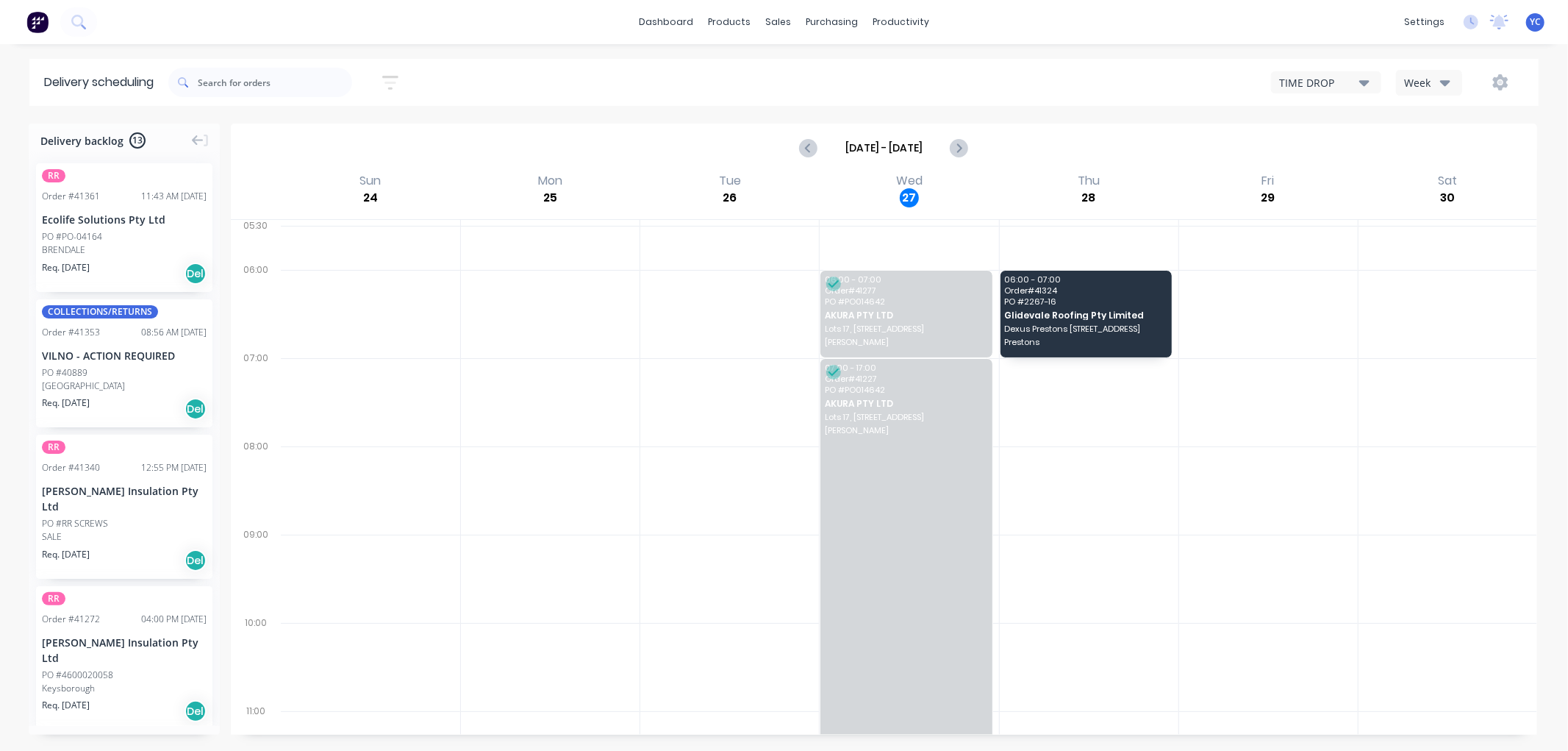
click at [1445, 92] on button "Week" at bounding box center [1428, 83] width 66 height 25
click at [1446, 151] on div "Vehicle" at bounding box center [1469, 151] width 146 height 29
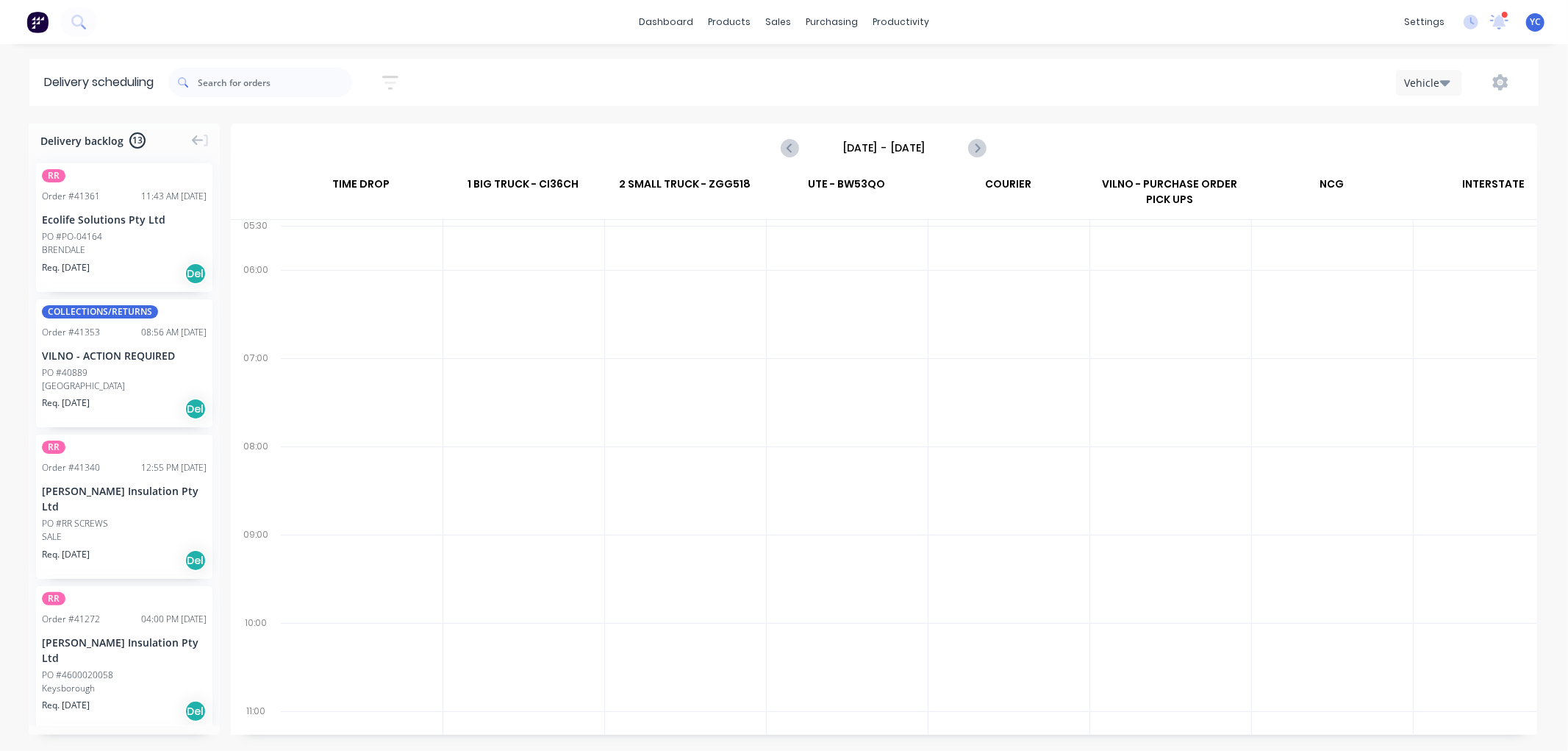
click at [920, 142] on input "[DATE] - [DATE]" at bounding box center [883, 148] width 146 height 22
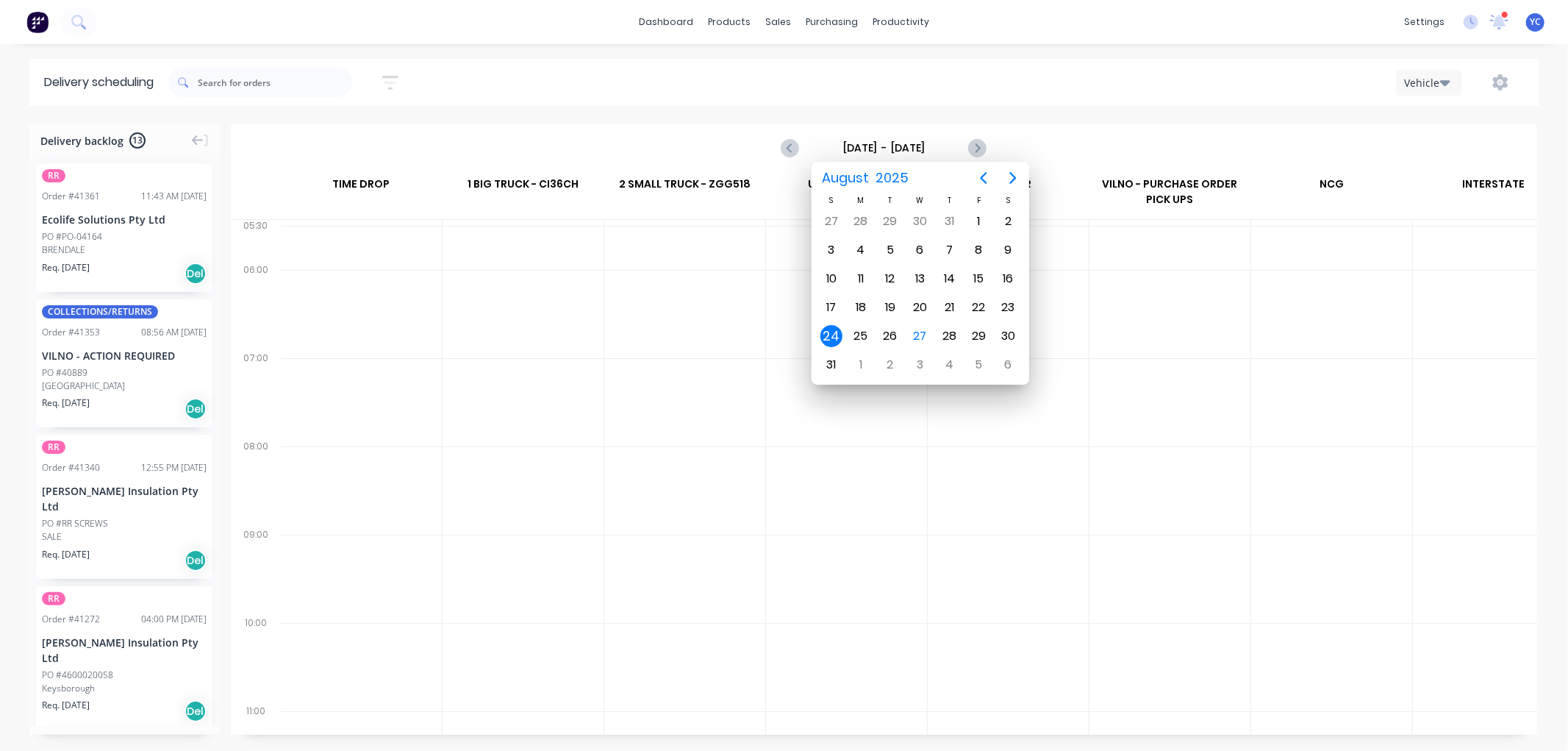
scroll to position [0, 1]
click at [911, 335] on div "27" at bounding box center [920, 336] width 22 height 22
click at [921, 331] on div "27" at bounding box center [920, 336] width 22 height 22
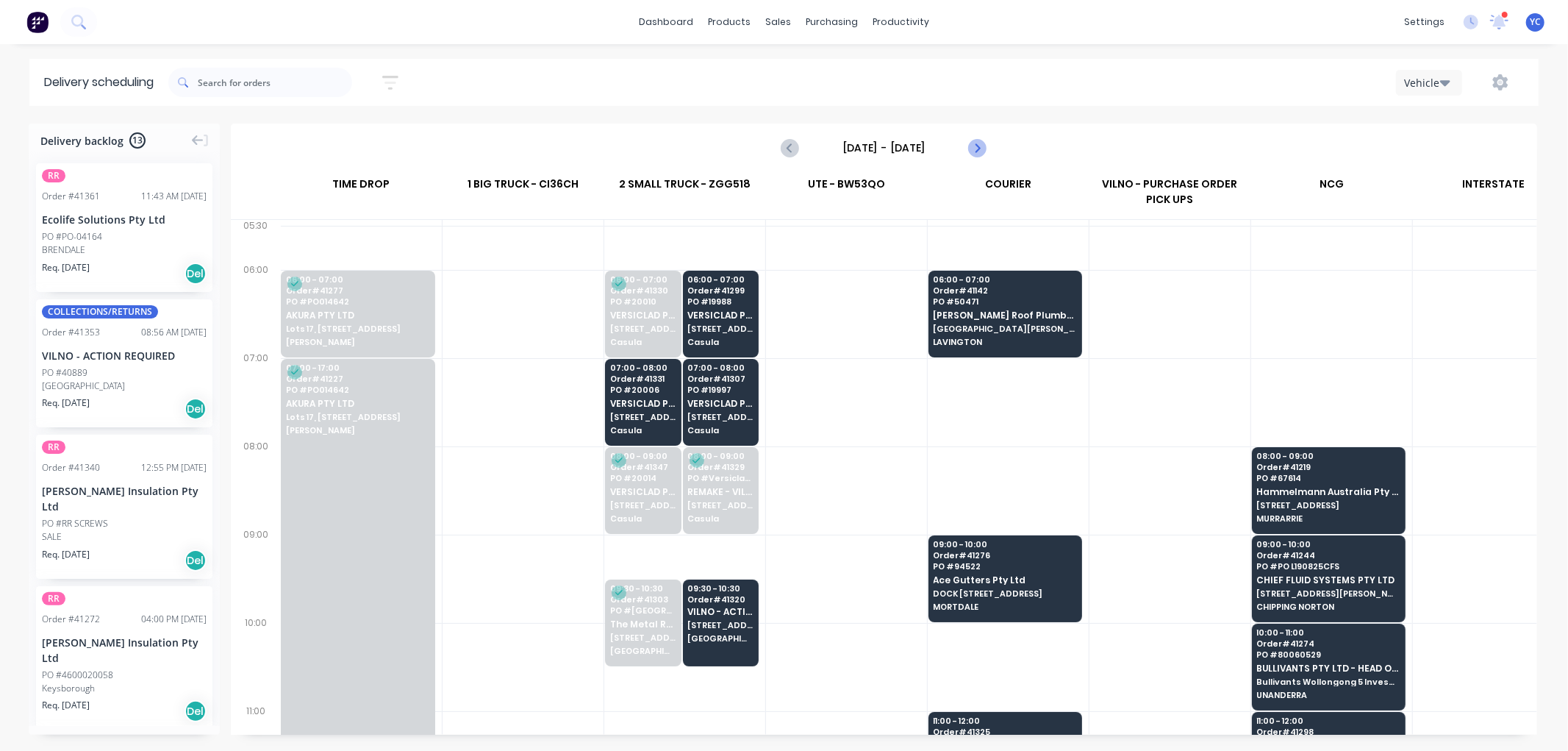
click at [972, 144] on icon "Next page" at bounding box center [977, 147] width 17 height 17
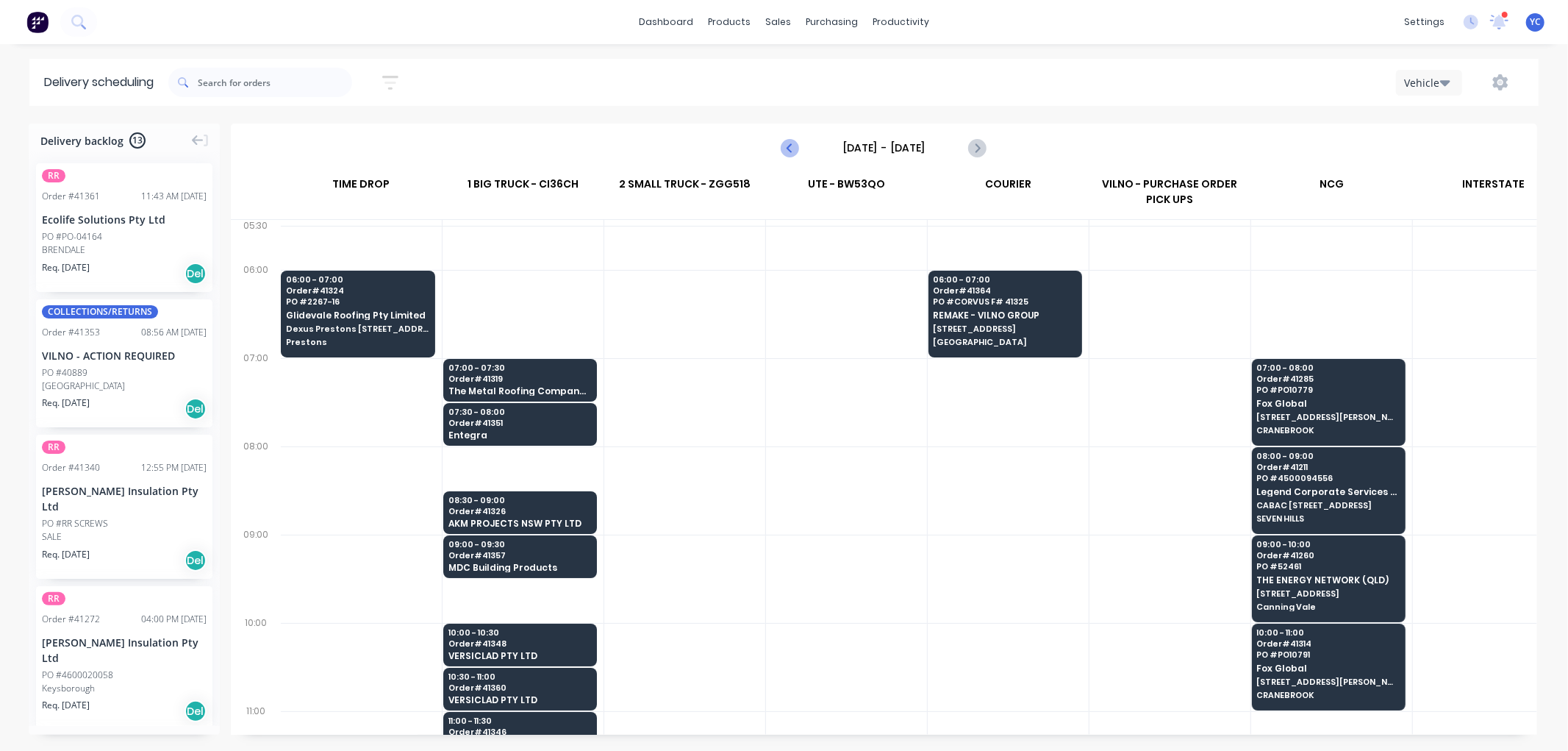
click at [793, 145] on icon "Previous page" at bounding box center [791, 147] width 17 height 17
type input "[DATE] - [DATE]"
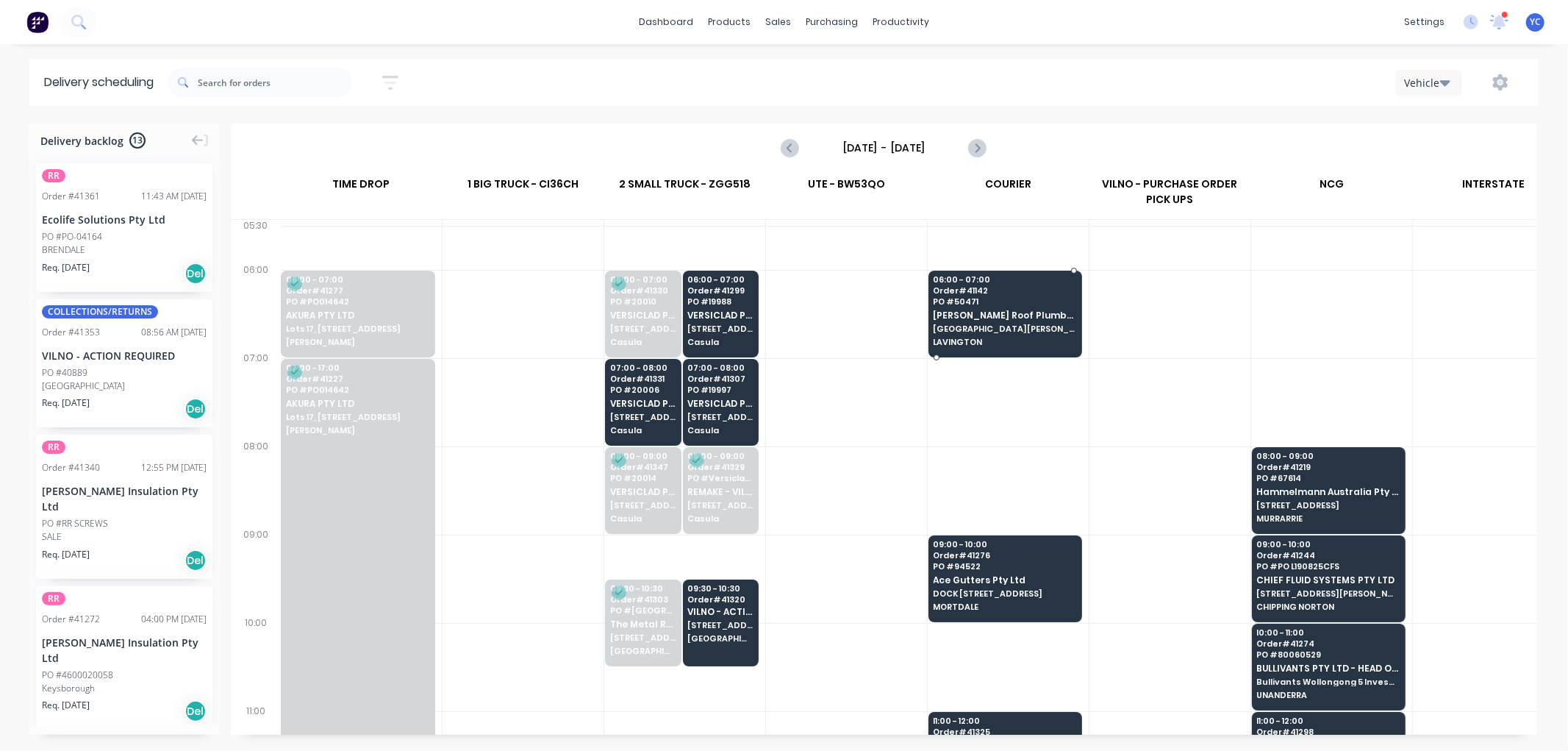
click at [1005, 302] on span "PO # 50471" at bounding box center [1004, 301] width 142 height 9
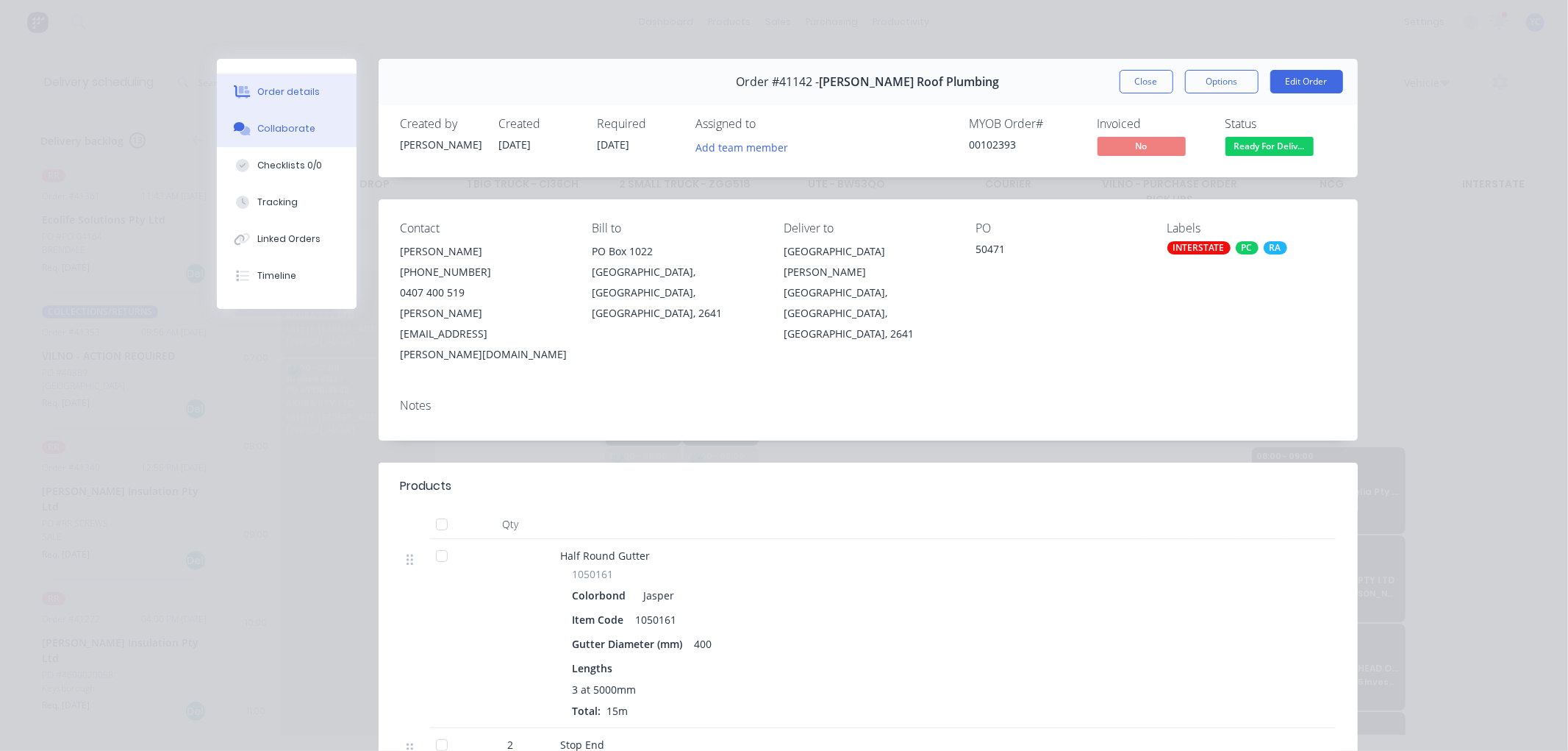
click at [302, 128] on div "Collaborate" at bounding box center [287, 129] width 58 height 14
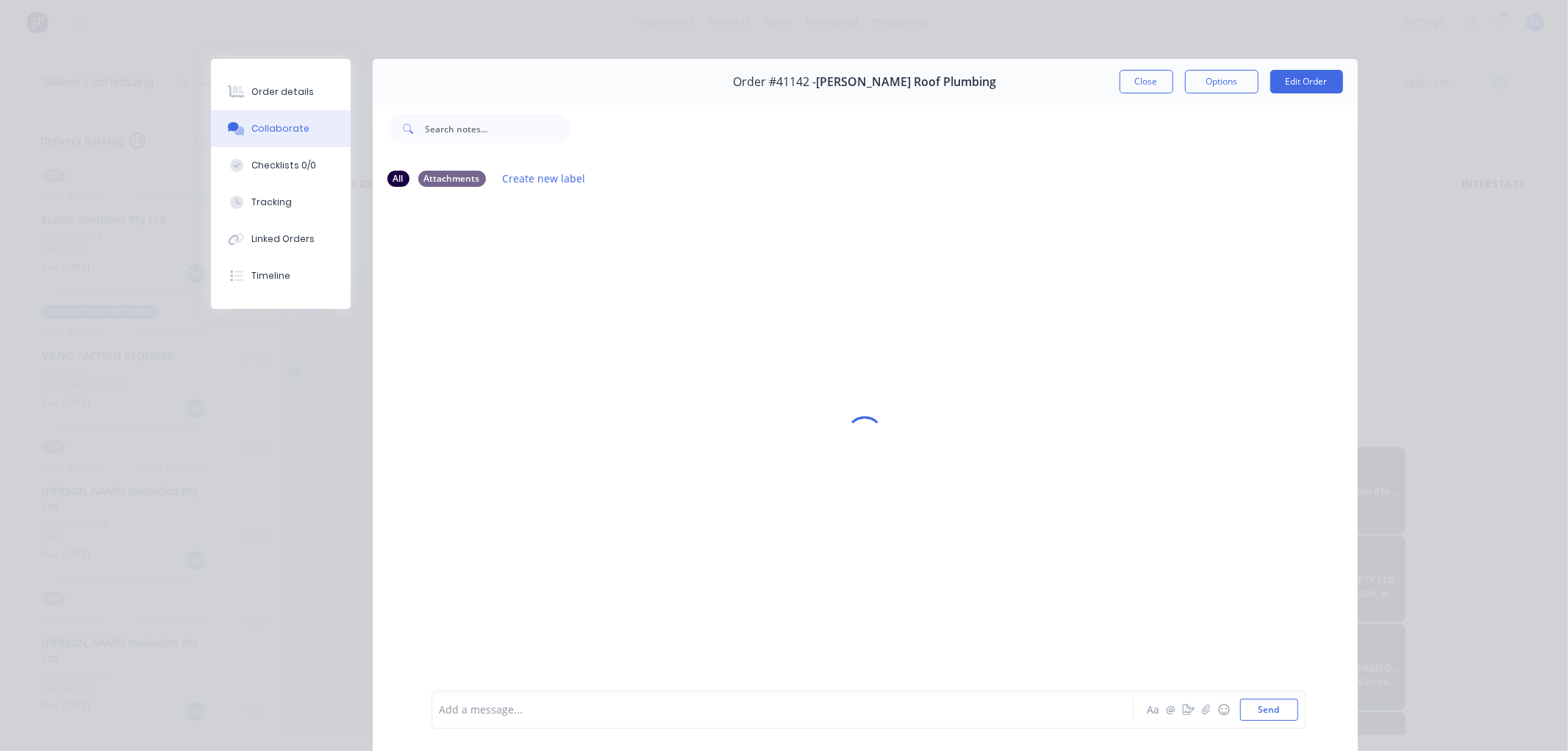
click at [672, 702] on div at bounding box center [762, 709] width 643 height 15
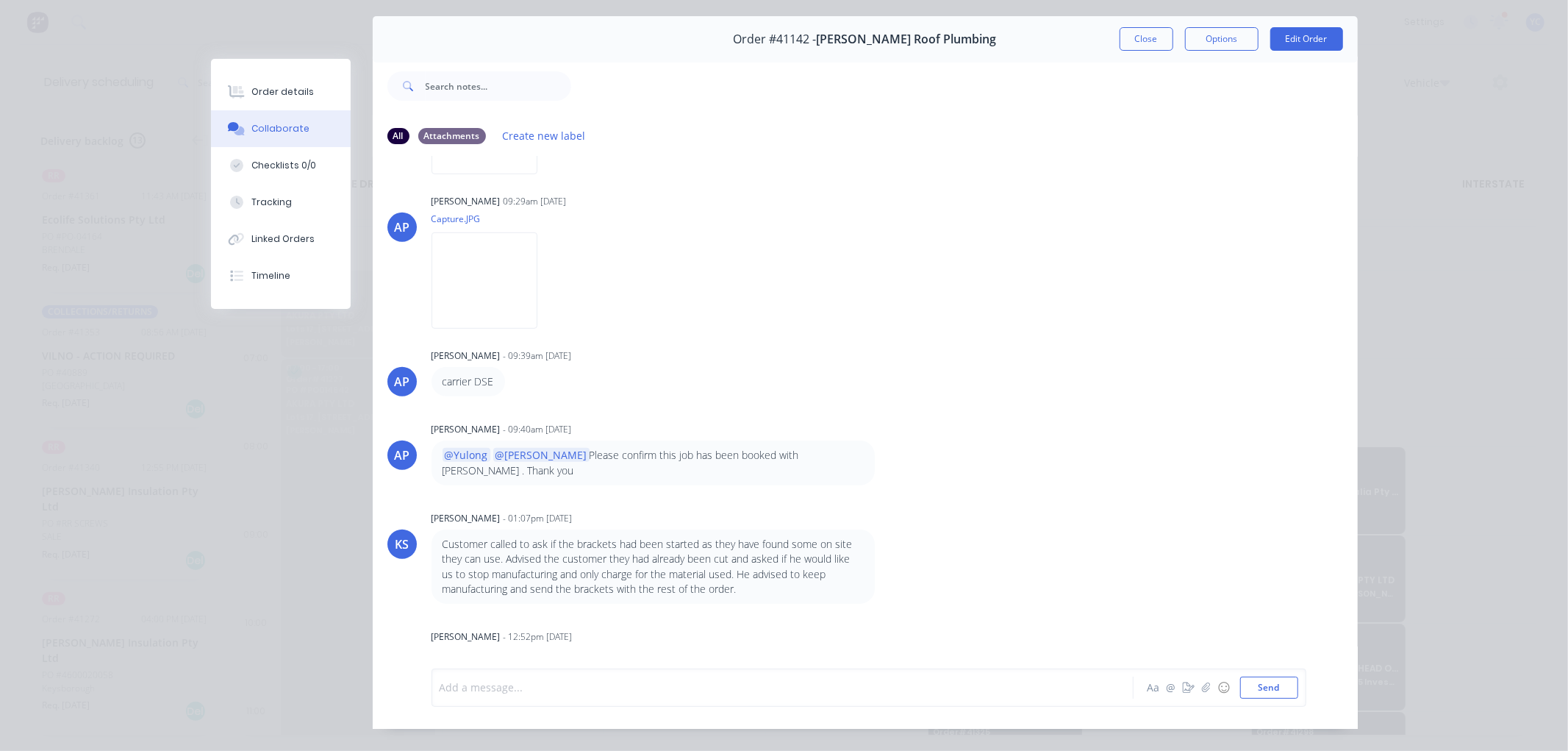
scroll to position [67, 0]
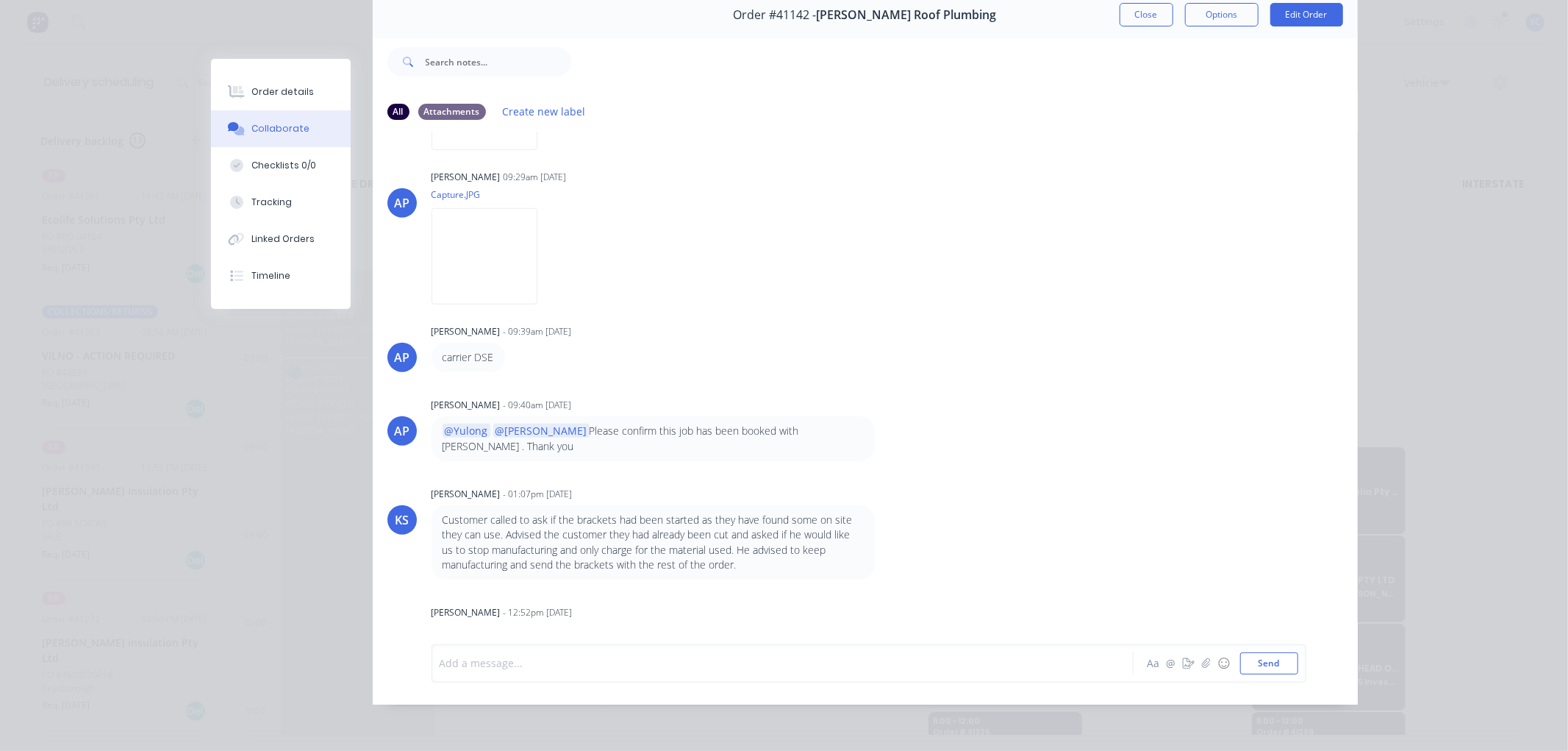
click at [589, 670] on div at bounding box center [762, 662] width 643 height 15
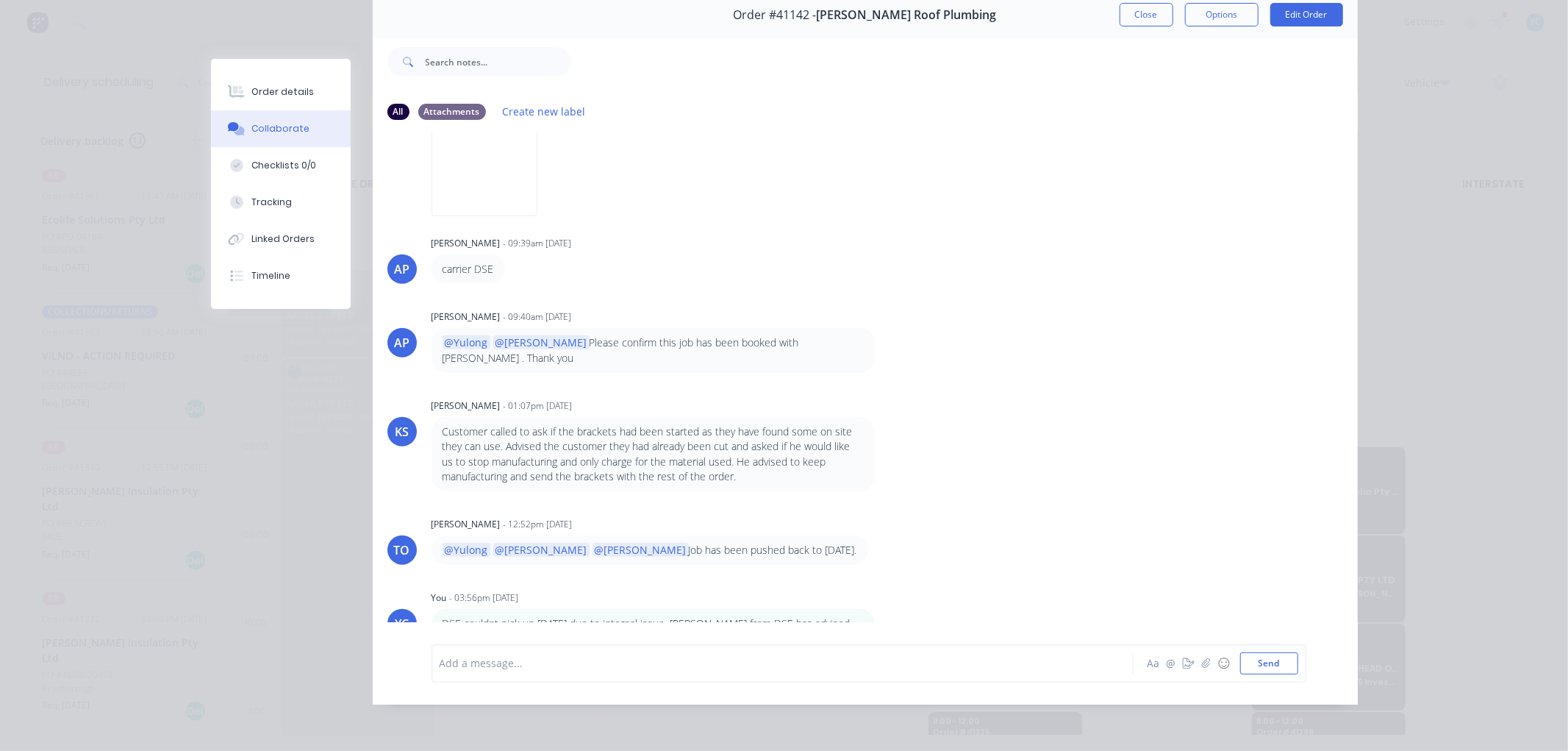
scroll to position [945, 0]
